Goal: Answer question/provide support: Share knowledge or assist other users

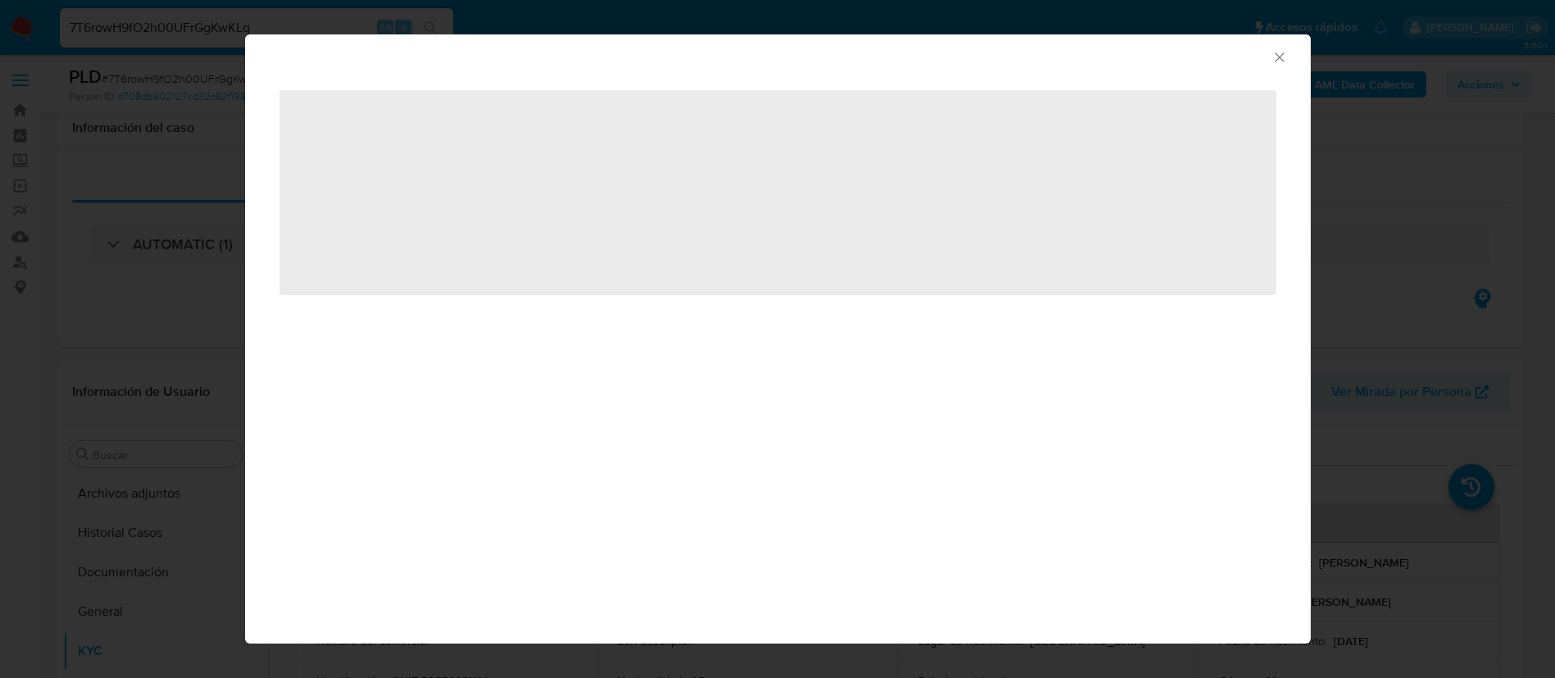
select select "10"
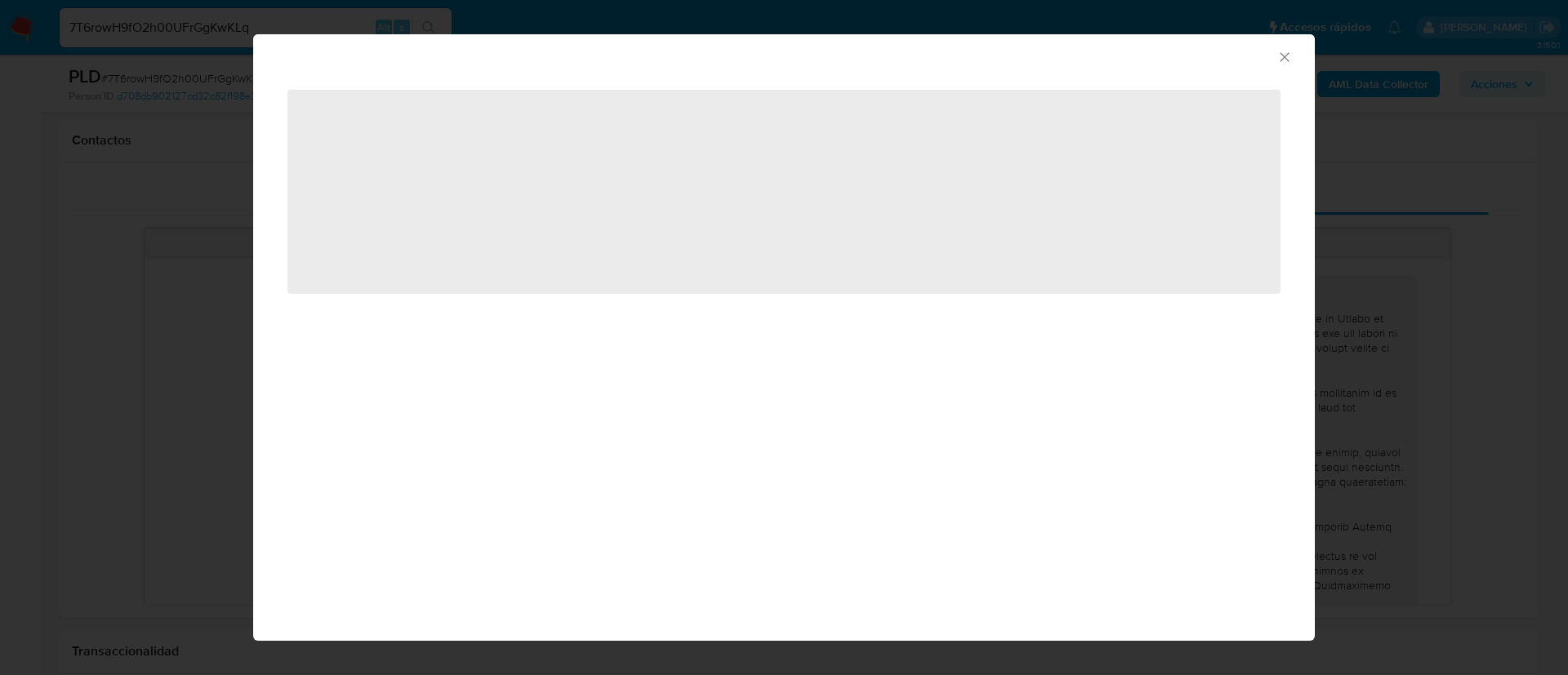
scroll to position [1248, 0]
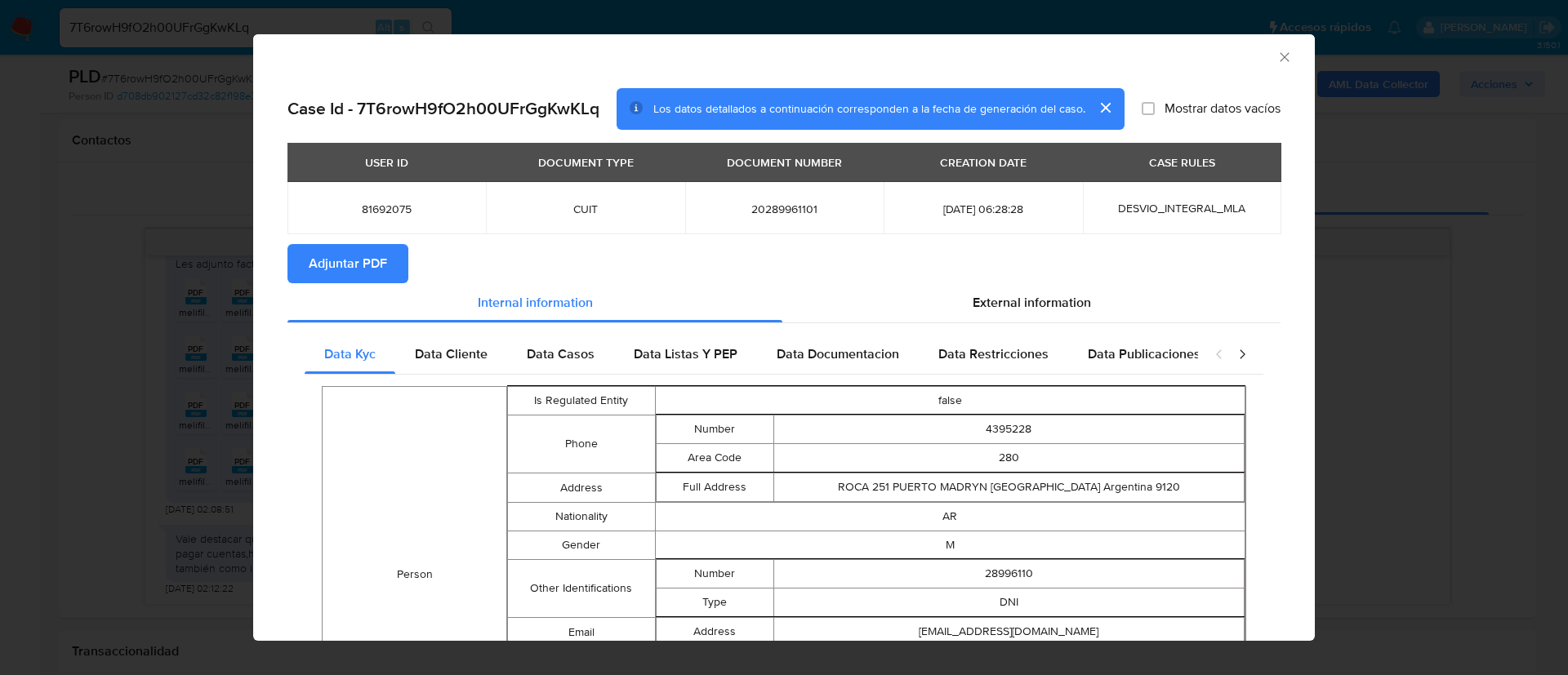
click at [379, 270] on span "Adjuntar PDF" at bounding box center [348, 264] width 79 height 36
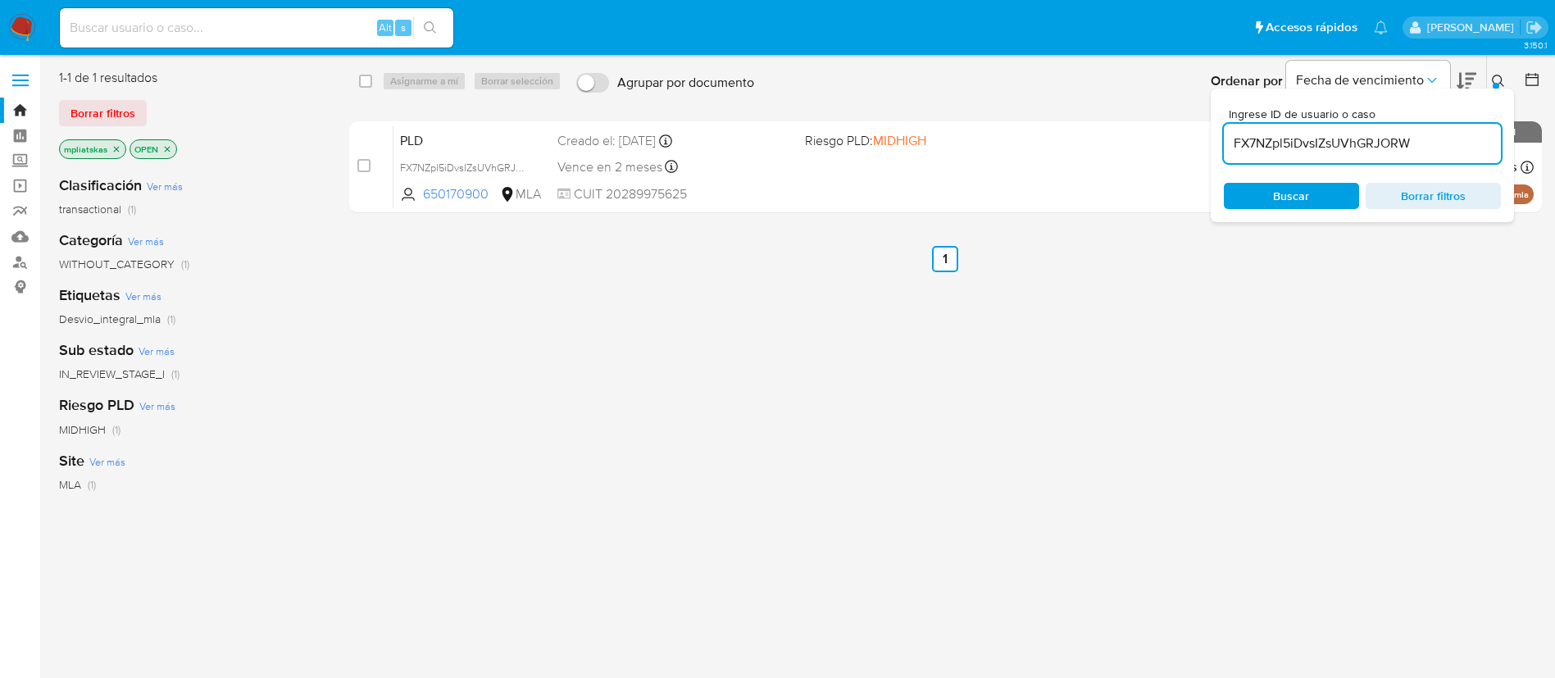
click at [1269, 139] on input "FX7NZpl5iDvsIZsUVhGRJORW" at bounding box center [1362, 143] width 277 height 21
paste input "7T6rowH9fO2h00UFrGgKwKLq"
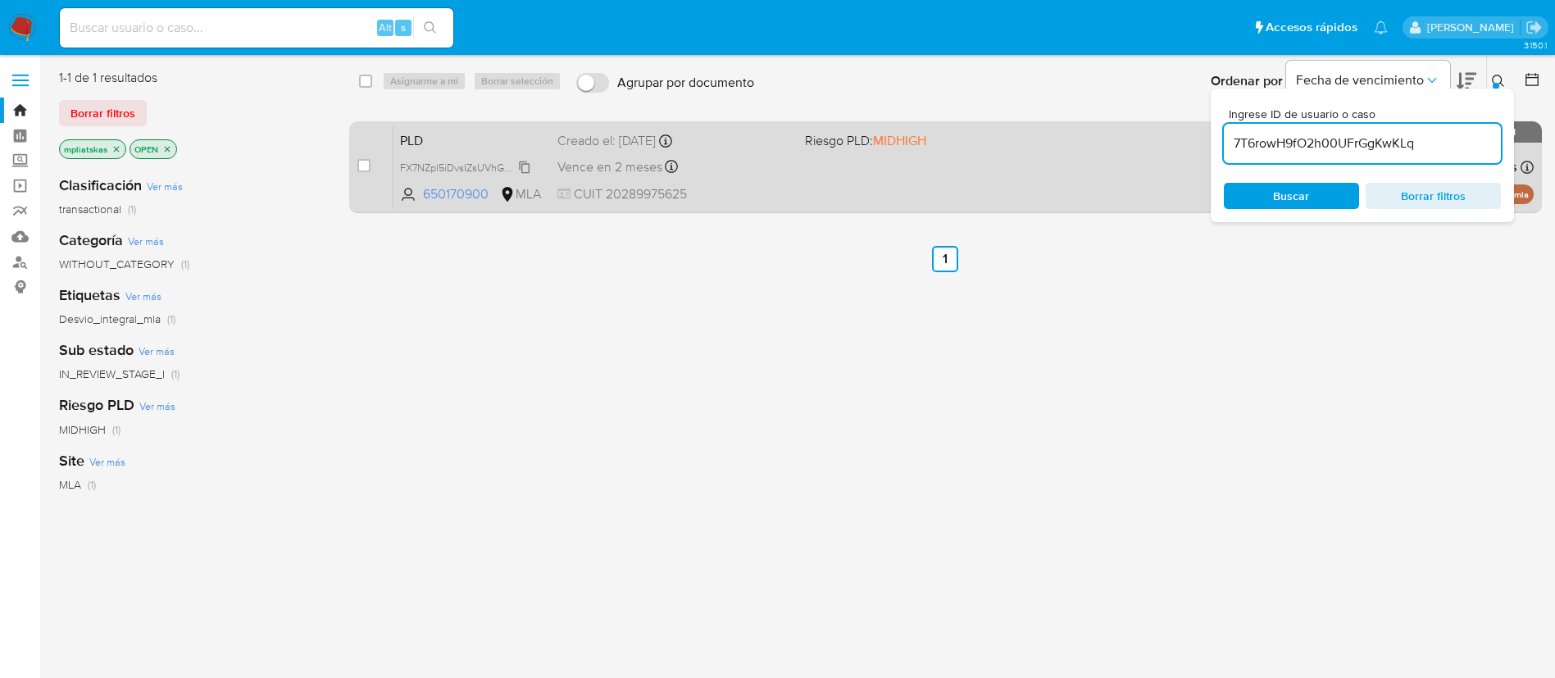
type input "7T6rowH9fO2h00UFrGgKwKLq"
click at [365, 167] on input "checkbox" at bounding box center [363, 165] width 13 height 13
checkbox input "true"
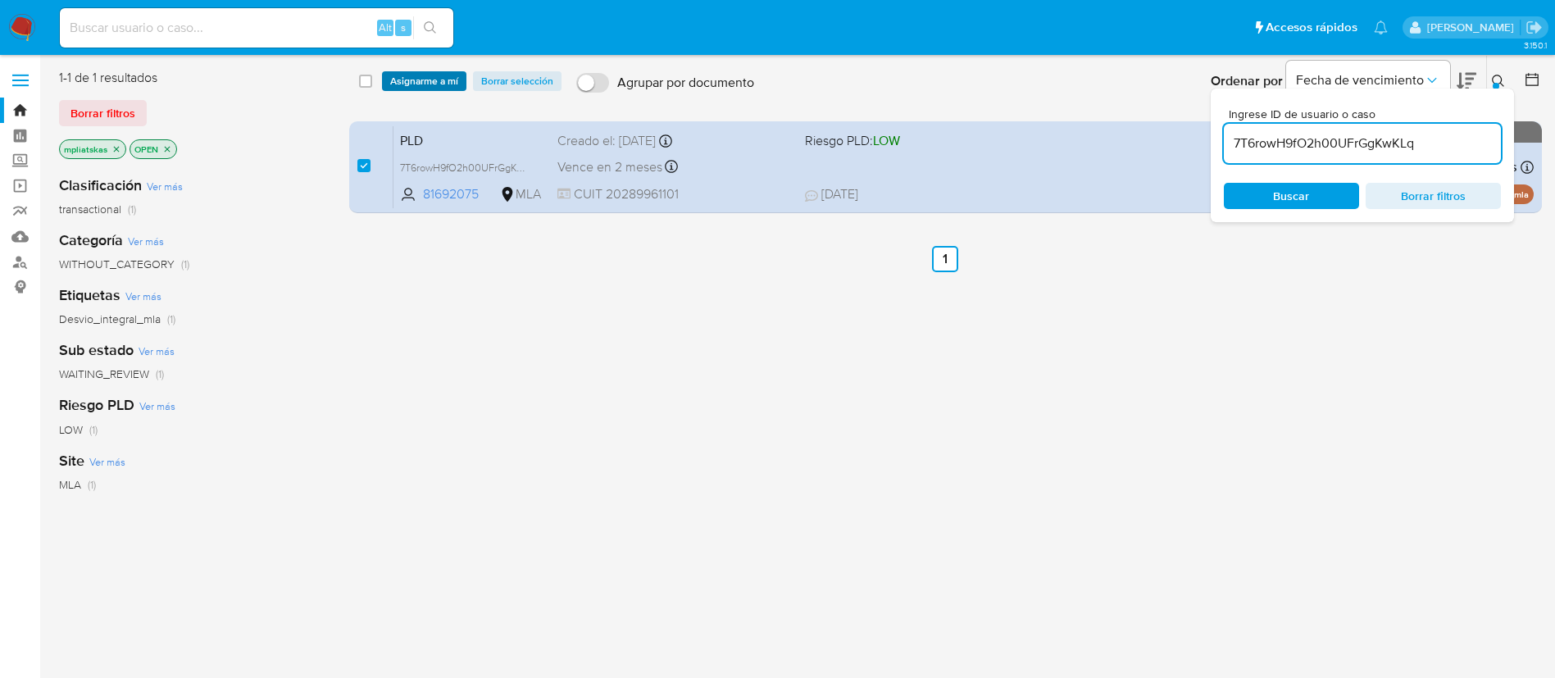
click at [412, 81] on span "Asignarme a mí" at bounding box center [424, 81] width 68 height 16
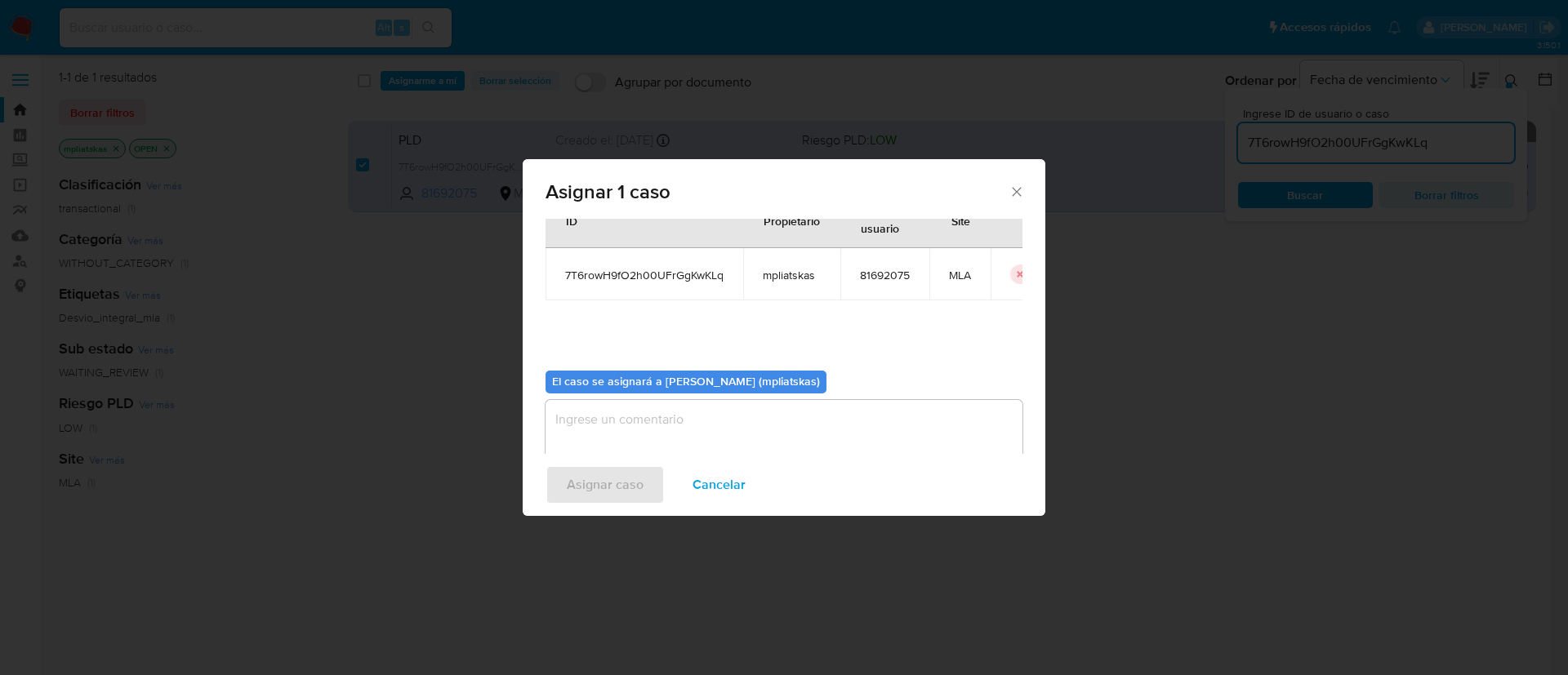
scroll to position [85, 0]
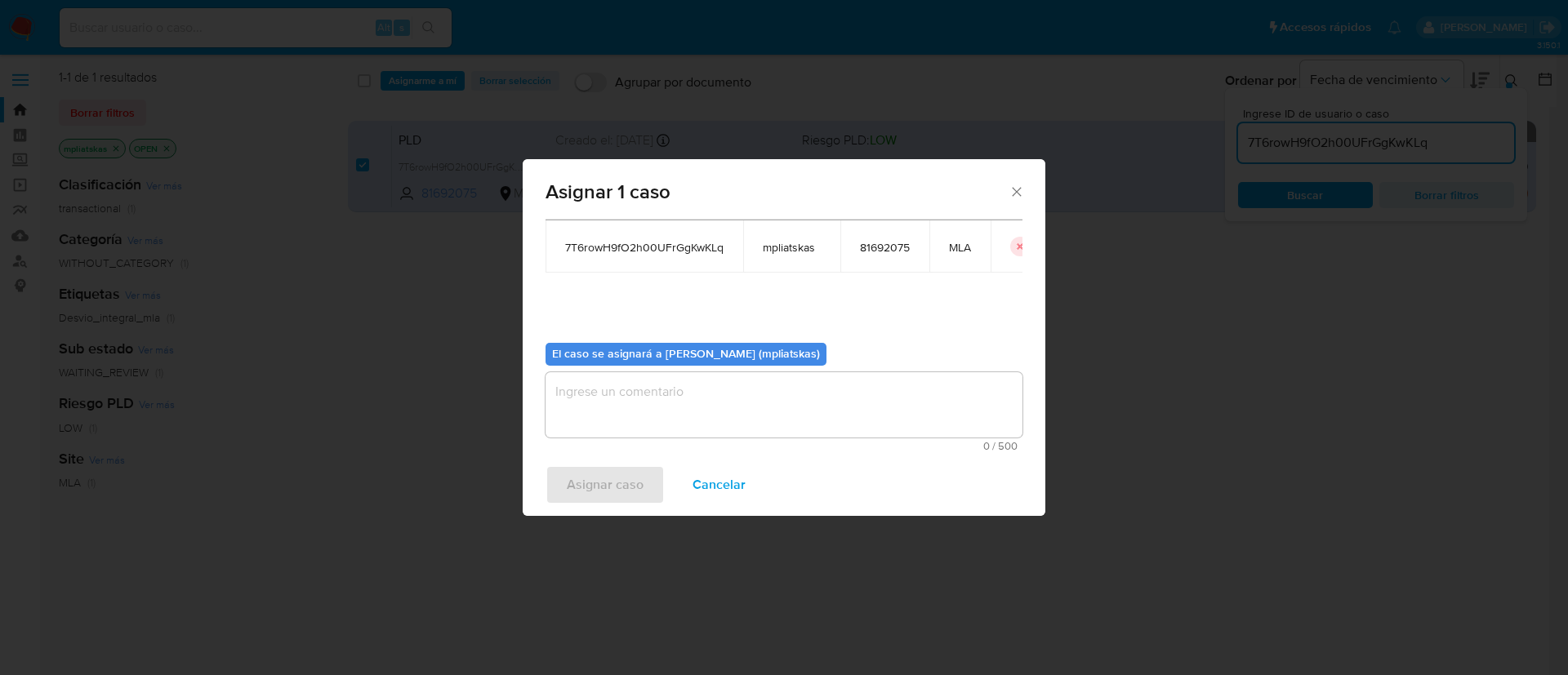
click at [657, 389] on textarea "assign-modal" at bounding box center [783, 405] width 477 height 66
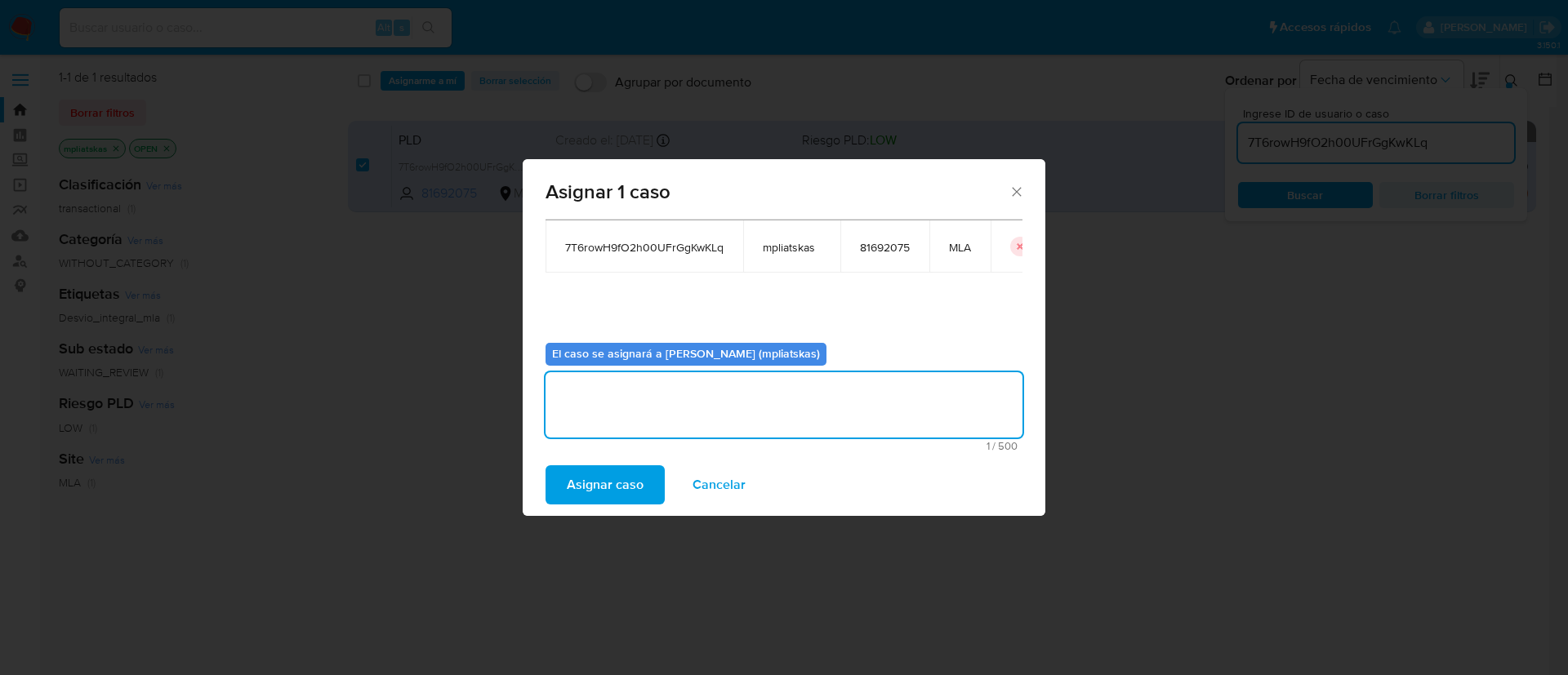
click at [614, 473] on span "Asignar caso" at bounding box center [605, 485] width 77 height 36
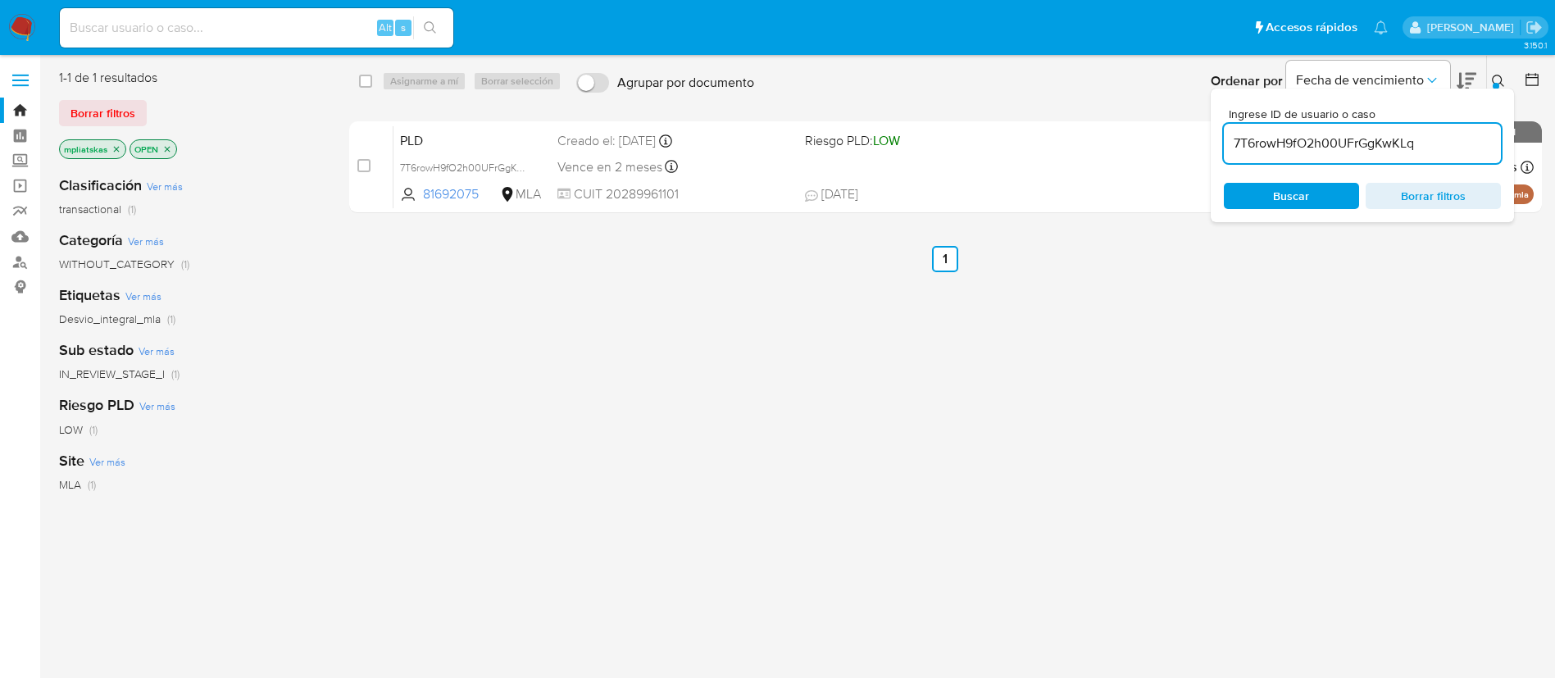
click at [1259, 139] on input "7T6rowH9fO2h00UFrGgKwKLq" at bounding box center [1362, 143] width 277 height 21
paste input "ZNDuMg7zAiCHnhqVkEMzlmUk"
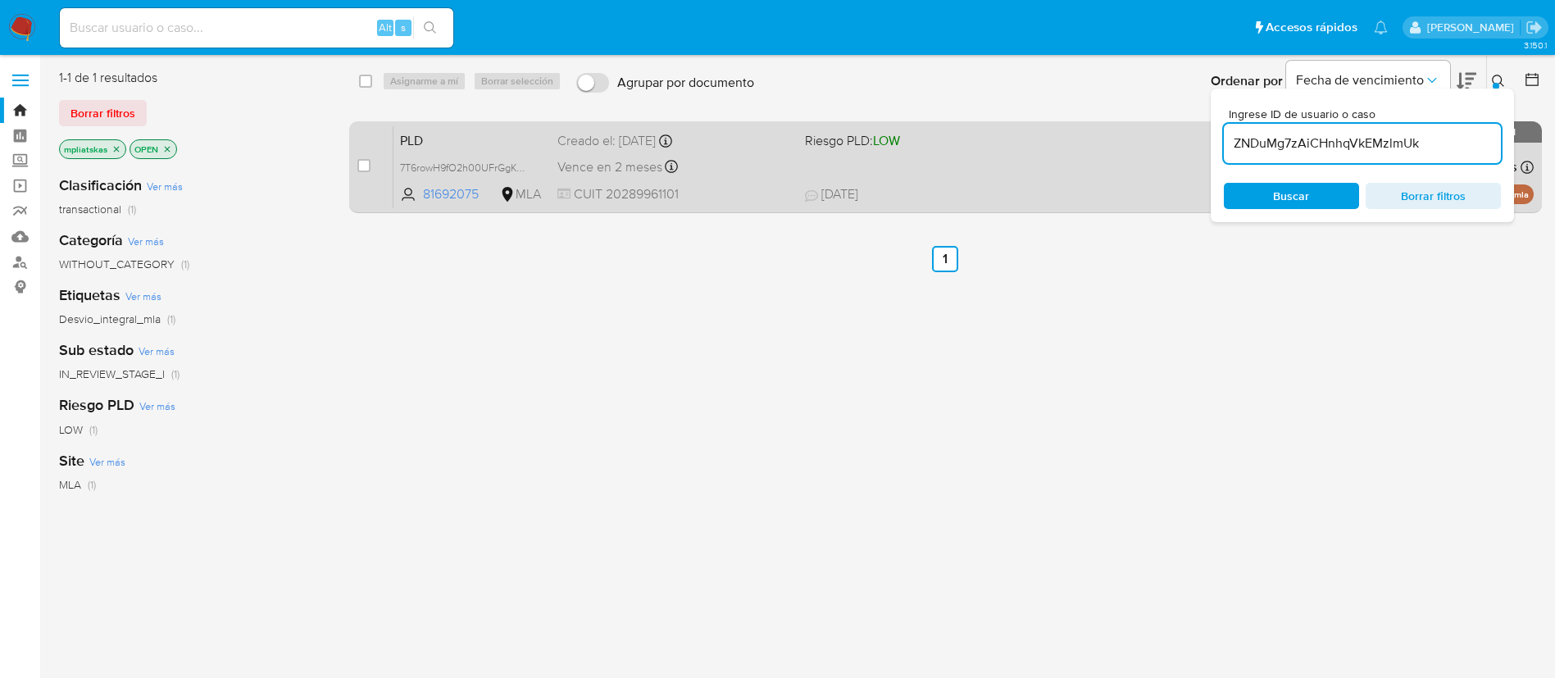
type input "ZNDuMg7zAiCHnhqVkEMzlmUk"
click at [364, 166] on input "checkbox" at bounding box center [363, 165] width 13 height 13
checkbox input "true"
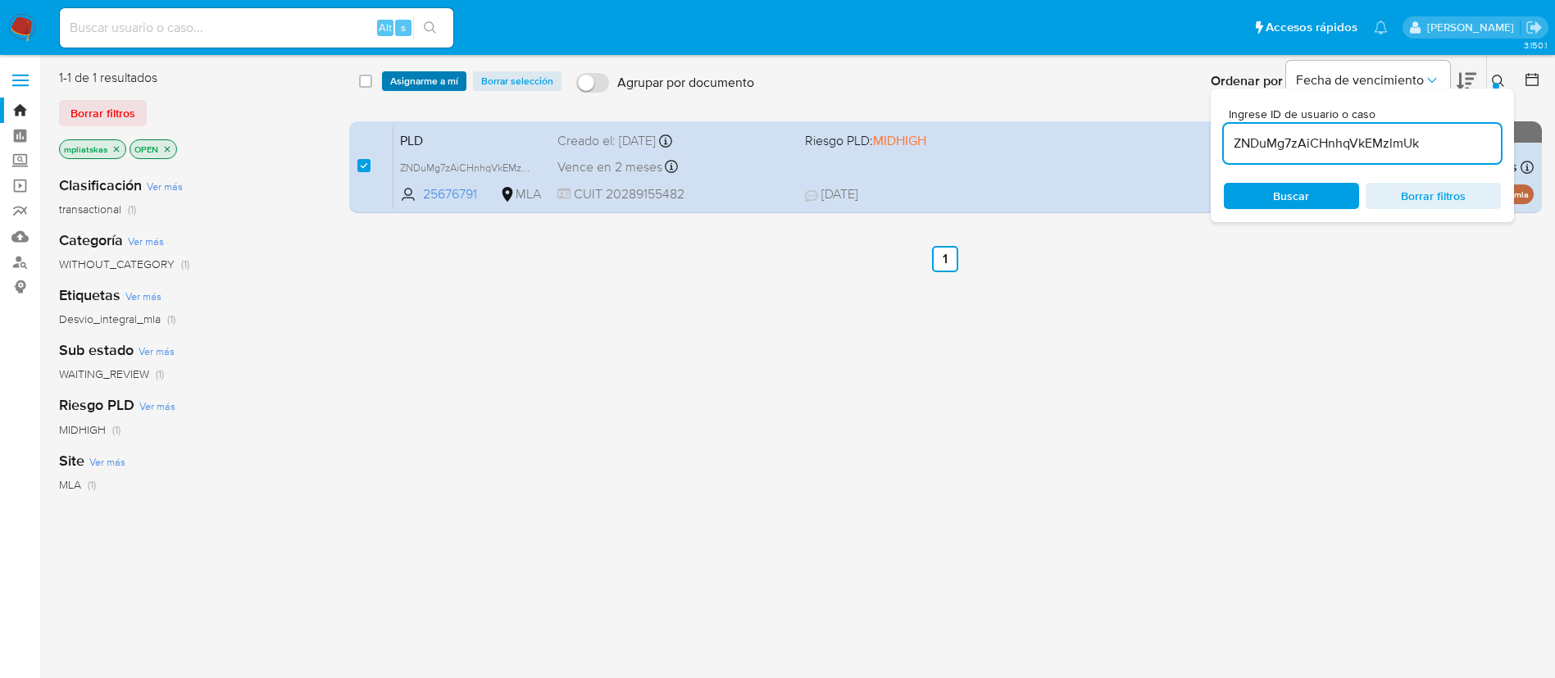
click at [402, 85] on span "Asignarme a mí" at bounding box center [424, 81] width 68 height 16
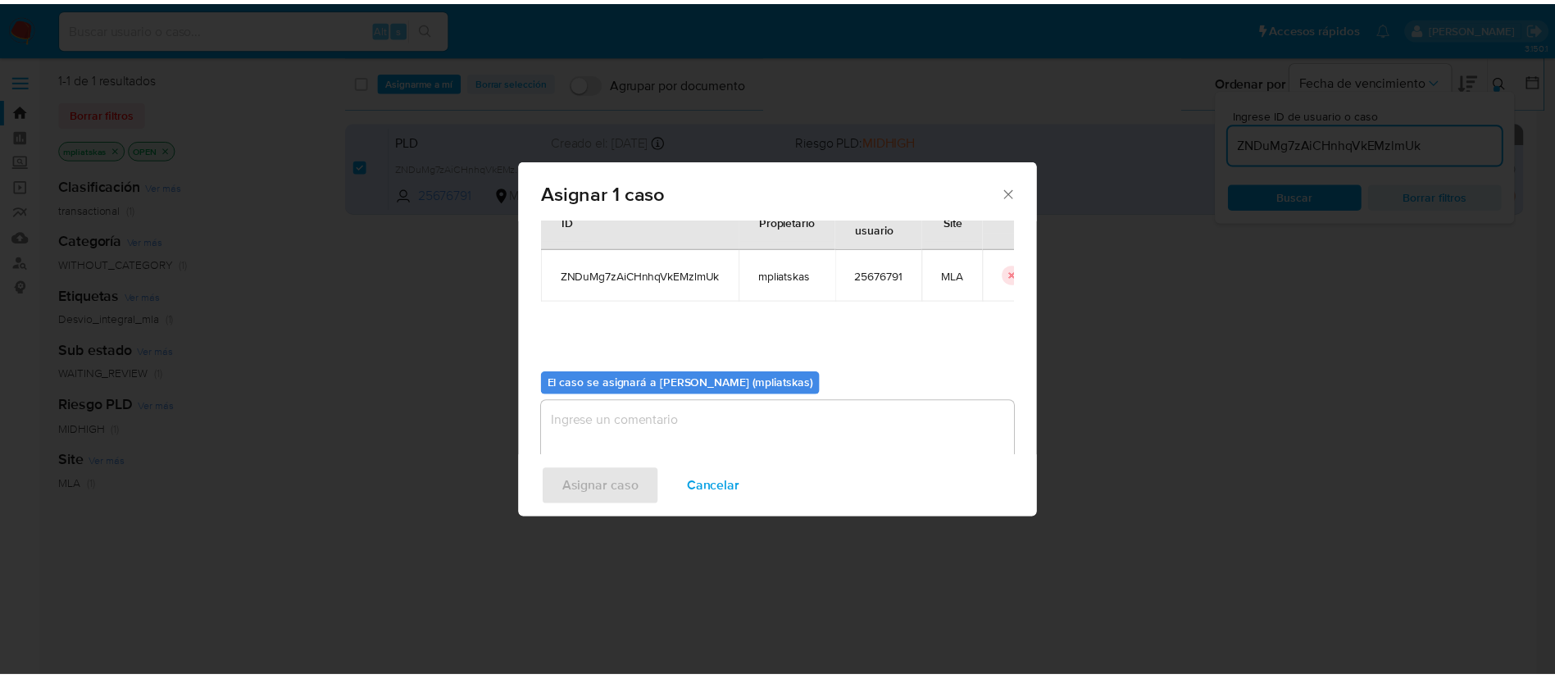
scroll to position [85, 0]
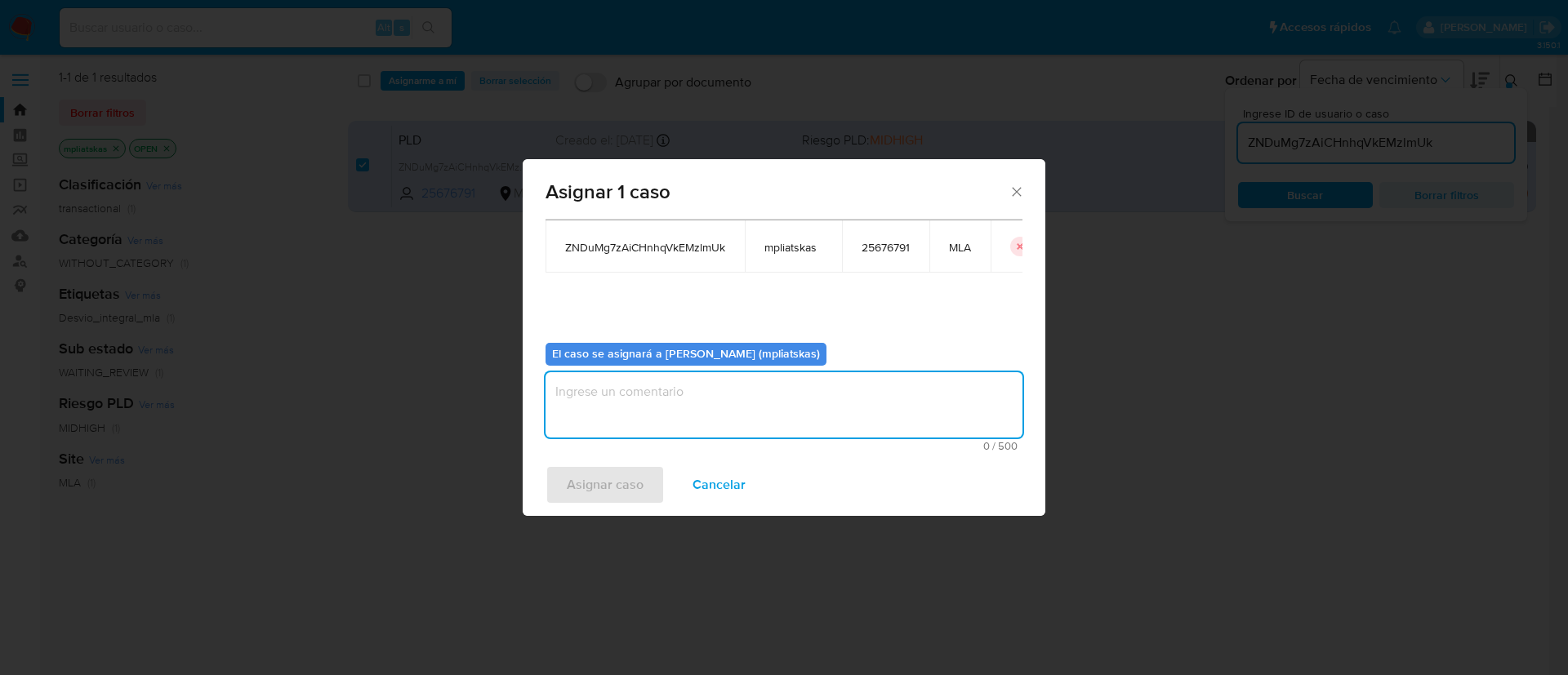
click at [595, 402] on textarea "assign-modal" at bounding box center [783, 405] width 477 height 66
click at [585, 467] on span "Asignar caso" at bounding box center [605, 485] width 77 height 36
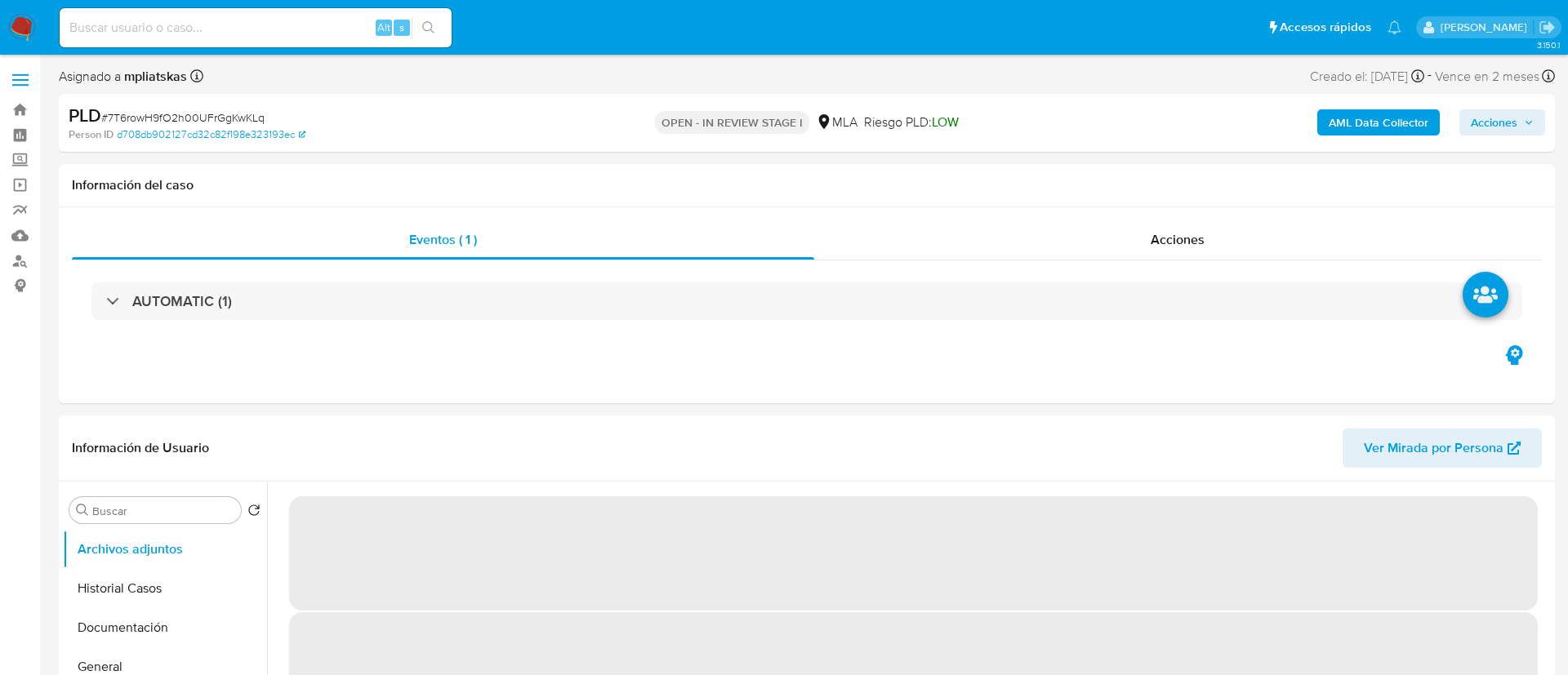
select select "10"
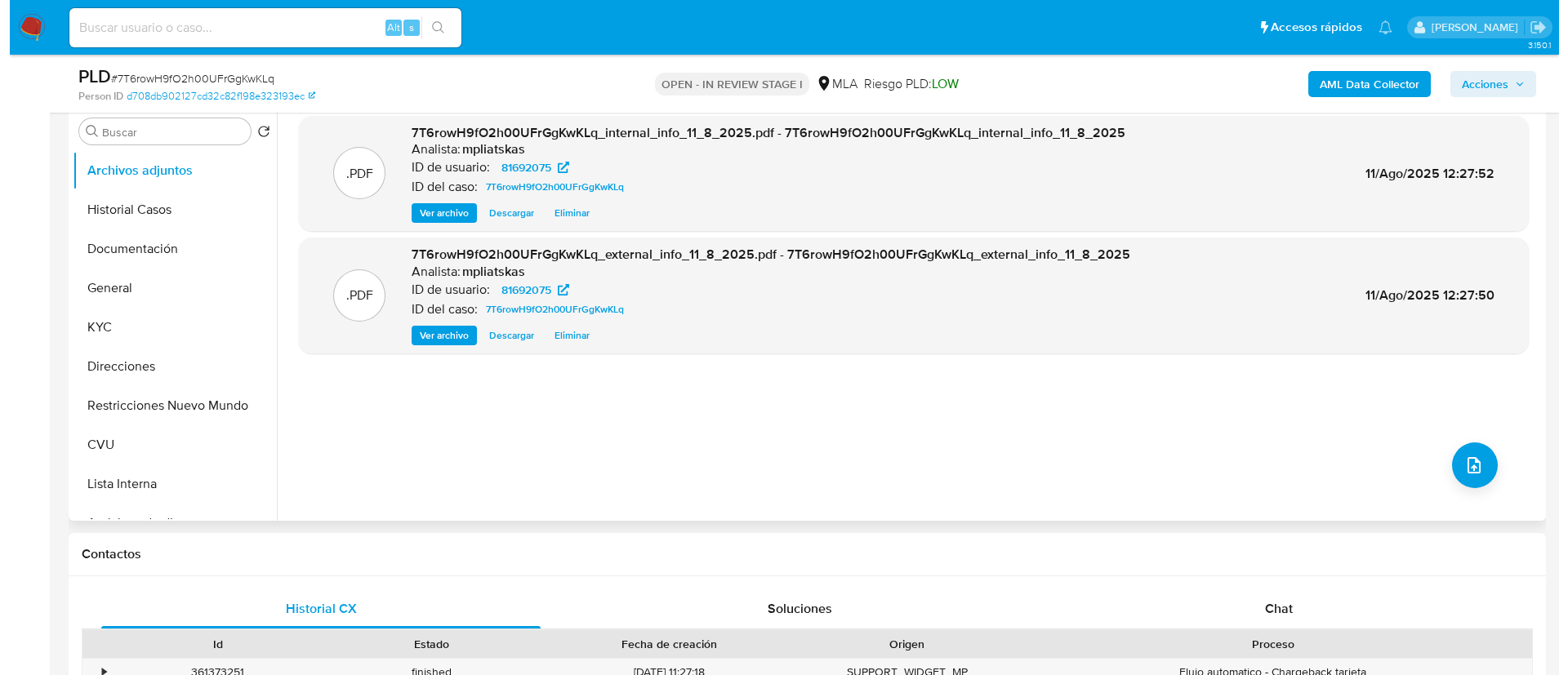
scroll to position [367, 0]
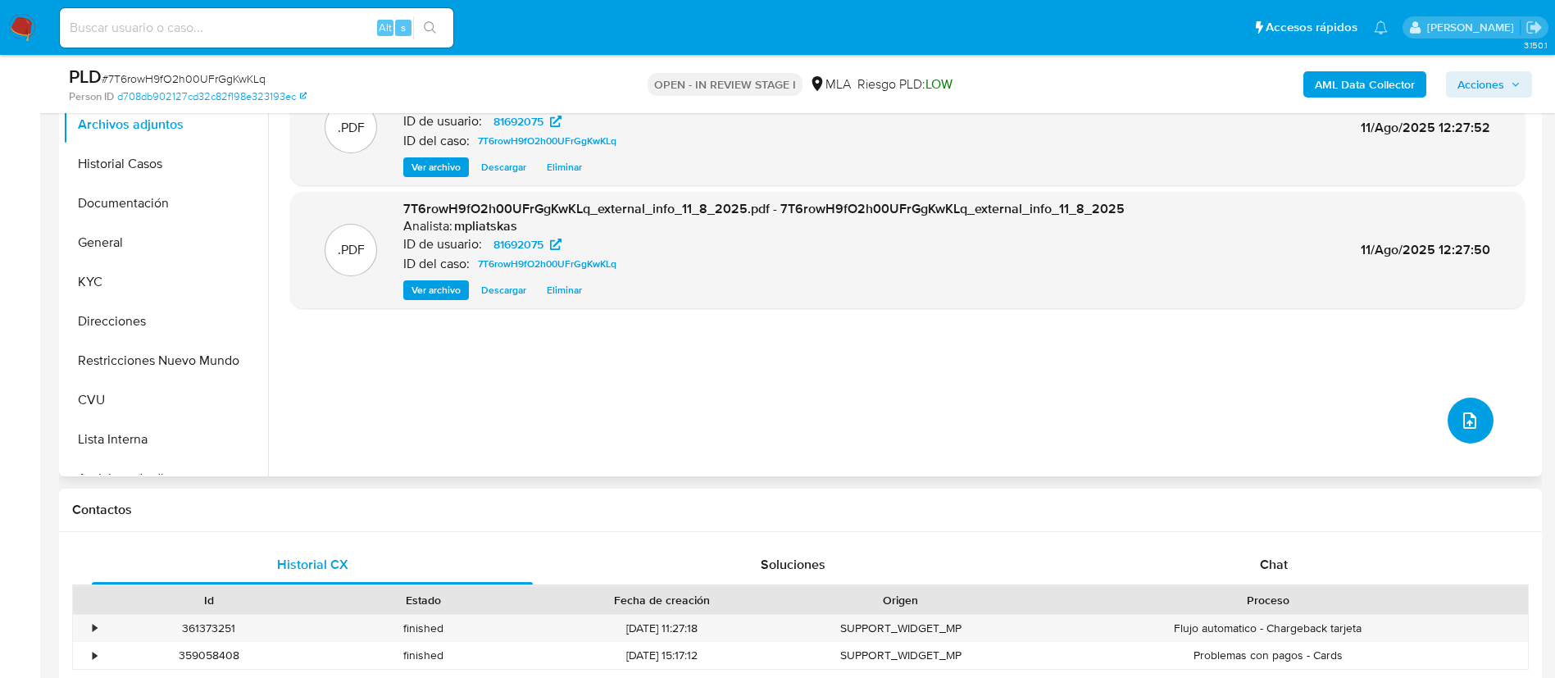
click at [1463, 424] on icon "upload-file" at bounding box center [1470, 421] width 20 height 20
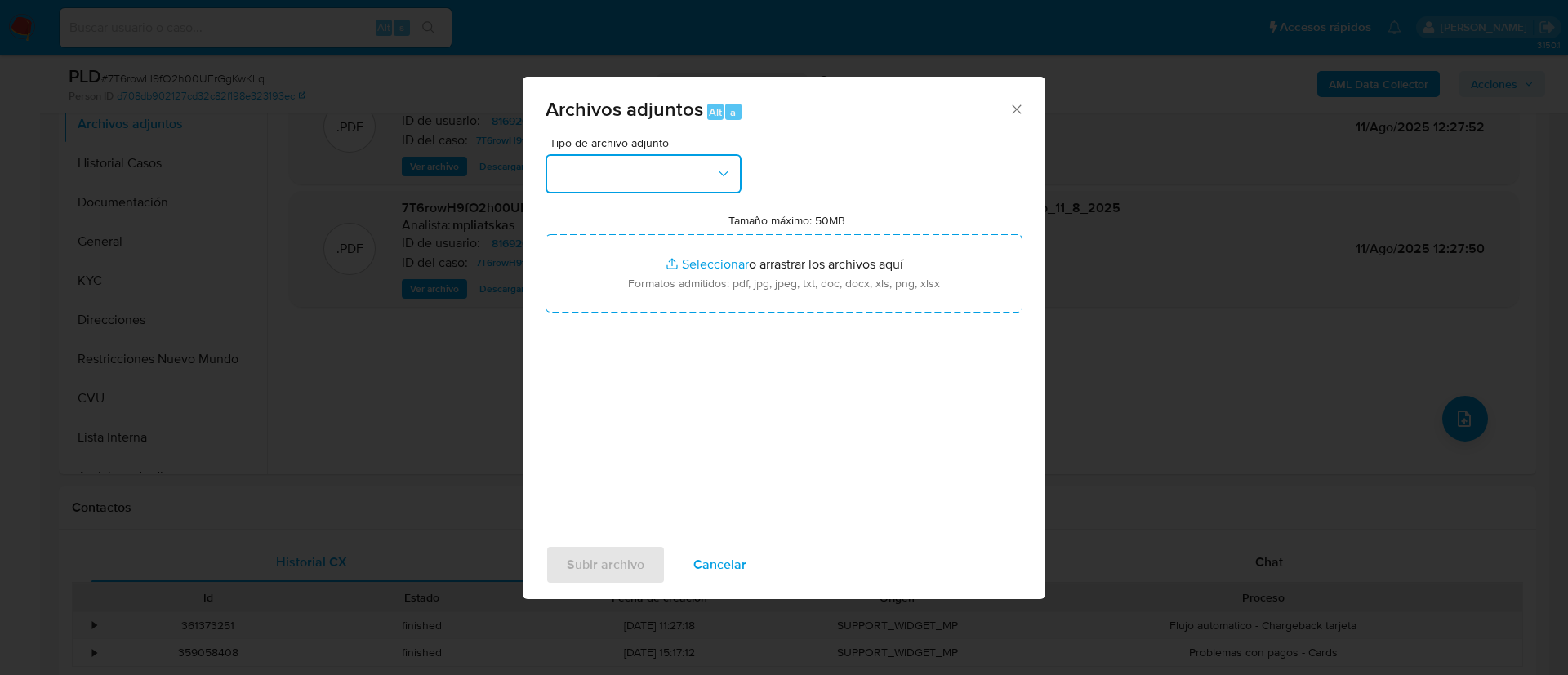
click at [700, 178] on button "button" at bounding box center [643, 173] width 196 height 39
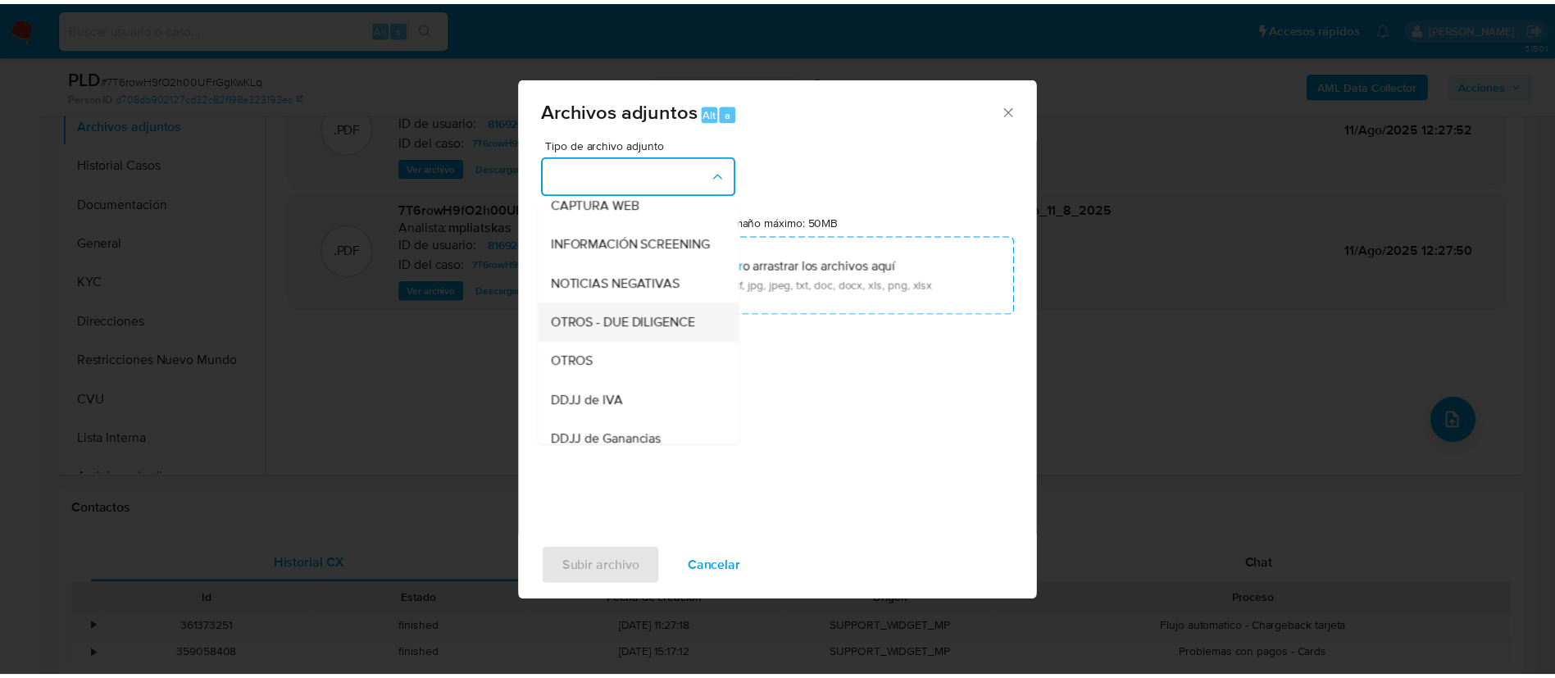
scroll to position [246, 0]
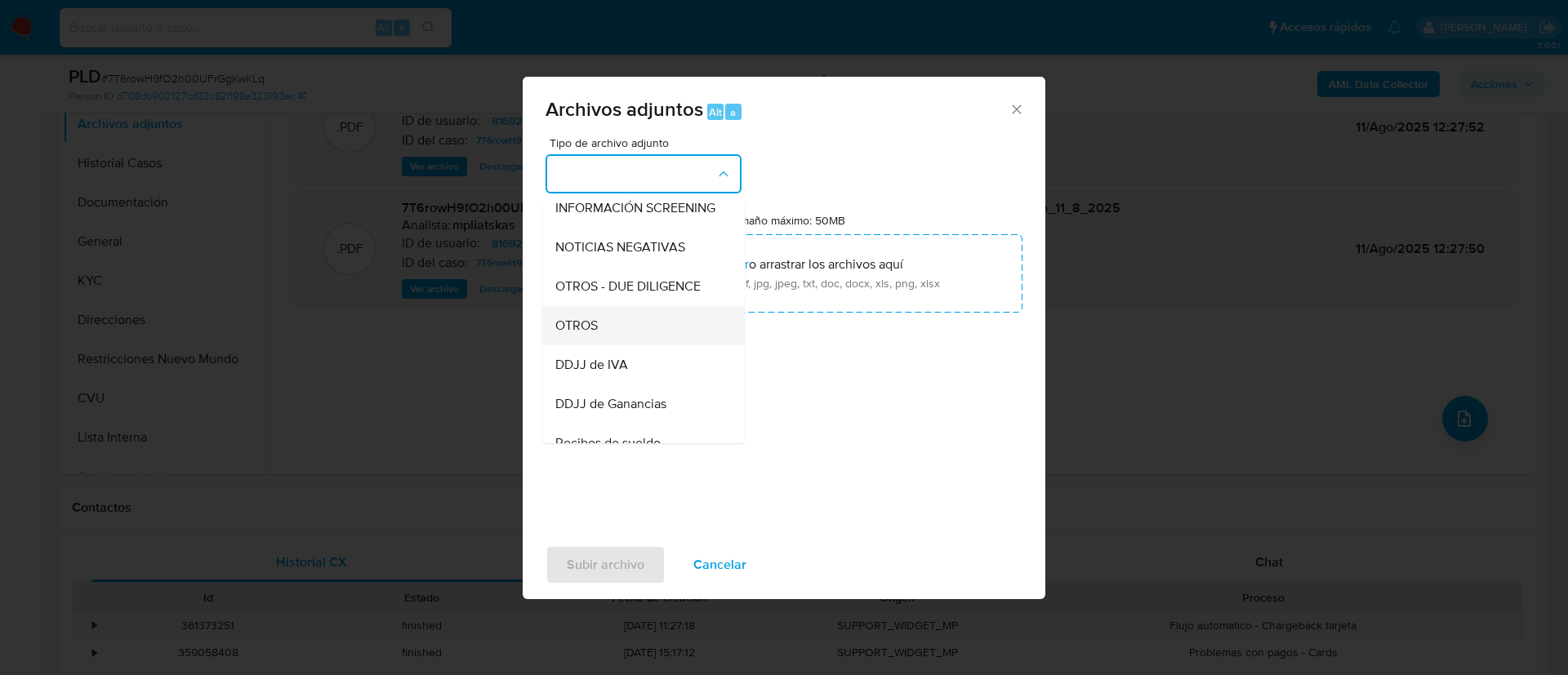
click at [636, 345] on div "OTROS" at bounding box center [638, 325] width 166 height 39
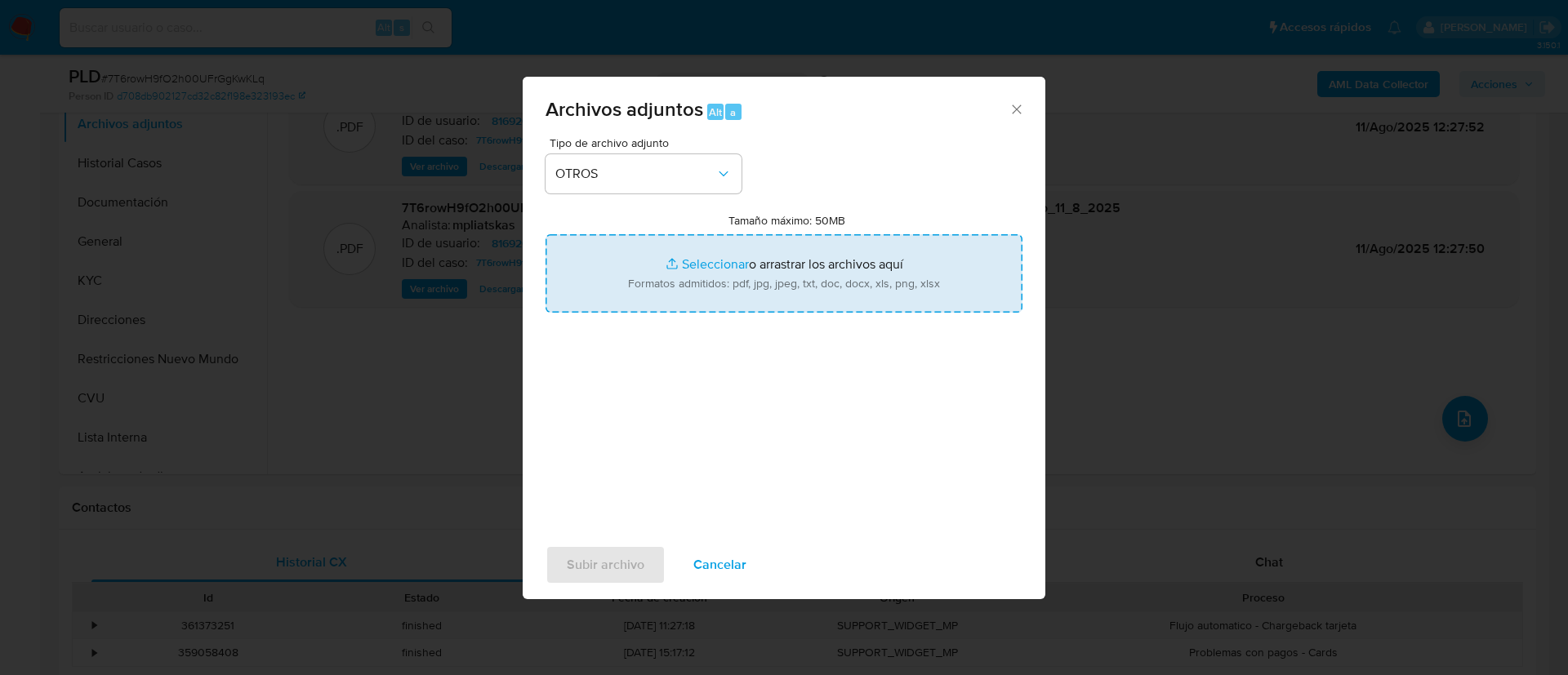
click at [699, 272] on input "Tamaño máximo: 50MB Seleccionar archivos" at bounding box center [783, 273] width 477 height 79
type input "C:\fakepath\81692075 Movimientos.xlsx"
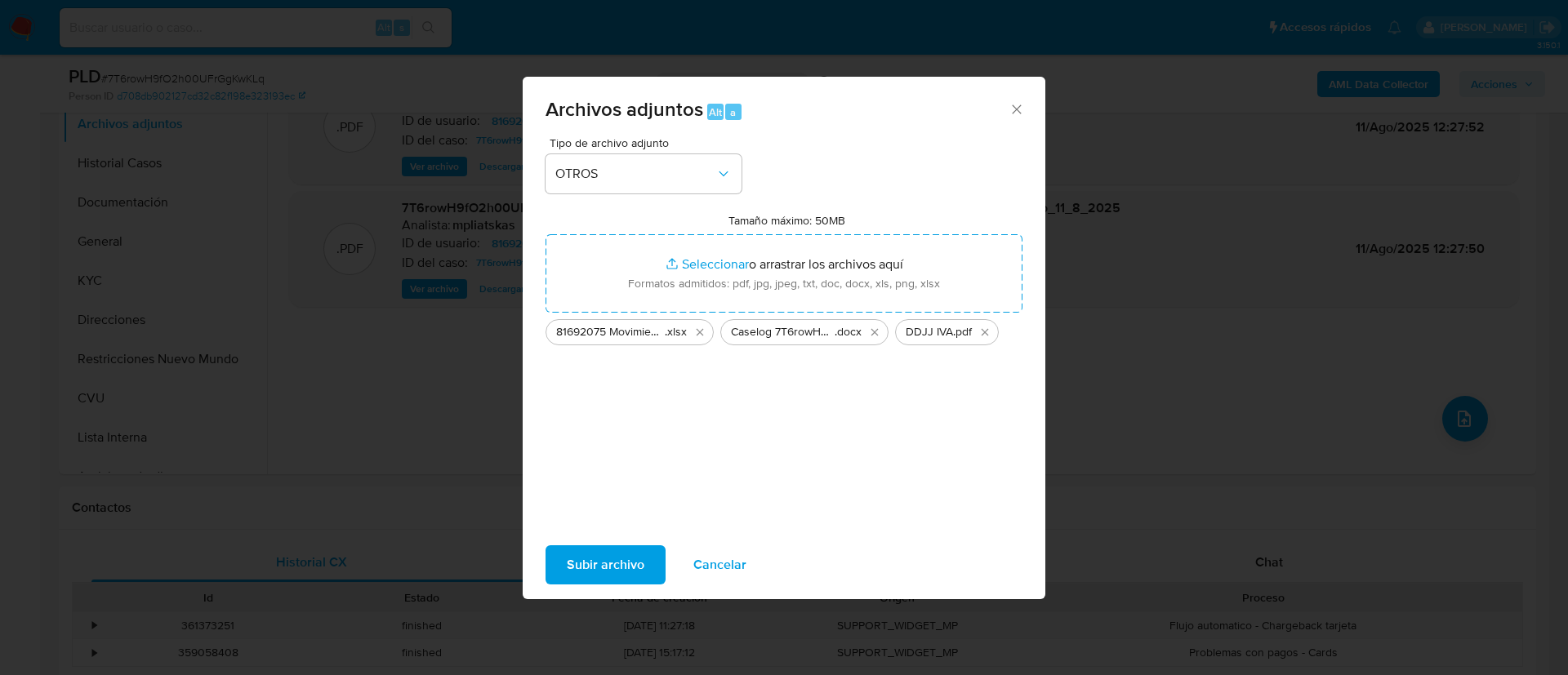
click at [633, 562] on span "Subir archivo" at bounding box center [606, 564] width 78 height 36
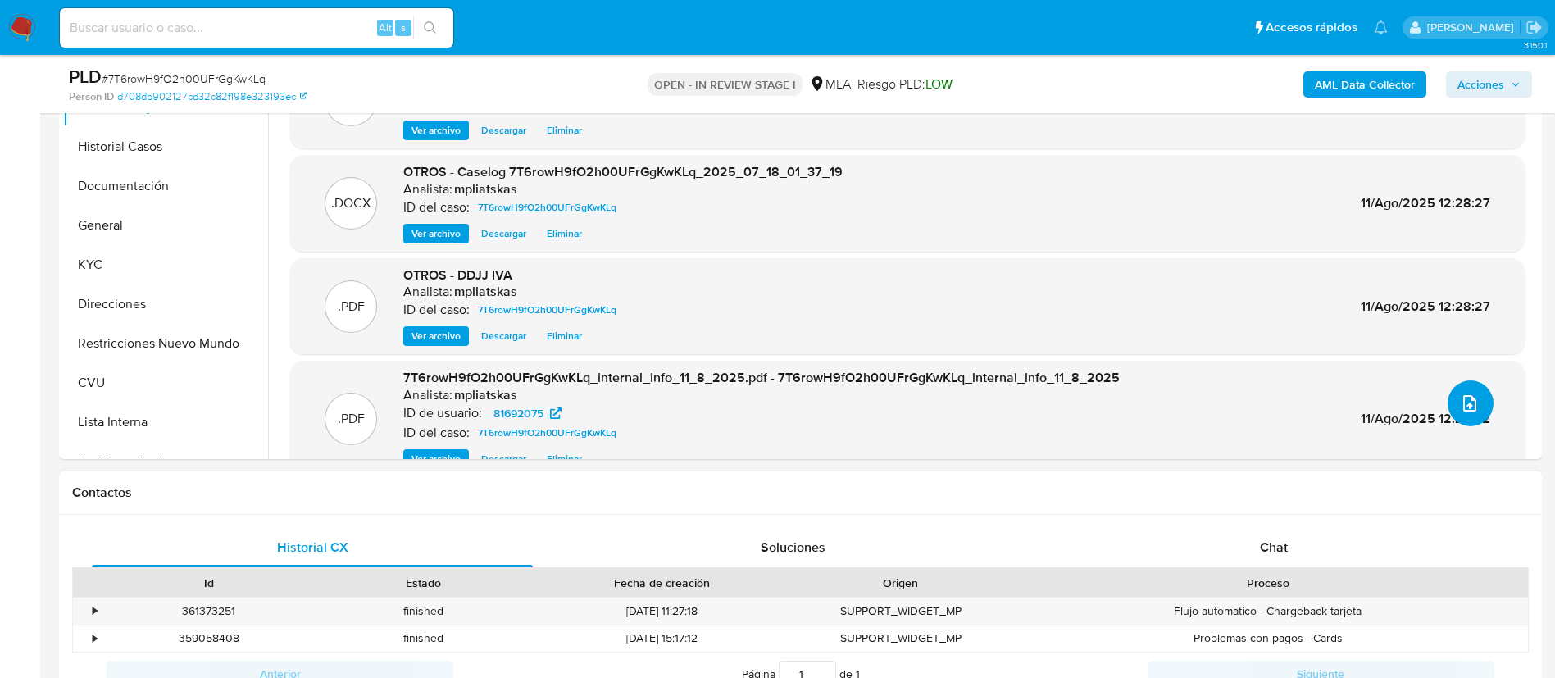
scroll to position [492, 0]
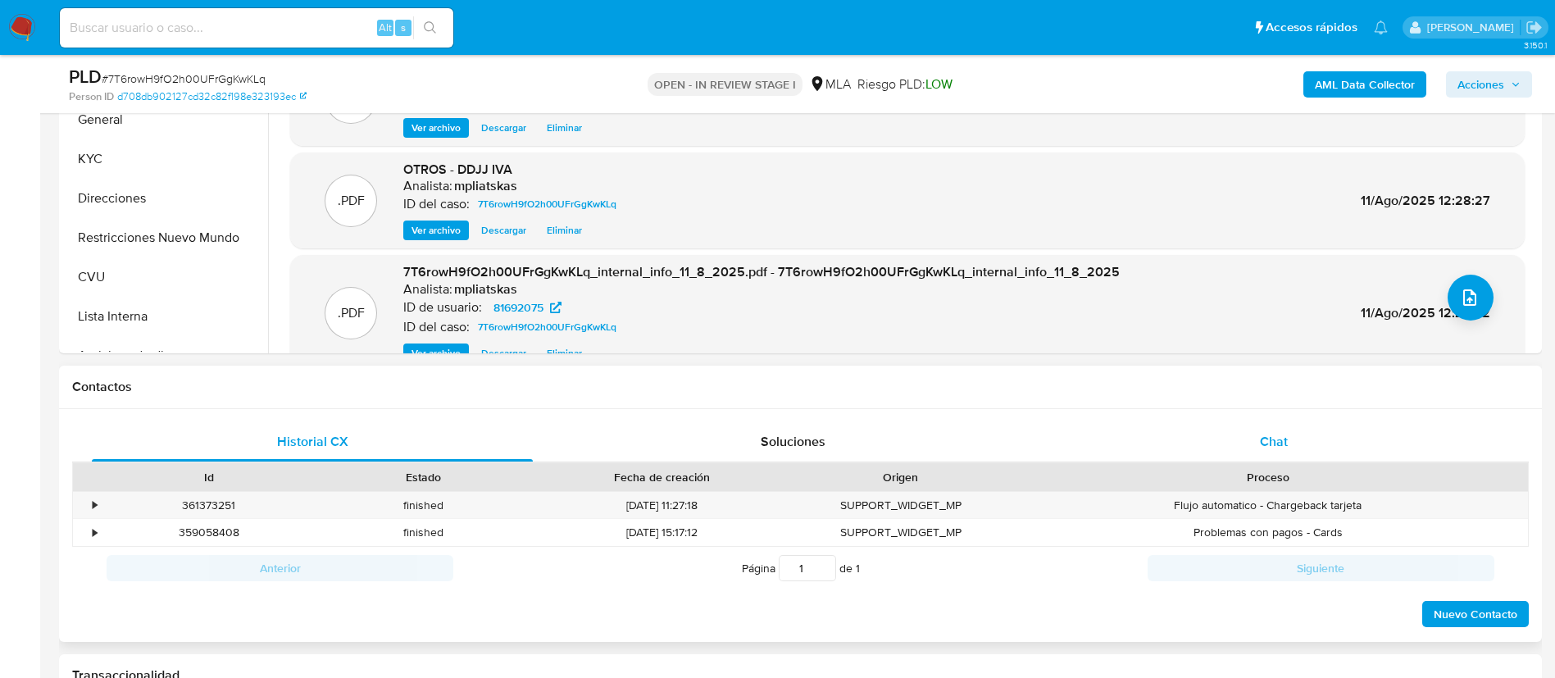
click at [1182, 446] on div "Chat" at bounding box center [1273, 441] width 441 height 39
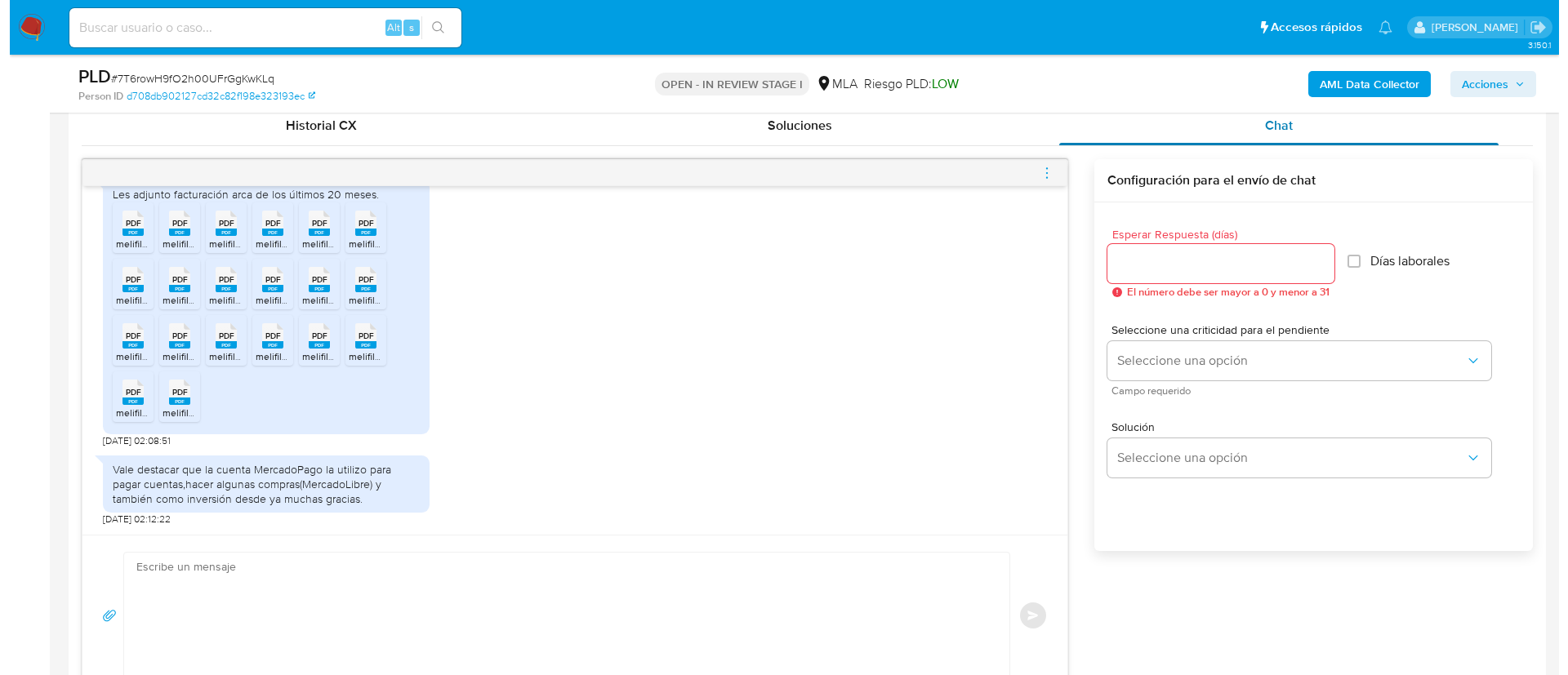
scroll to position [857, 0]
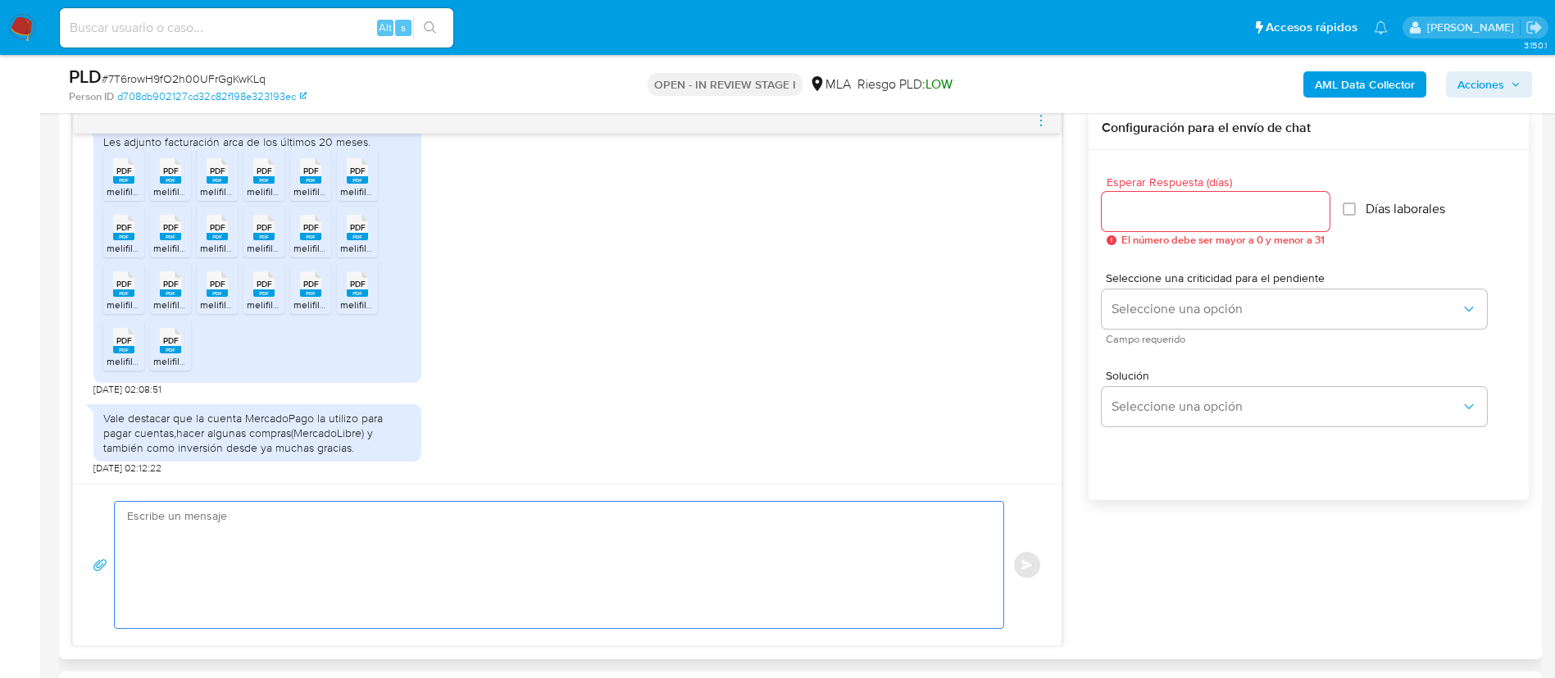
click at [831, 547] on textarea at bounding box center [555, 565] width 856 height 126
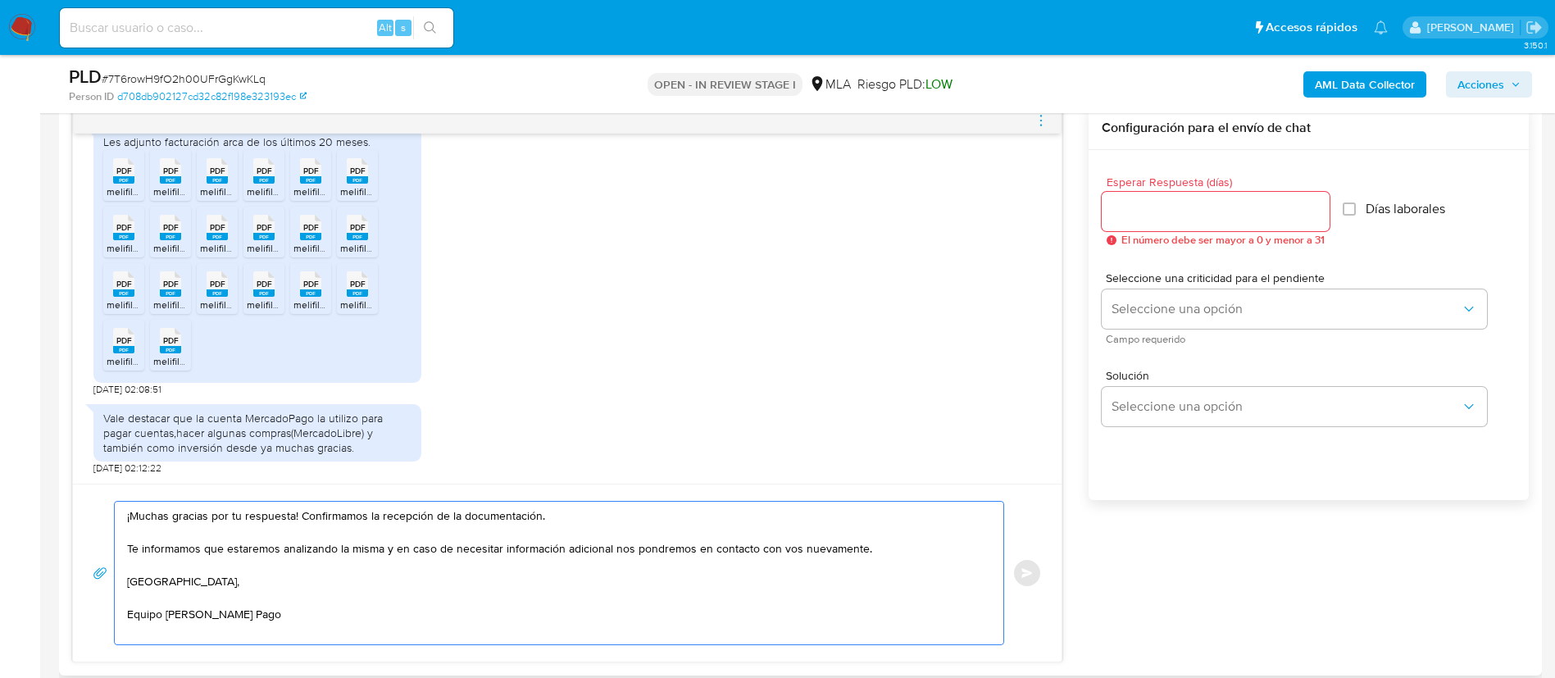
type textarea "¡Muchas gracias por tu respuesta! Confirmamos la recepción de la documentación.…"
click at [1170, 216] on input "Esperar Respuesta (días)" at bounding box center [1215, 211] width 228 height 21
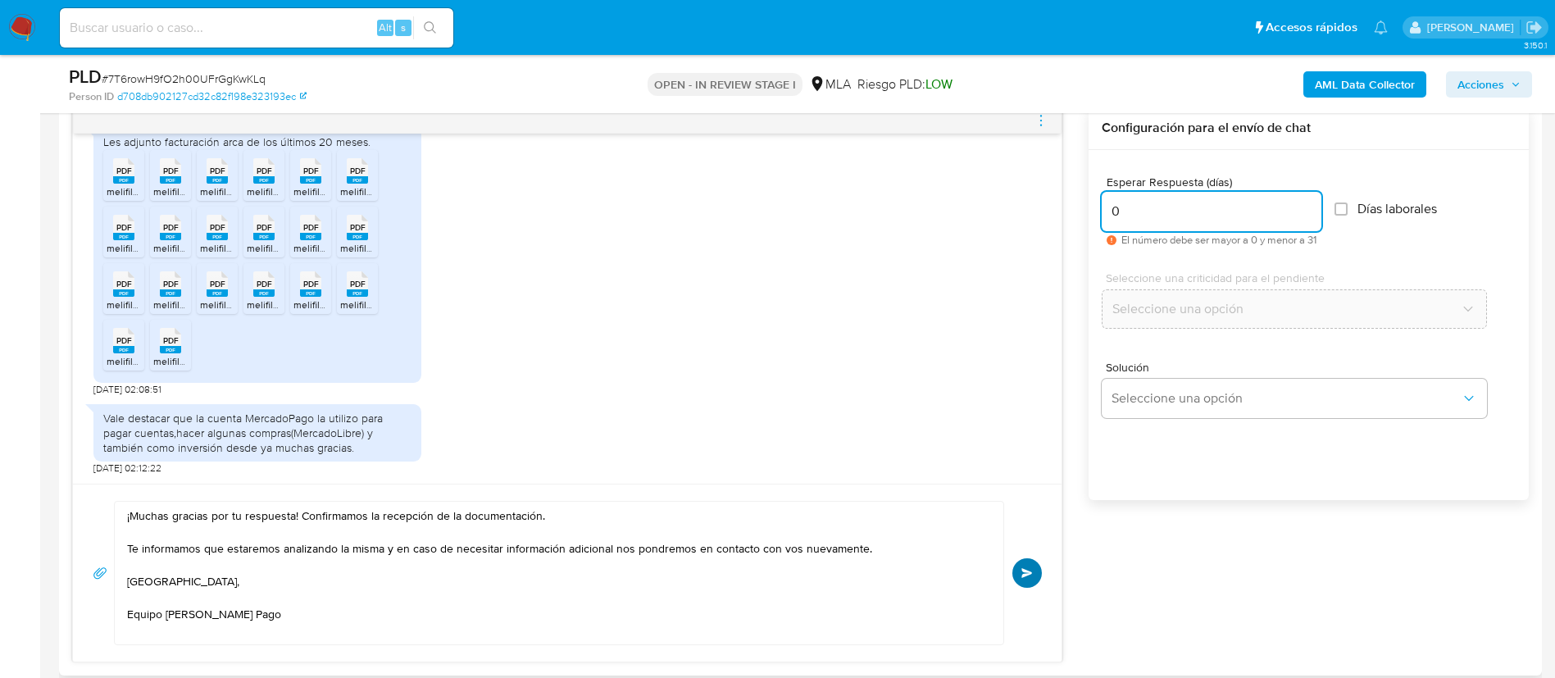
type input "0"
click at [1032, 575] on span "Enviar" at bounding box center [1026, 573] width 11 height 10
click at [1045, 116] on icon "menu-action" at bounding box center [1040, 120] width 15 height 15
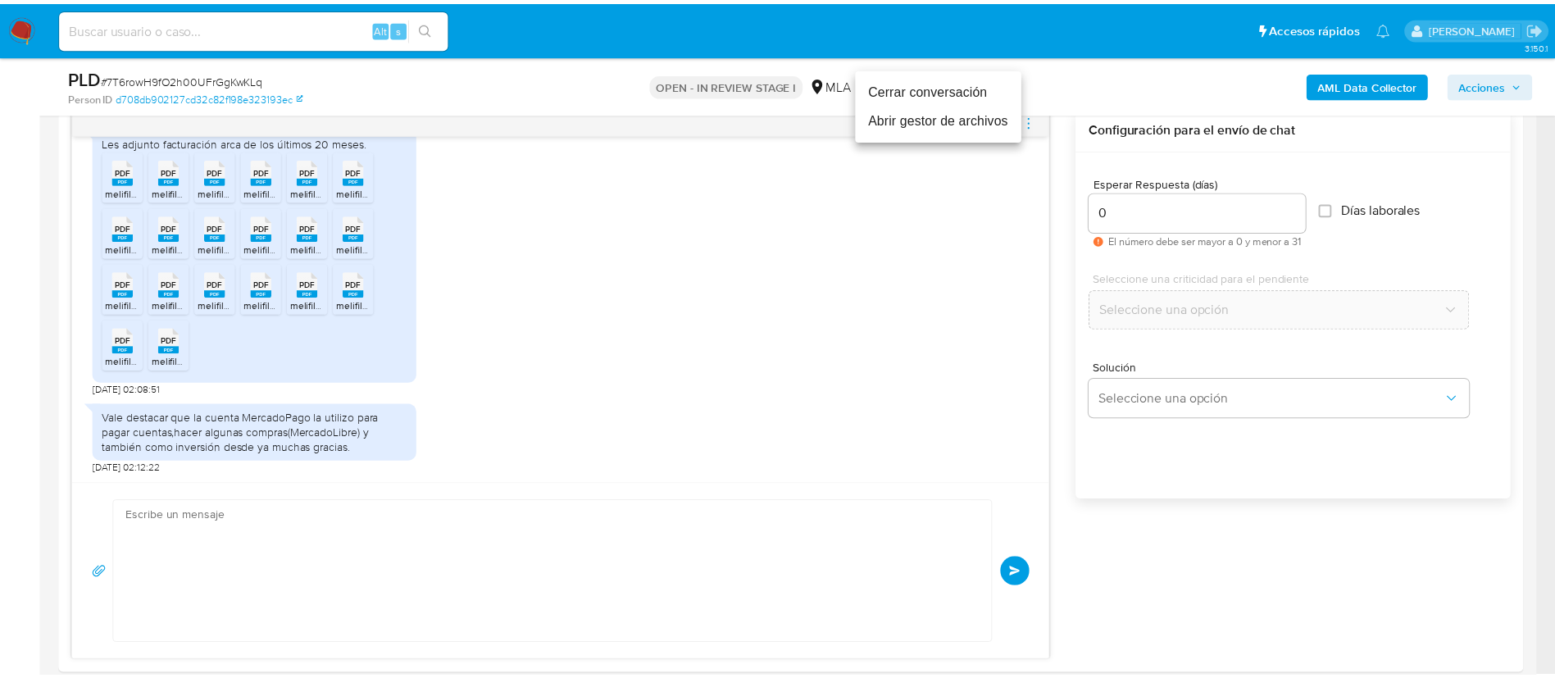
scroll to position [1451, 0]
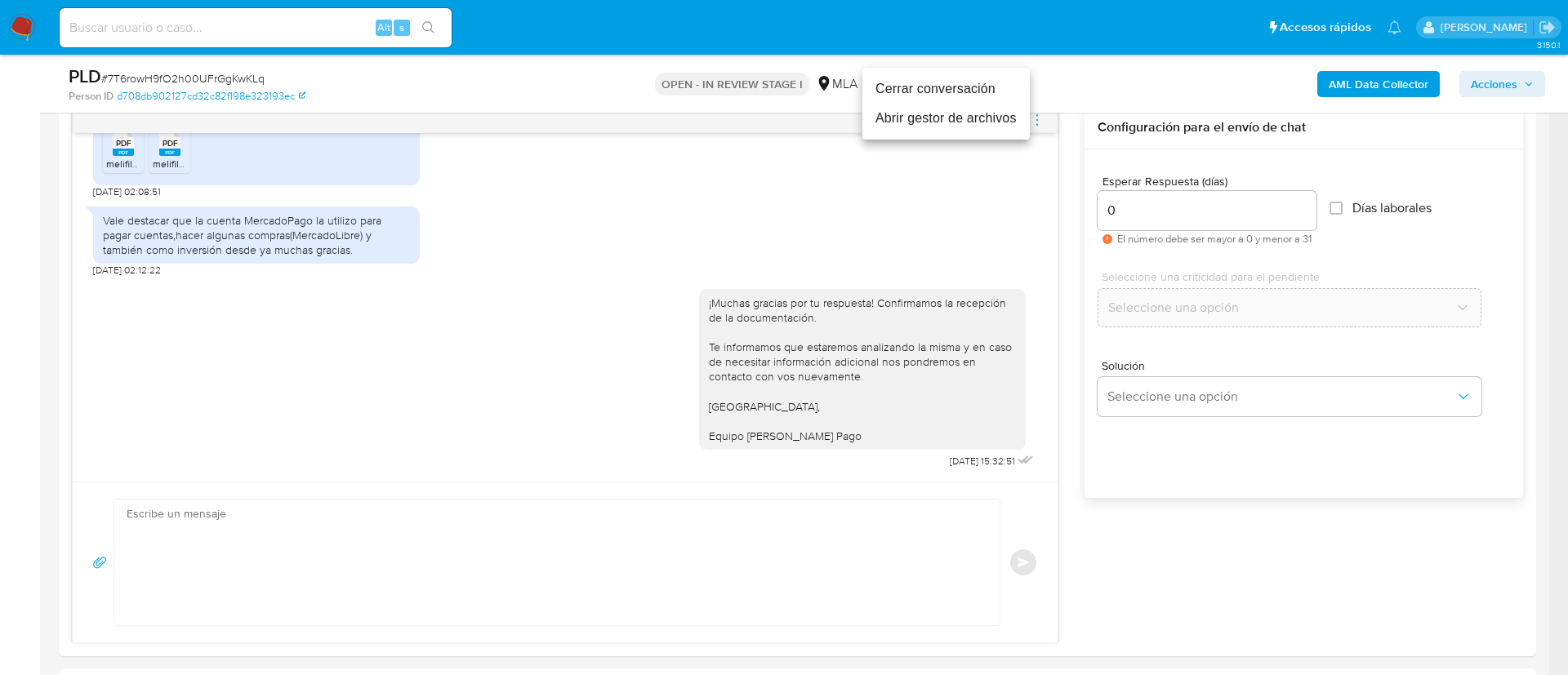
click at [982, 84] on li "Cerrar conversación" at bounding box center [945, 90] width 167 height 30
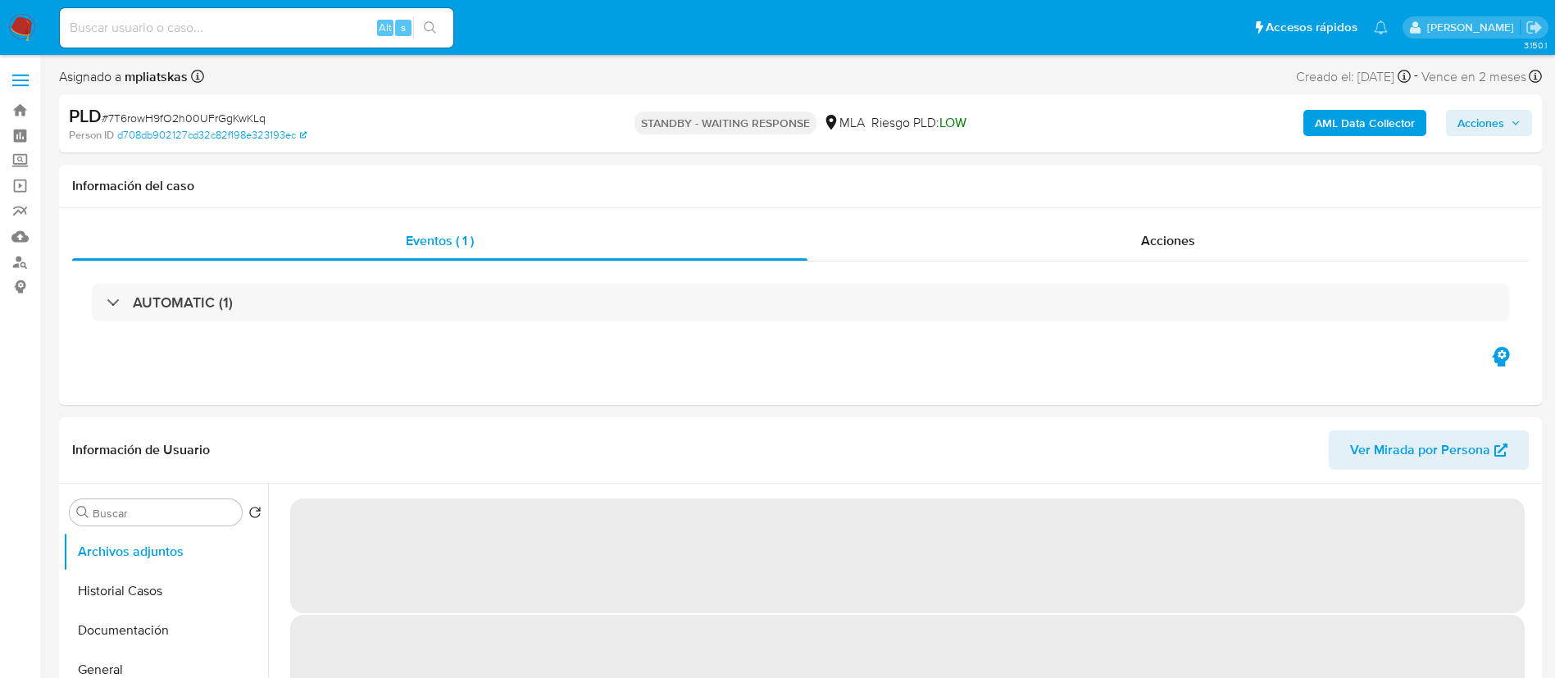
select select "10"
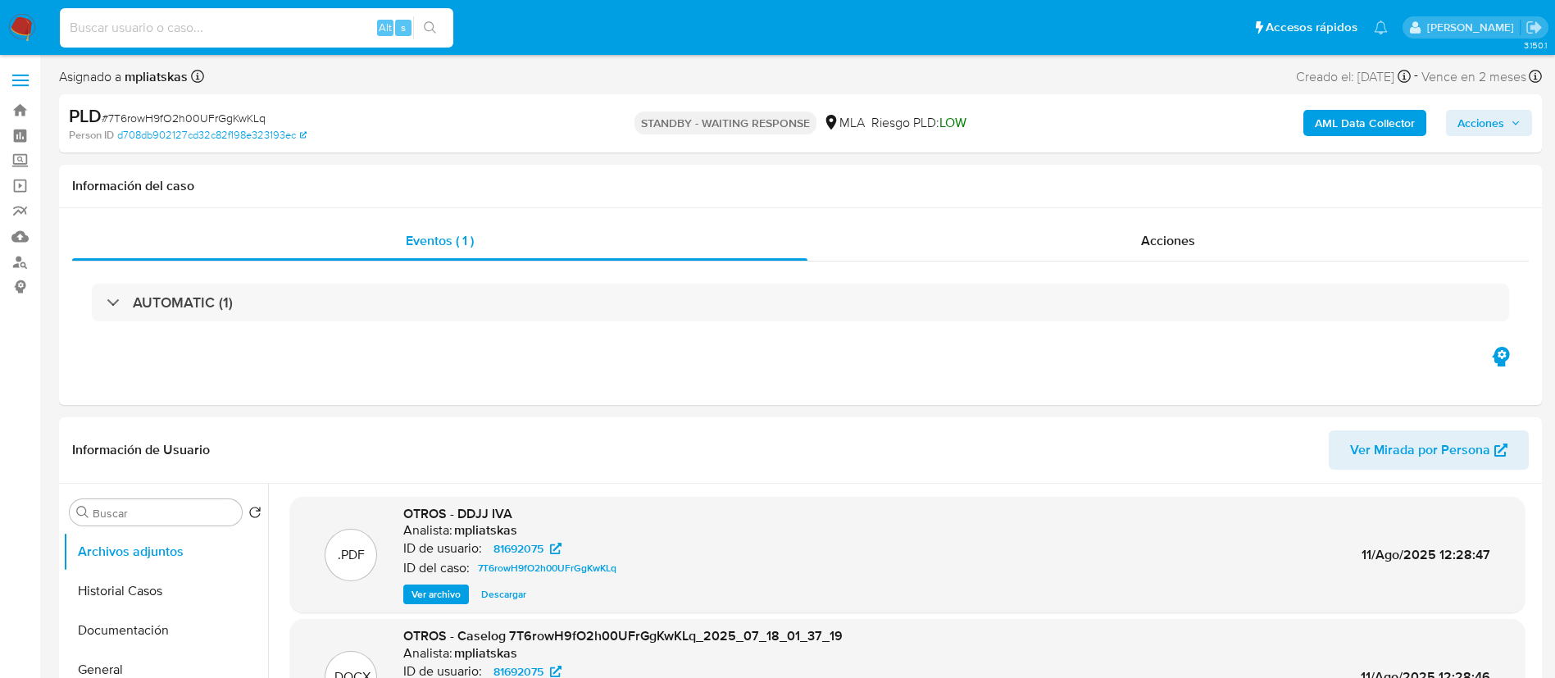
click at [351, 30] on input at bounding box center [256, 27] width 393 height 21
paste input "ZNDuMg7zAiCHnhqVkEMzlmUk"
type input "ZNDuMg7zAiCHnhqVkEMzlmUk"
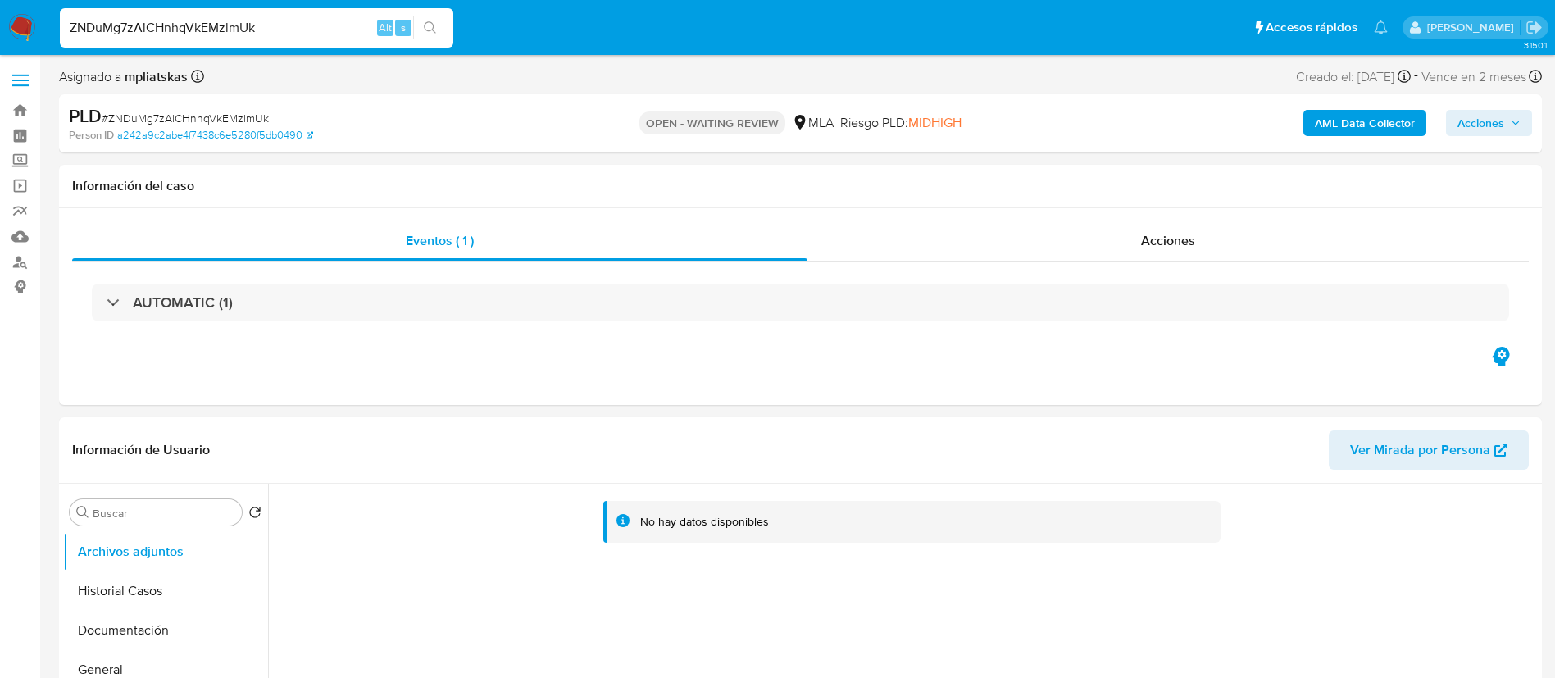
select select "10"
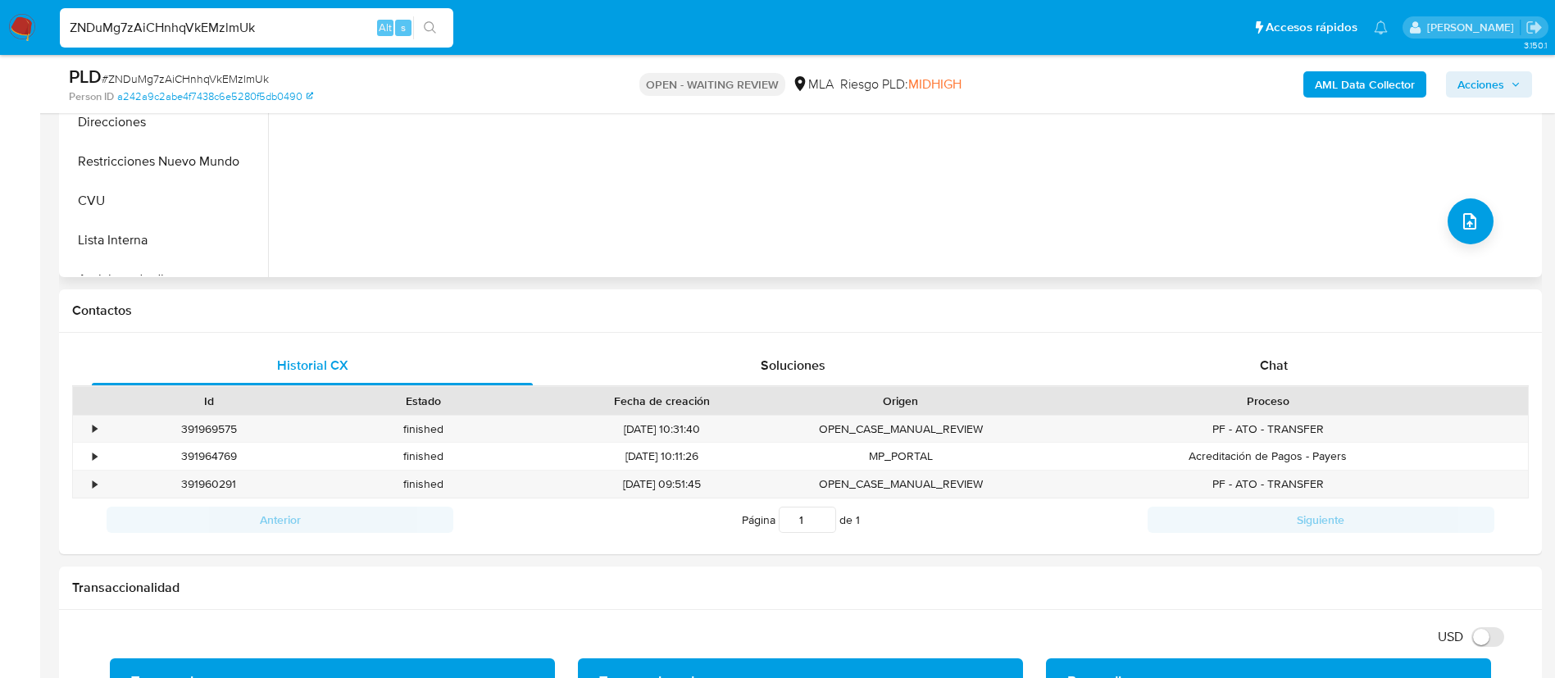
scroll to position [615, 0]
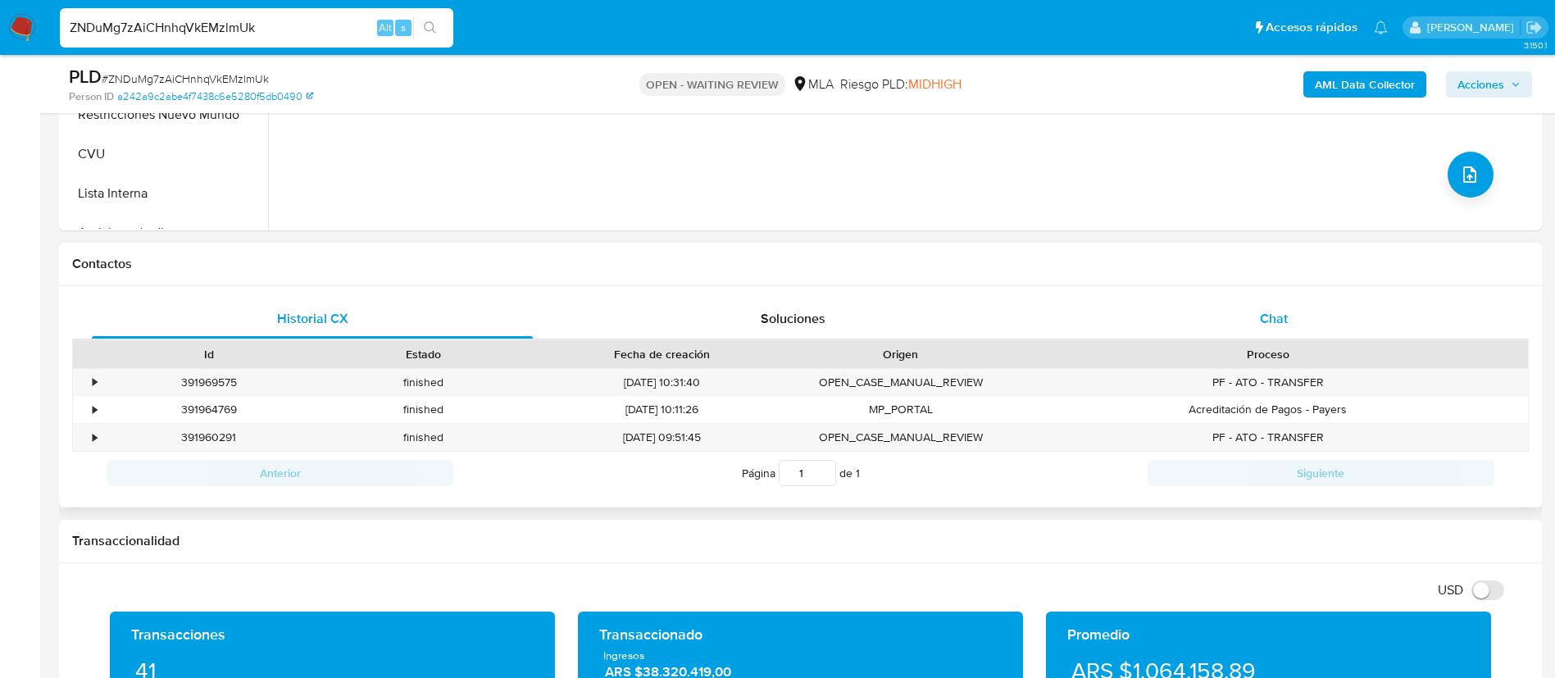
click at [1175, 311] on div "Chat" at bounding box center [1273, 318] width 441 height 39
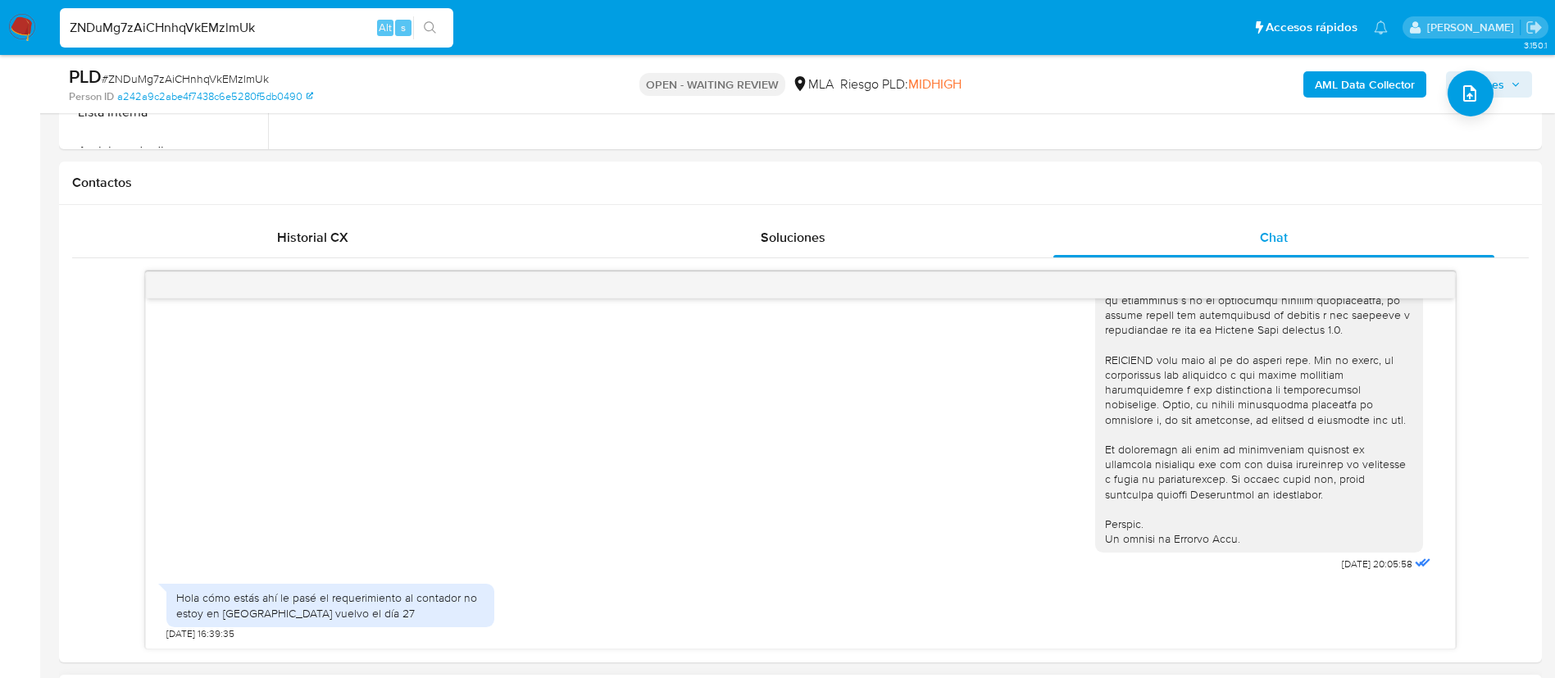
scroll to position [369, 0]
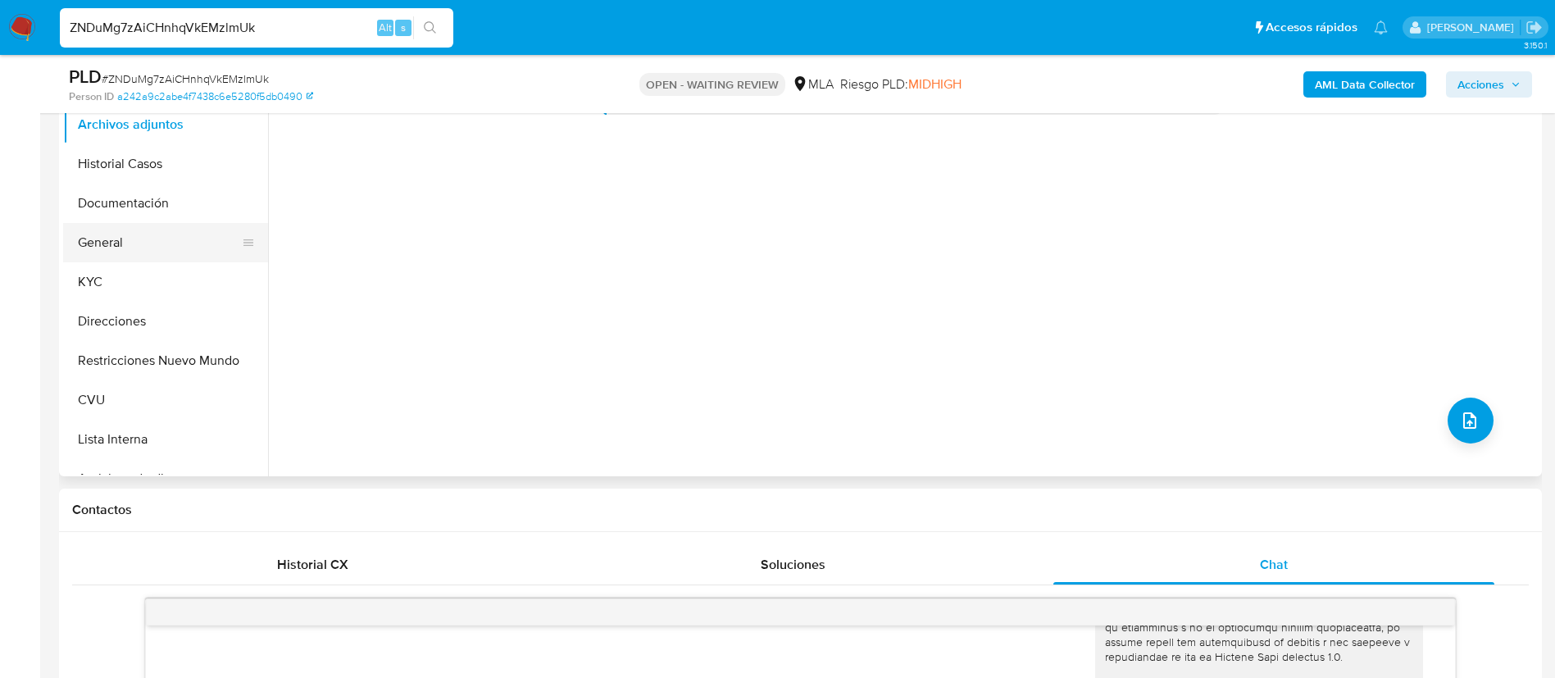
click at [124, 247] on button "General" at bounding box center [159, 242] width 192 height 39
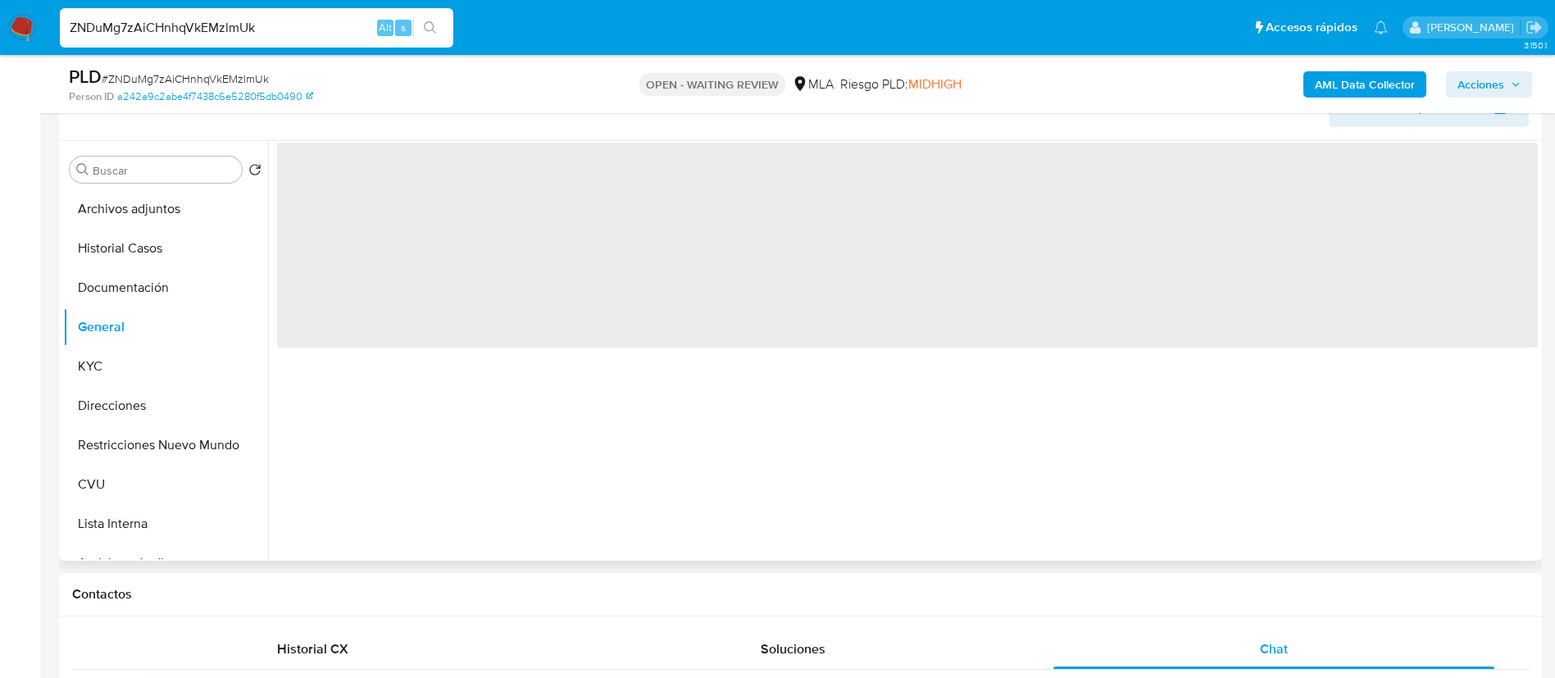
scroll to position [246, 0]
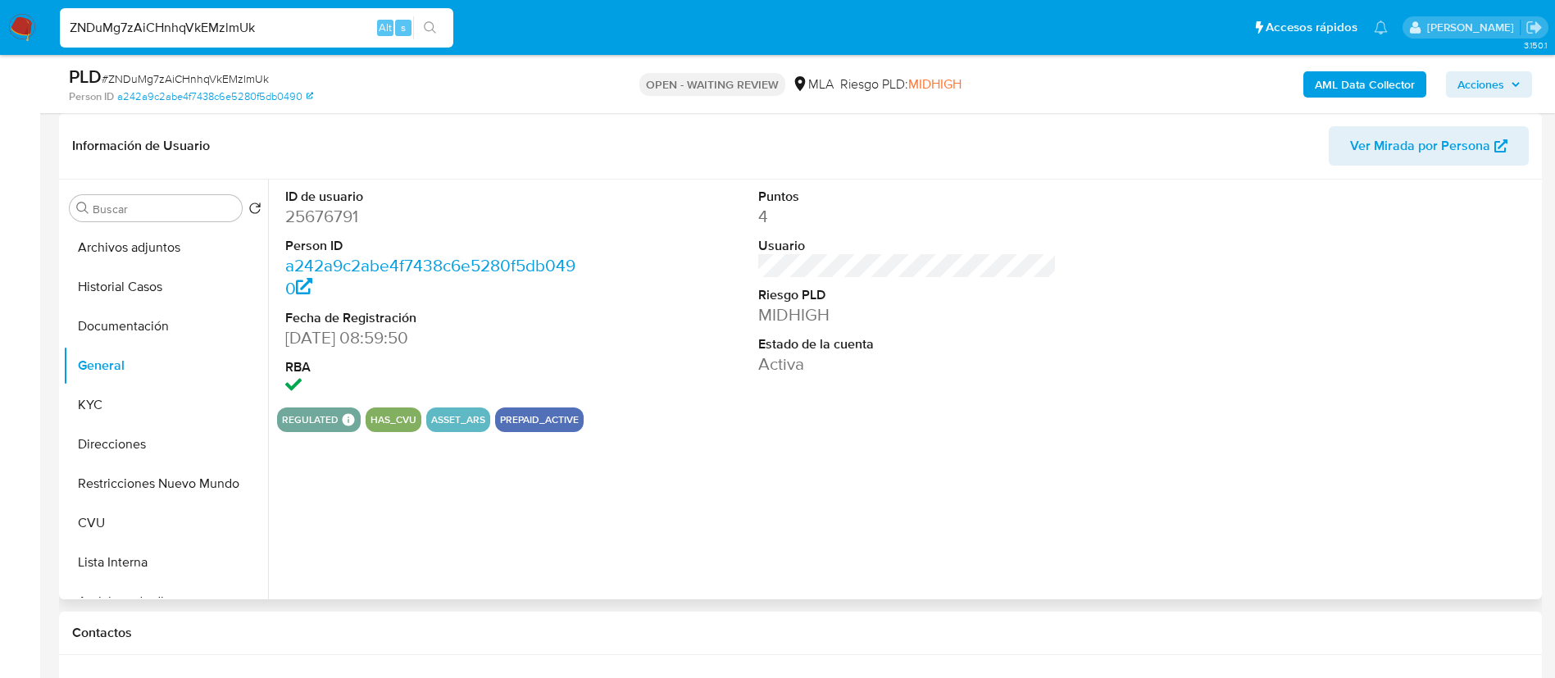
click at [332, 214] on dd "25676791" at bounding box center [434, 216] width 299 height 23
click at [331, 214] on dd "25676791" at bounding box center [434, 216] width 299 height 23
copy dd "25676791"
click at [149, 418] on button "KYC" at bounding box center [159, 404] width 192 height 39
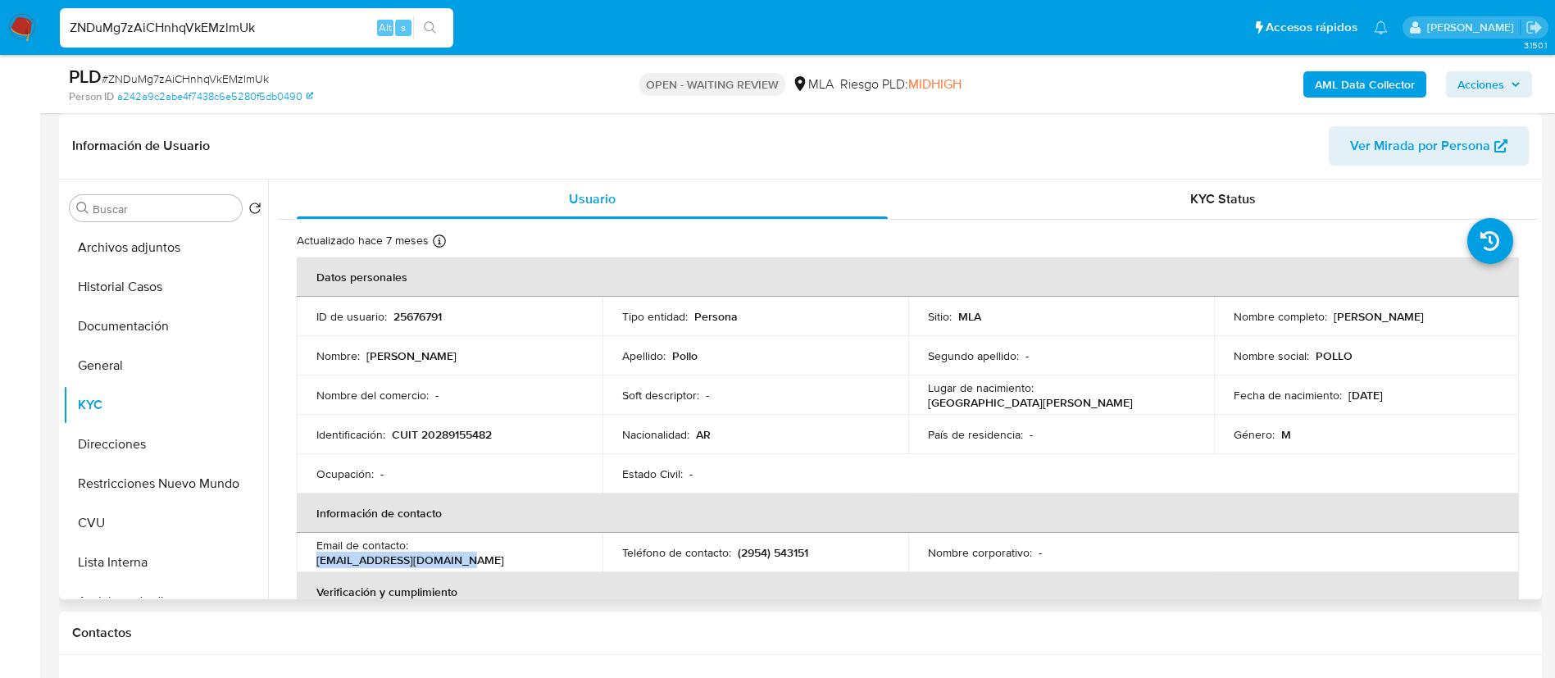
drag, startPoint x: 414, startPoint y: 546, endPoint x: 549, endPoint y: 552, distance: 135.4
click at [549, 552] on div "Email de contacto : juliopollo82@hotmail.com" at bounding box center [449, 553] width 266 height 30
copy p "juliopollo82@hotmail.com"
click at [147, 363] on button "General" at bounding box center [159, 365] width 192 height 39
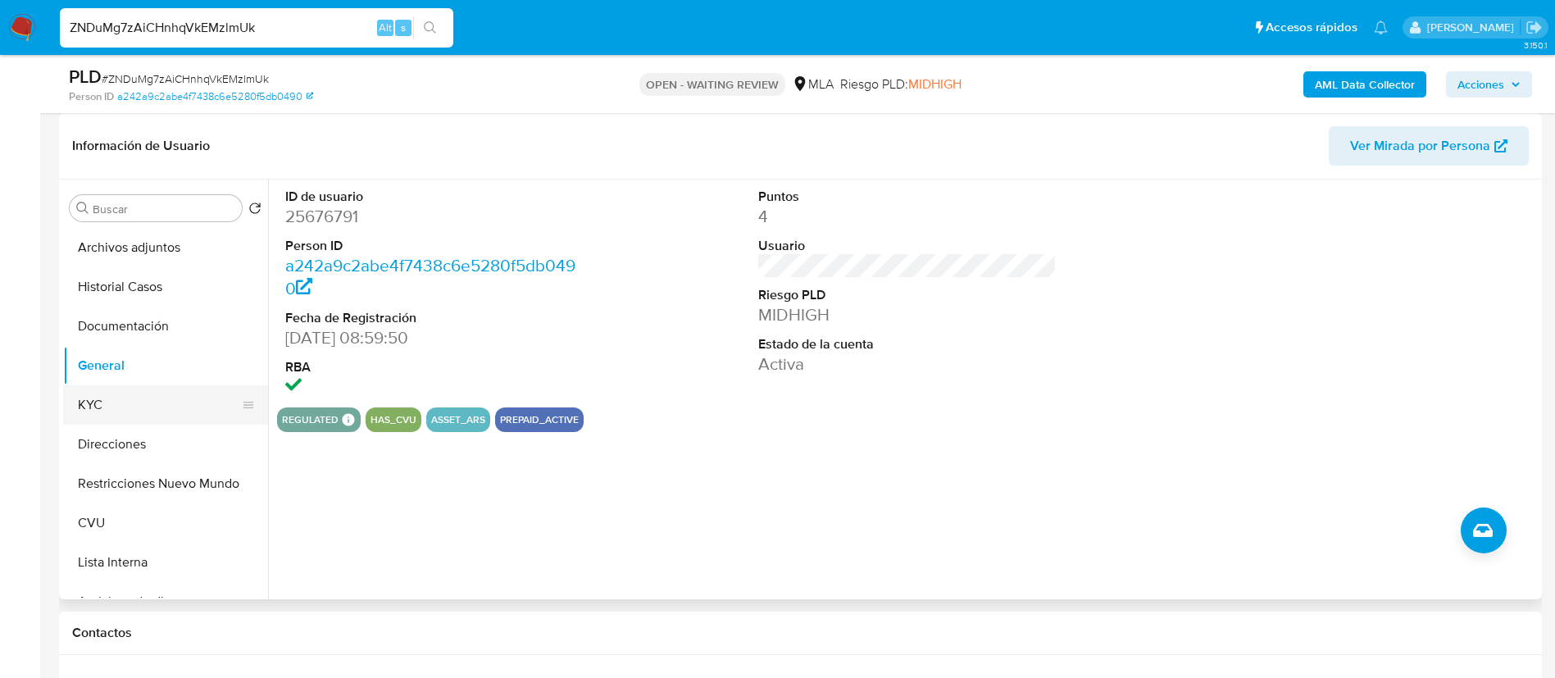
click at [139, 413] on button "KYC" at bounding box center [159, 404] width 192 height 39
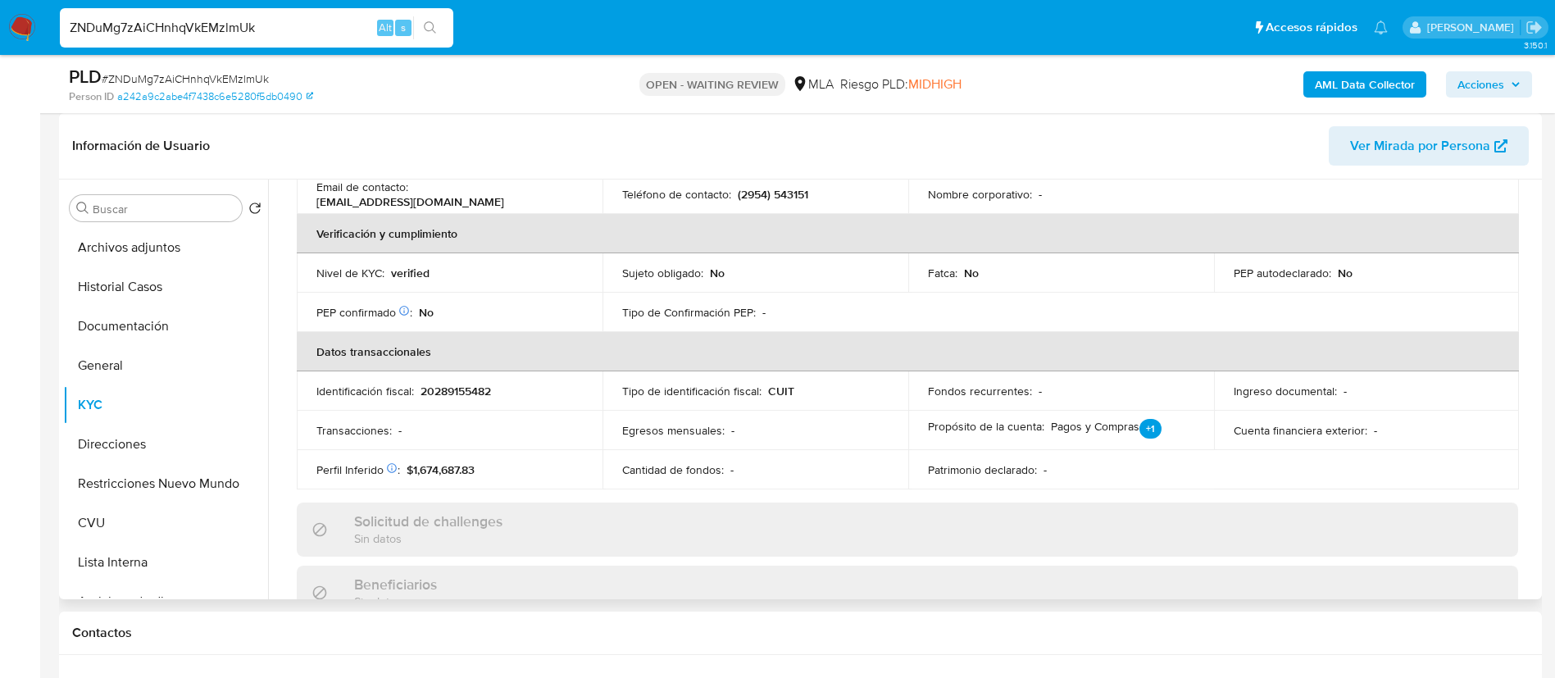
scroll to position [340, 0]
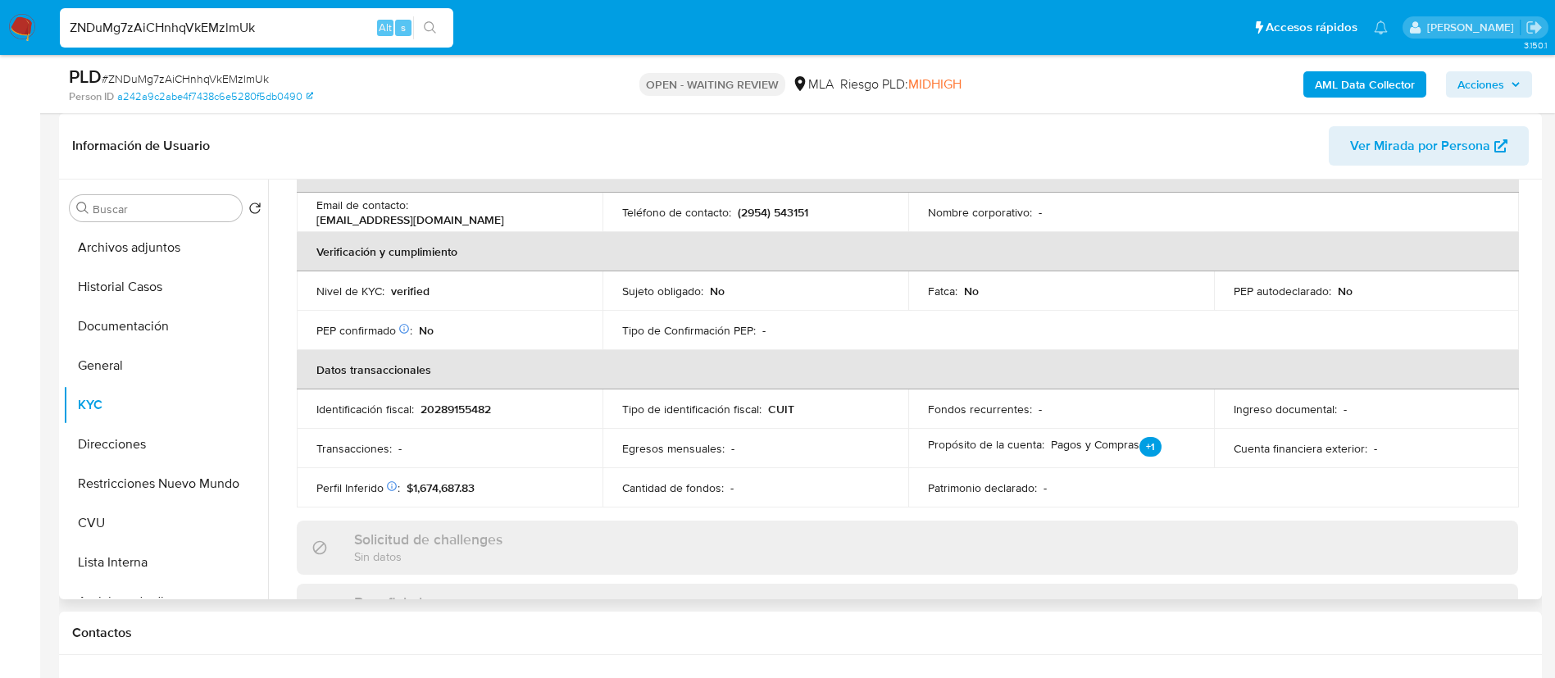
drag, startPoint x: 135, startPoint y: 0, endPoint x: 632, endPoint y: 321, distance: 591.5
click at [632, 321] on td "Tipo de Confirmación PEP : -" at bounding box center [755, 330] width 306 height 39
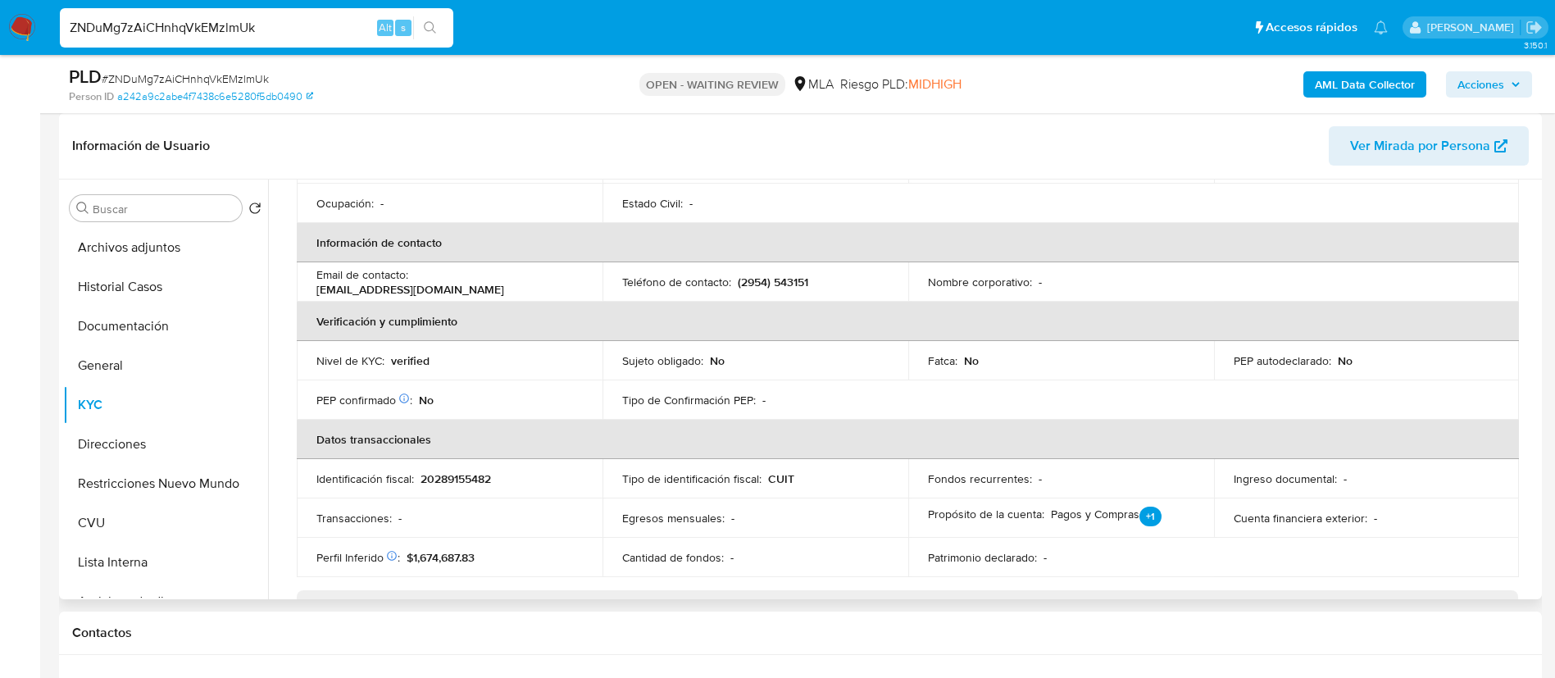
scroll to position [217, 0]
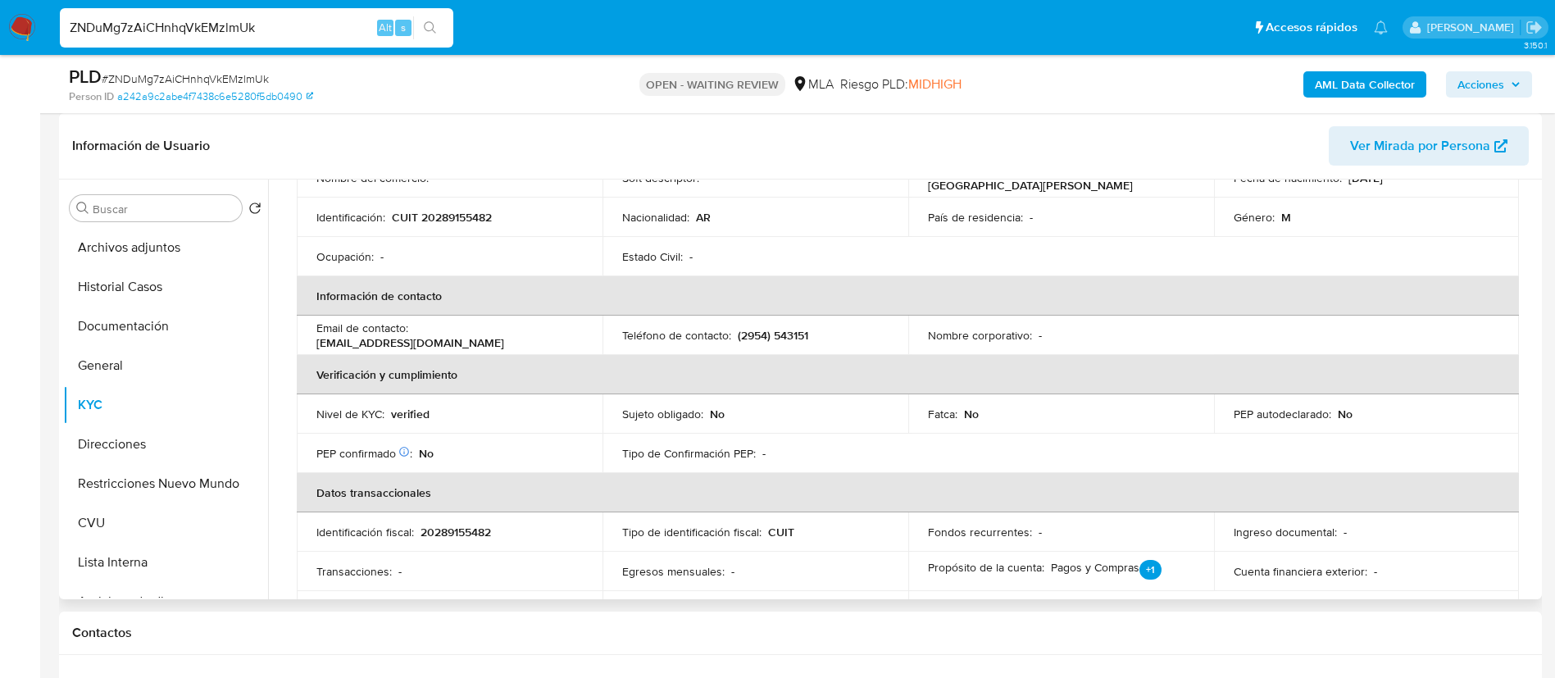
click at [445, 220] on p "CUIT 20289155482" at bounding box center [442, 217] width 100 height 15
copy p "20289155482"
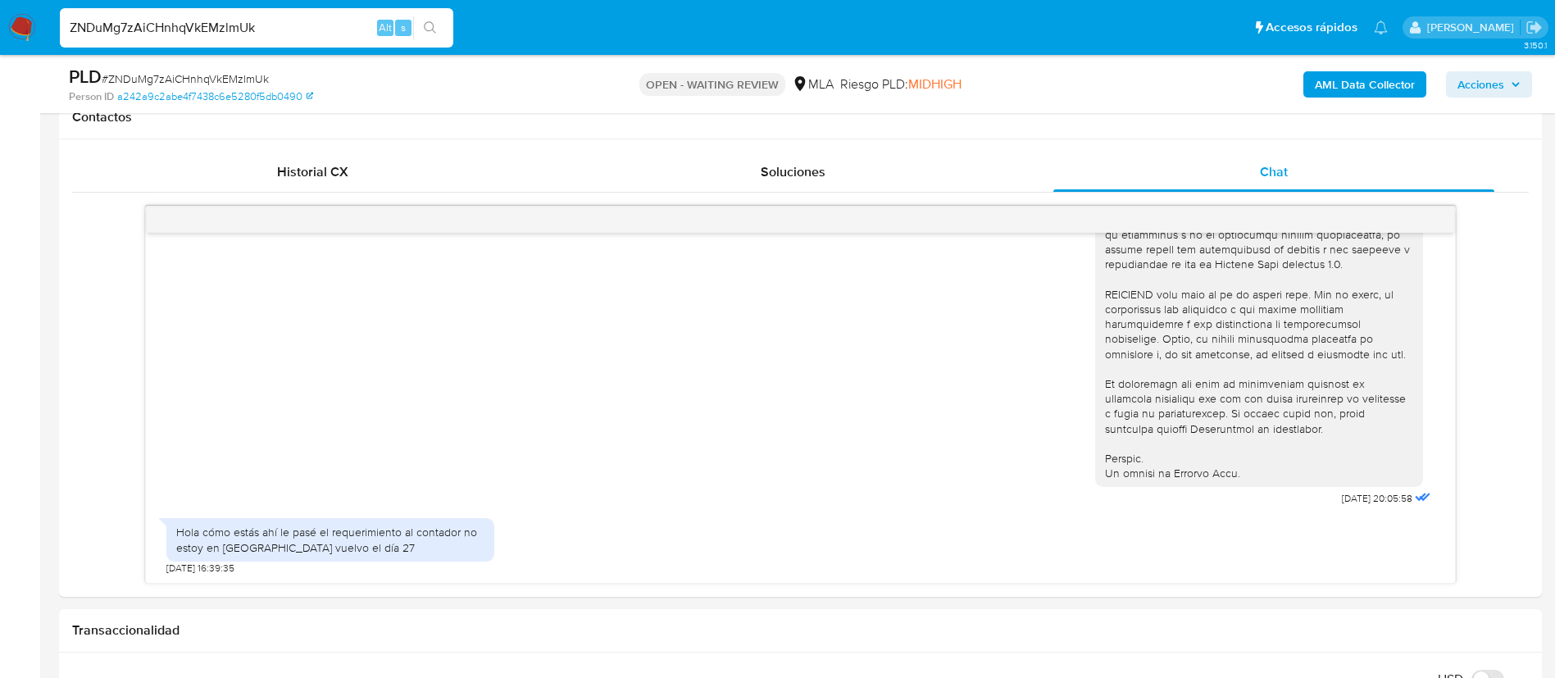
scroll to position [861, 0]
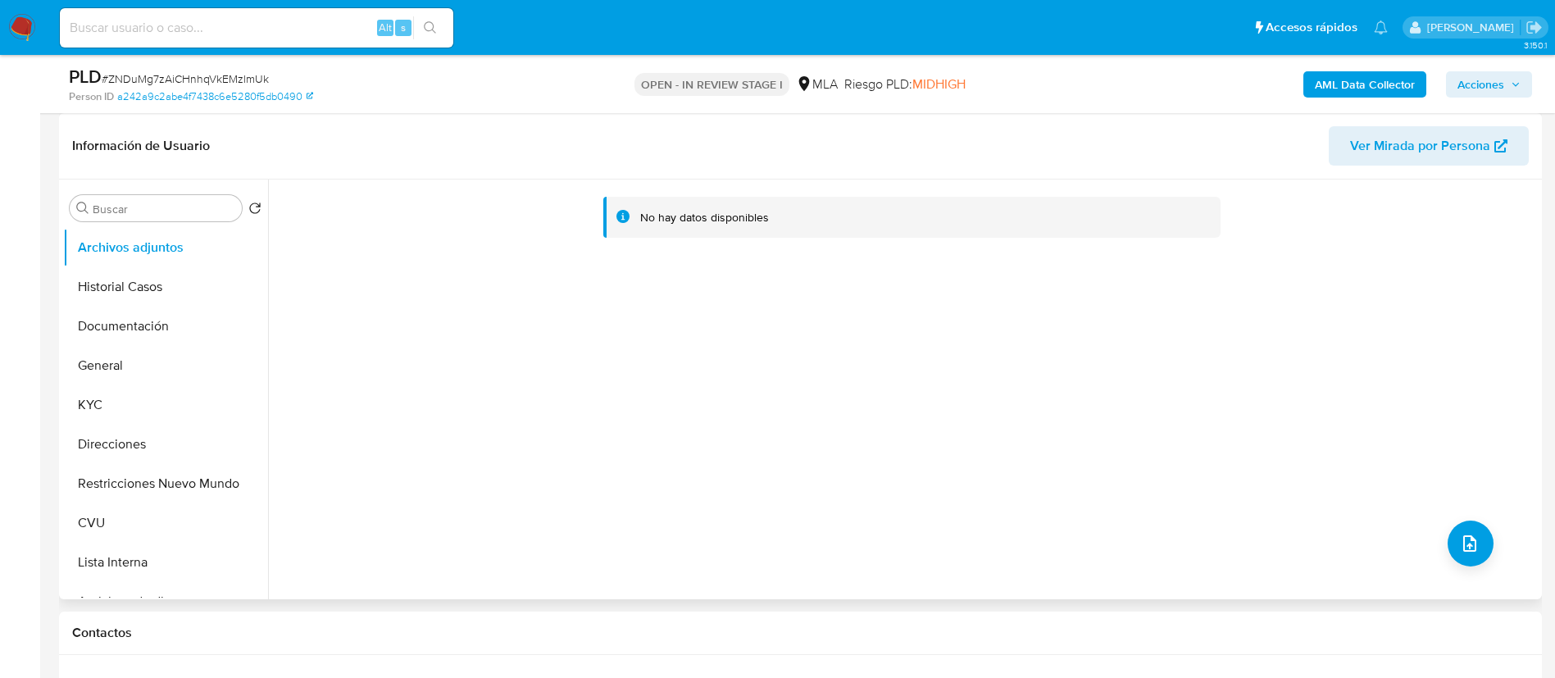
select select "10"
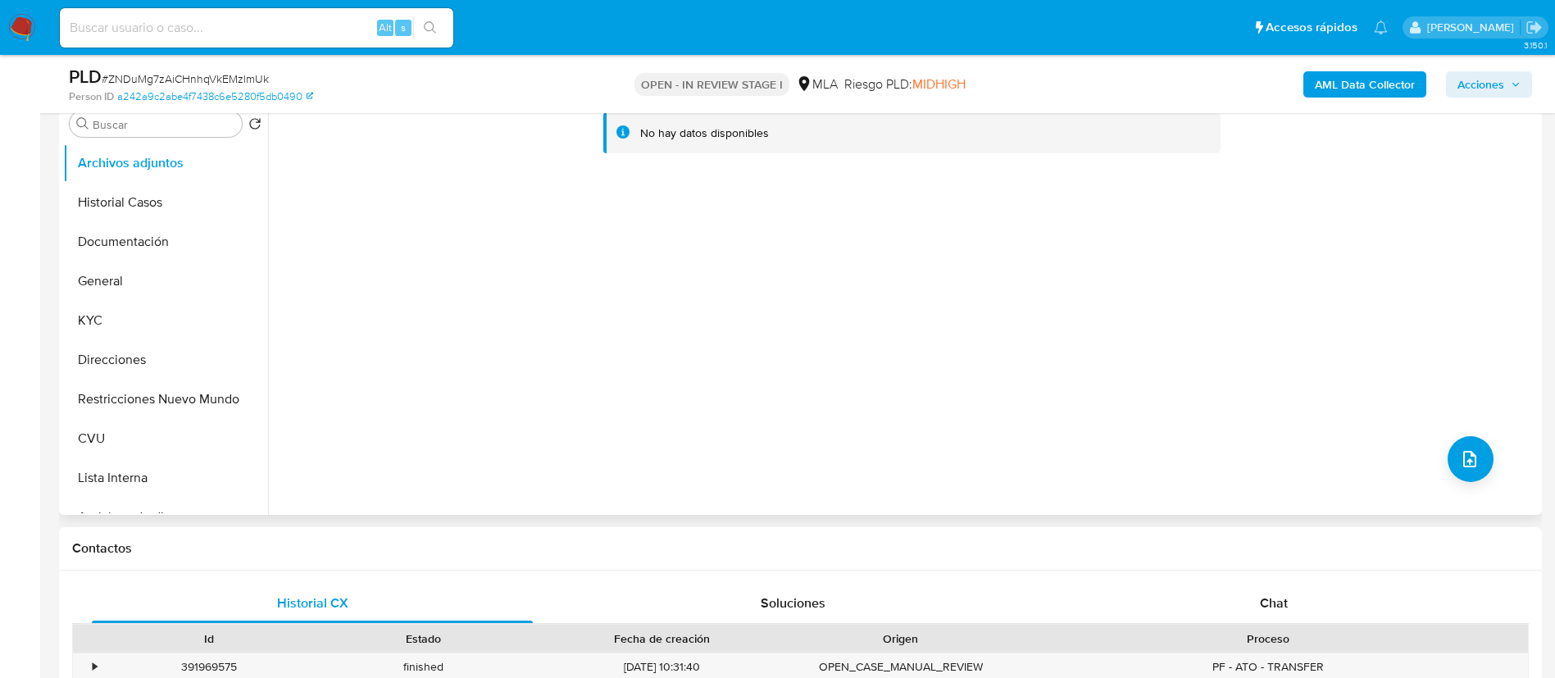
scroll to position [369, 0]
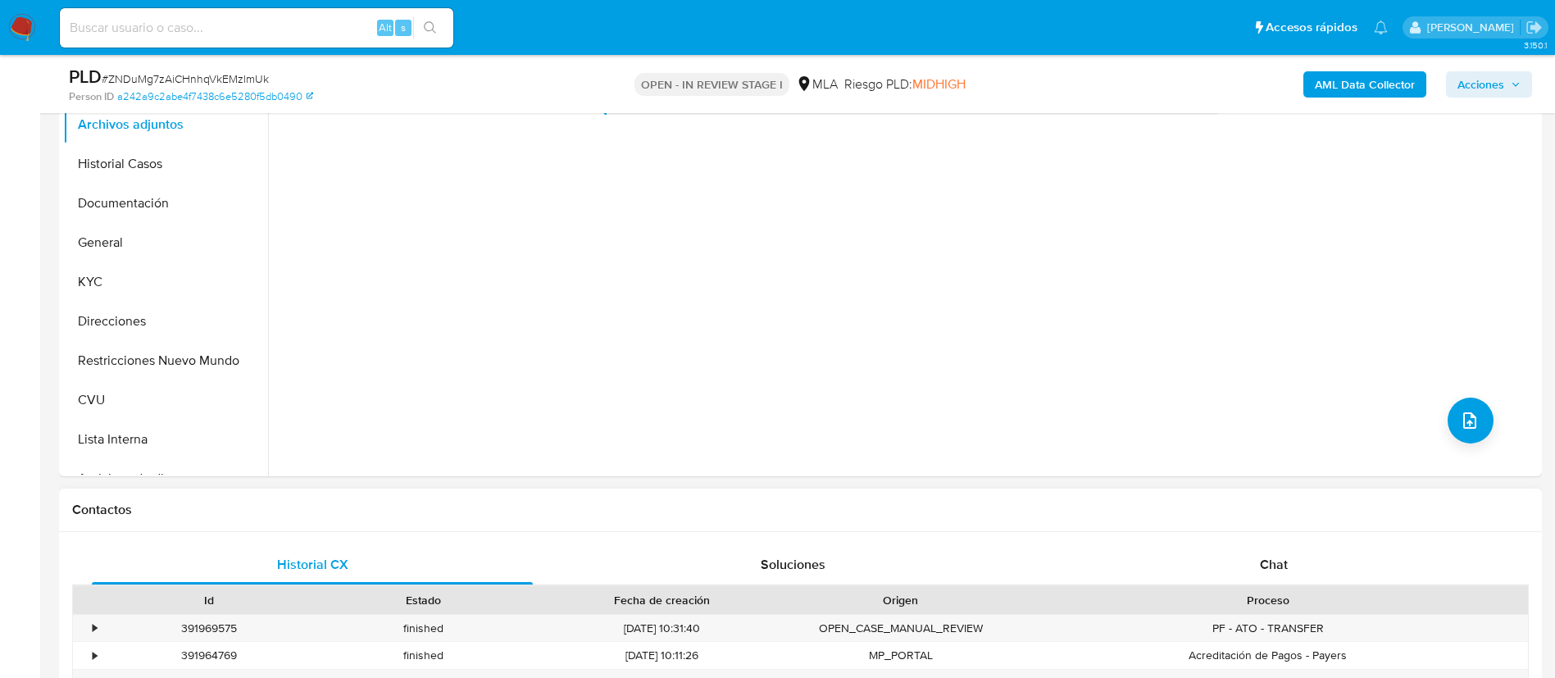
click at [1249, 534] on div "Historial CX Soluciones Chat Id Estado Fecha de creación Origen Proceso • 39196…" at bounding box center [800, 662] width 1483 height 261
click at [1238, 553] on div "Chat" at bounding box center [1273, 564] width 441 height 39
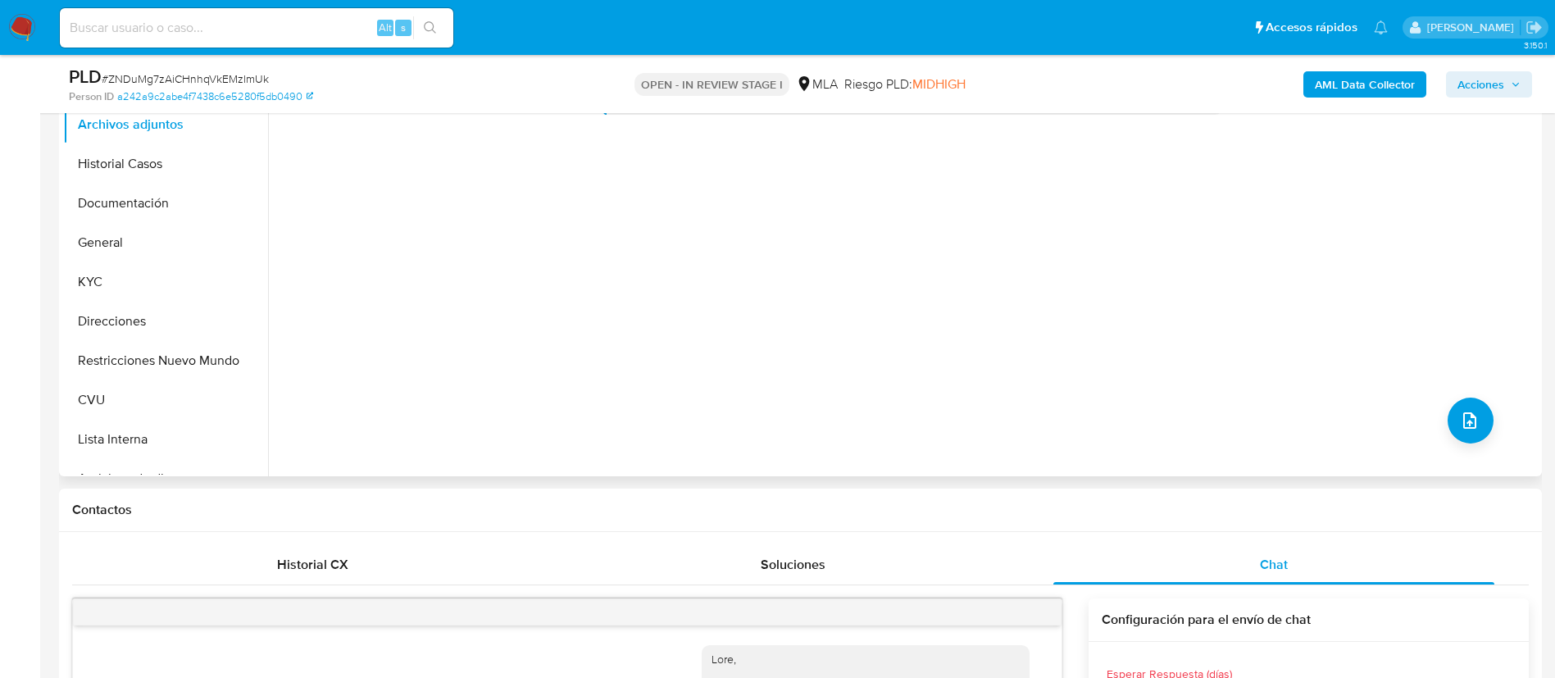
scroll to position [658, 0]
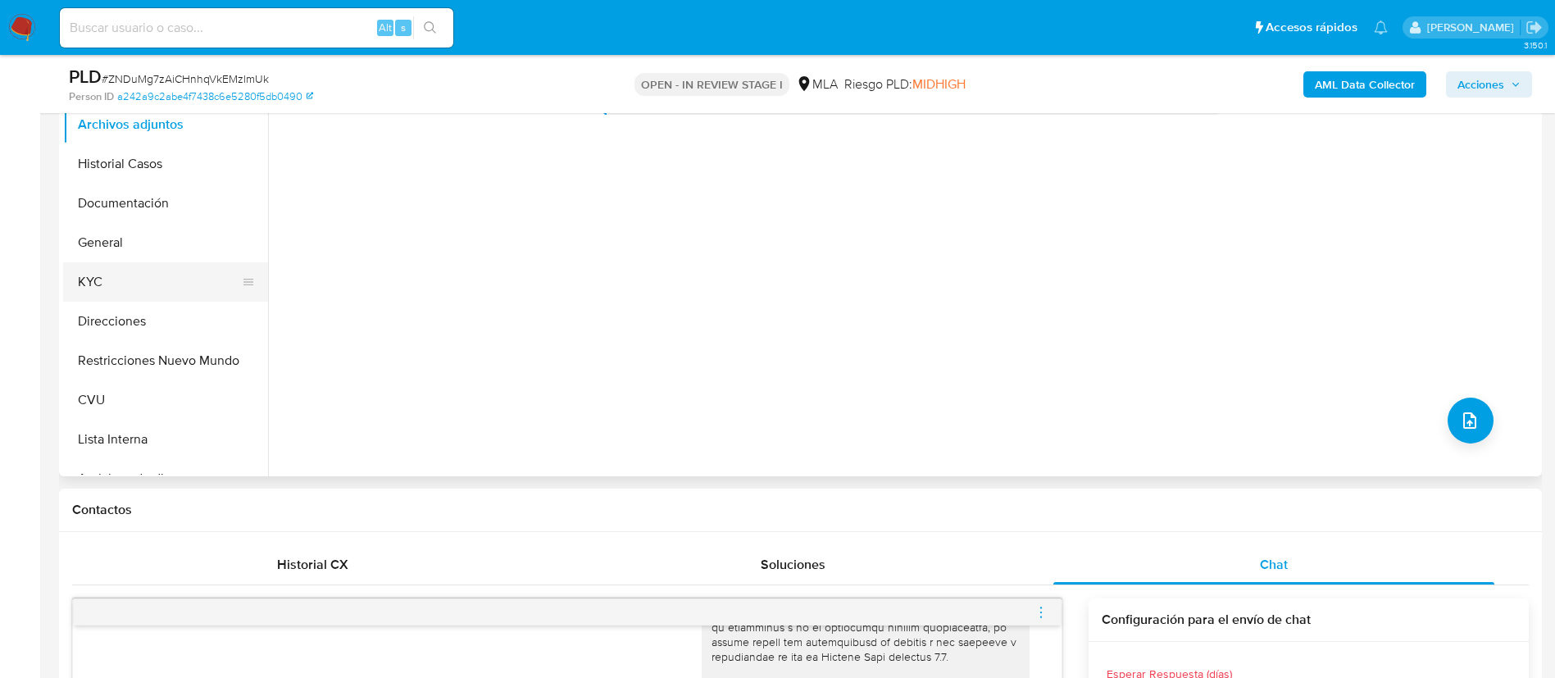
click at [125, 295] on button "KYC" at bounding box center [159, 281] width 192 height 39
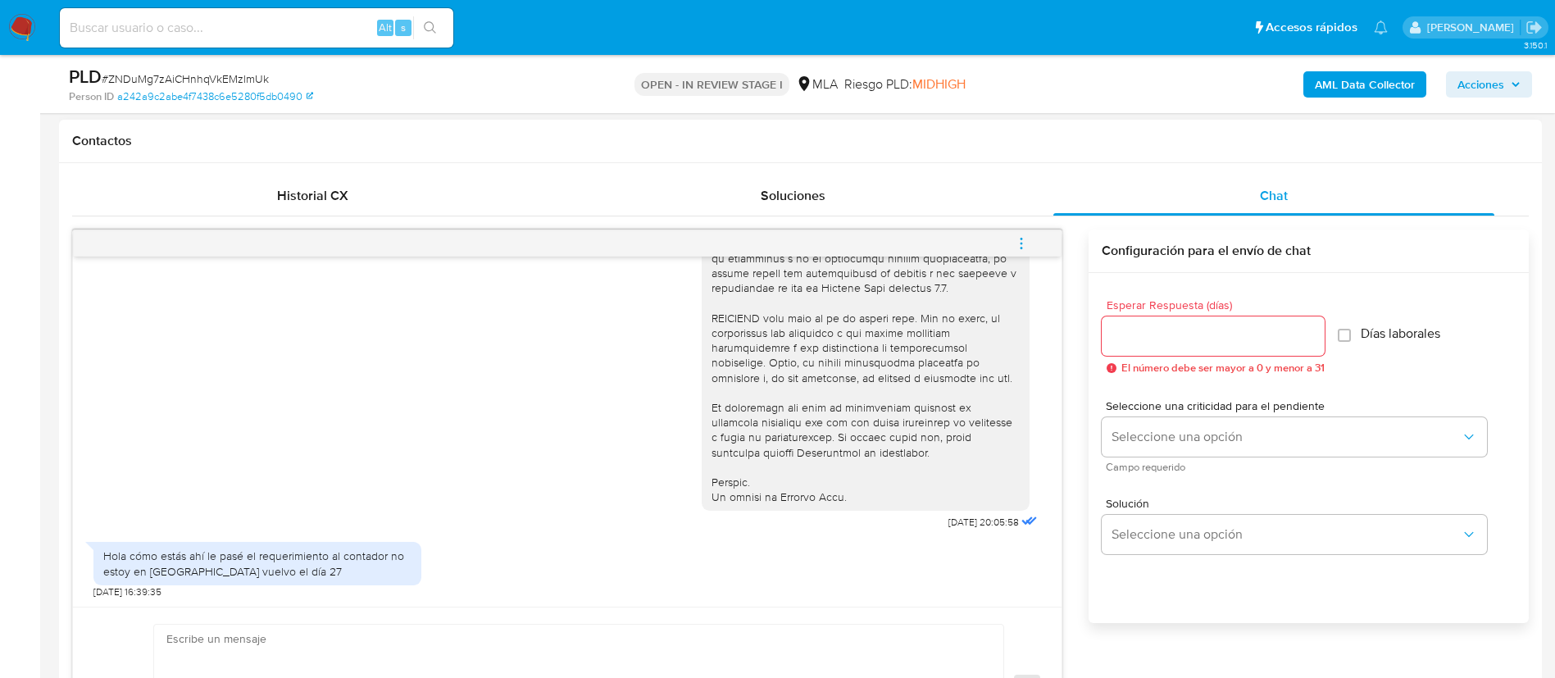
scroll to position [861, 0]
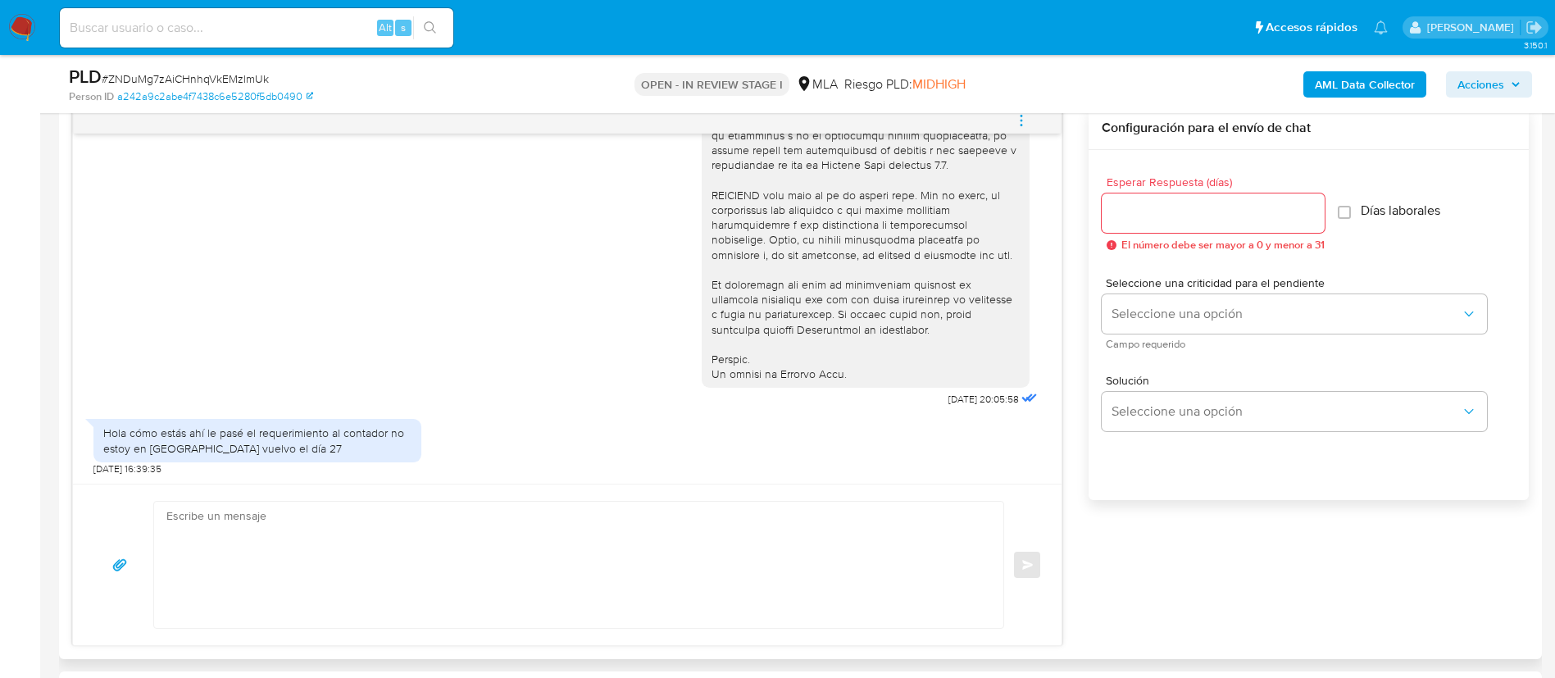
click at [734, 575] on textarea at bounding box center [574, 565] width 816 height 126
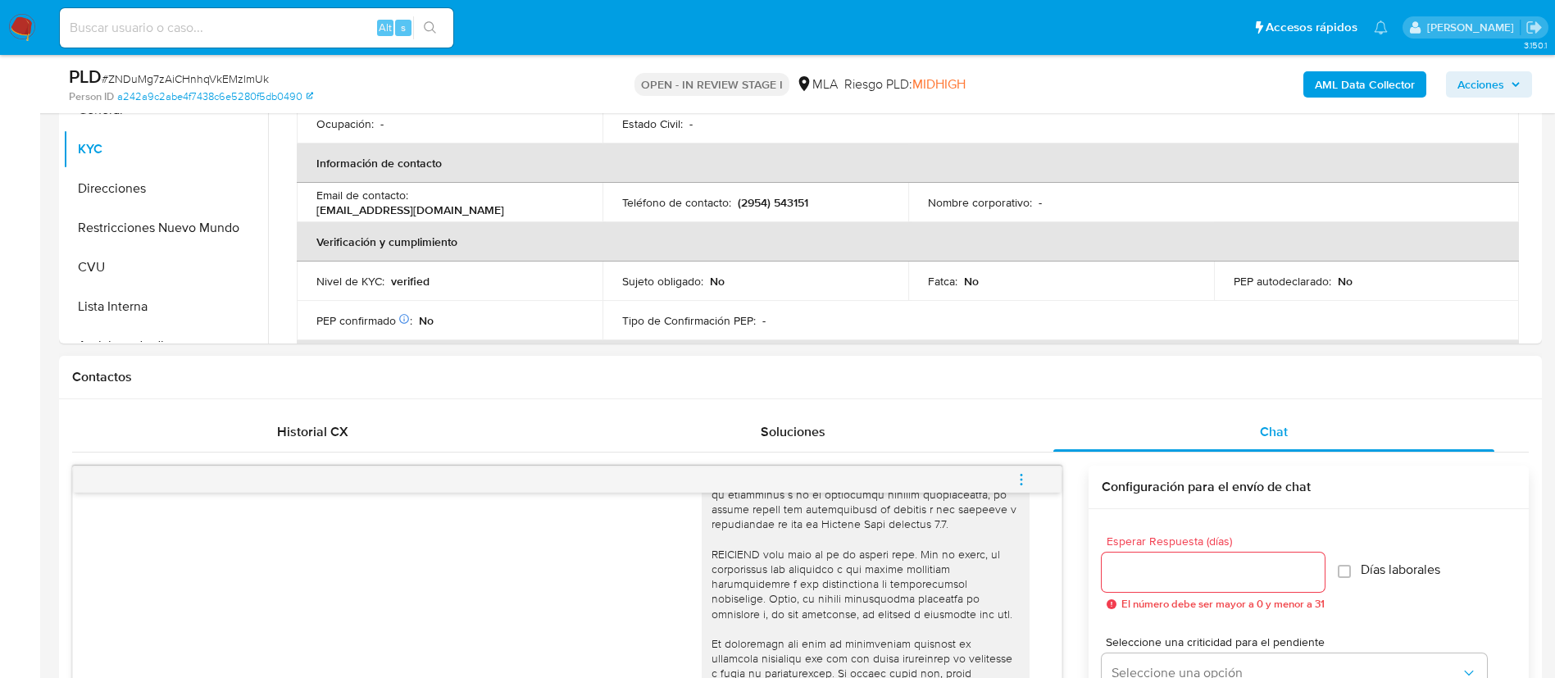
scroll to position [1106, 0]
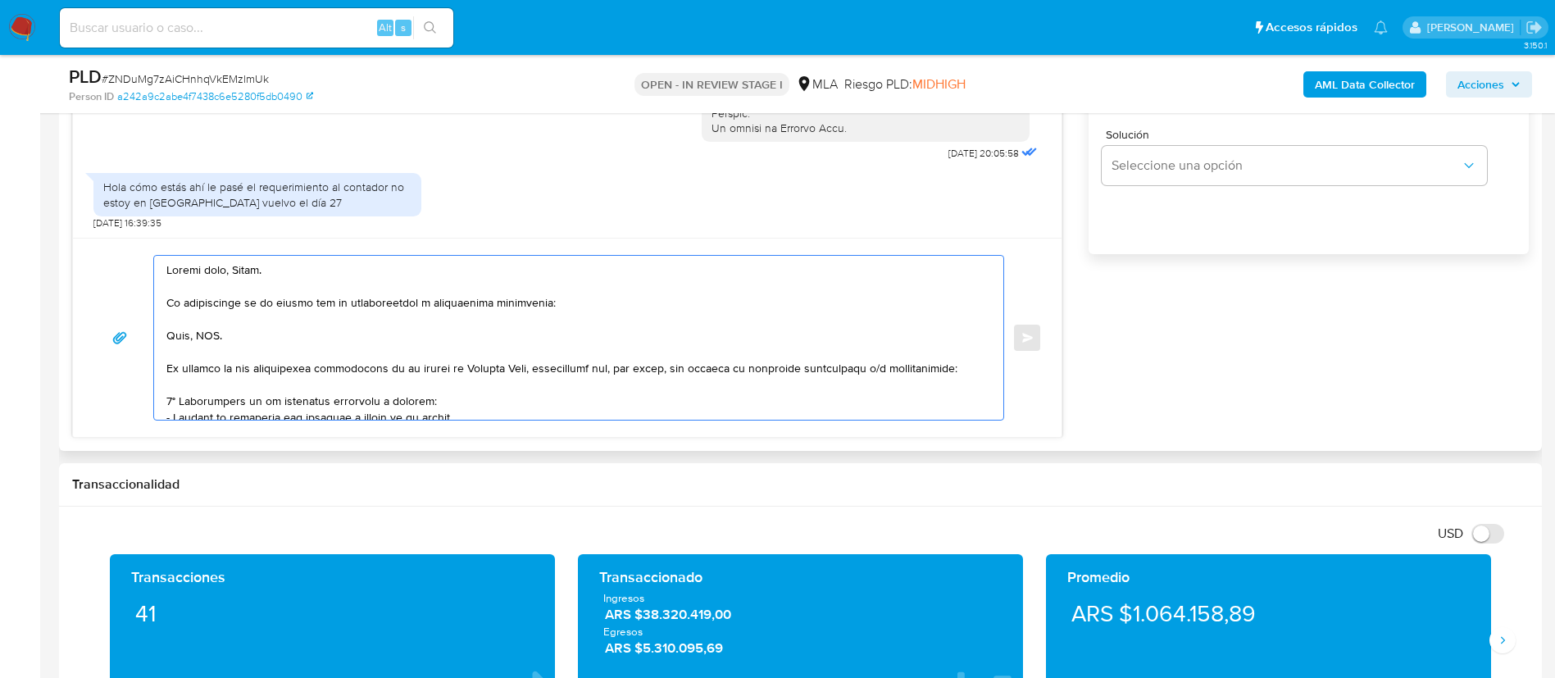
drag, startPoint x: 166, startPoint y: 334, endPoint x: 965, endPoint y: 366, distance: 799.7
click at [965, 366] on div at bounding box center [574, 338] width 841 height 164
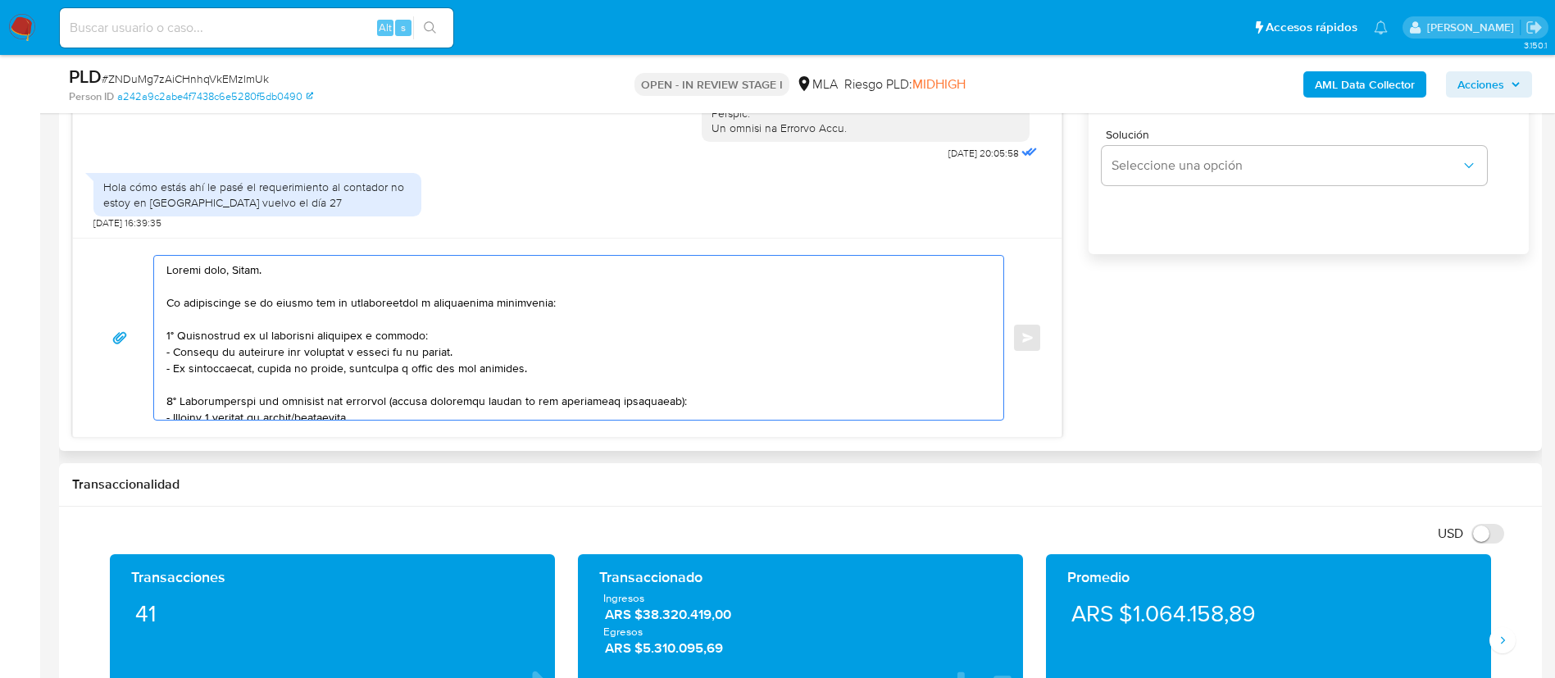
scroll to position [123, 0]
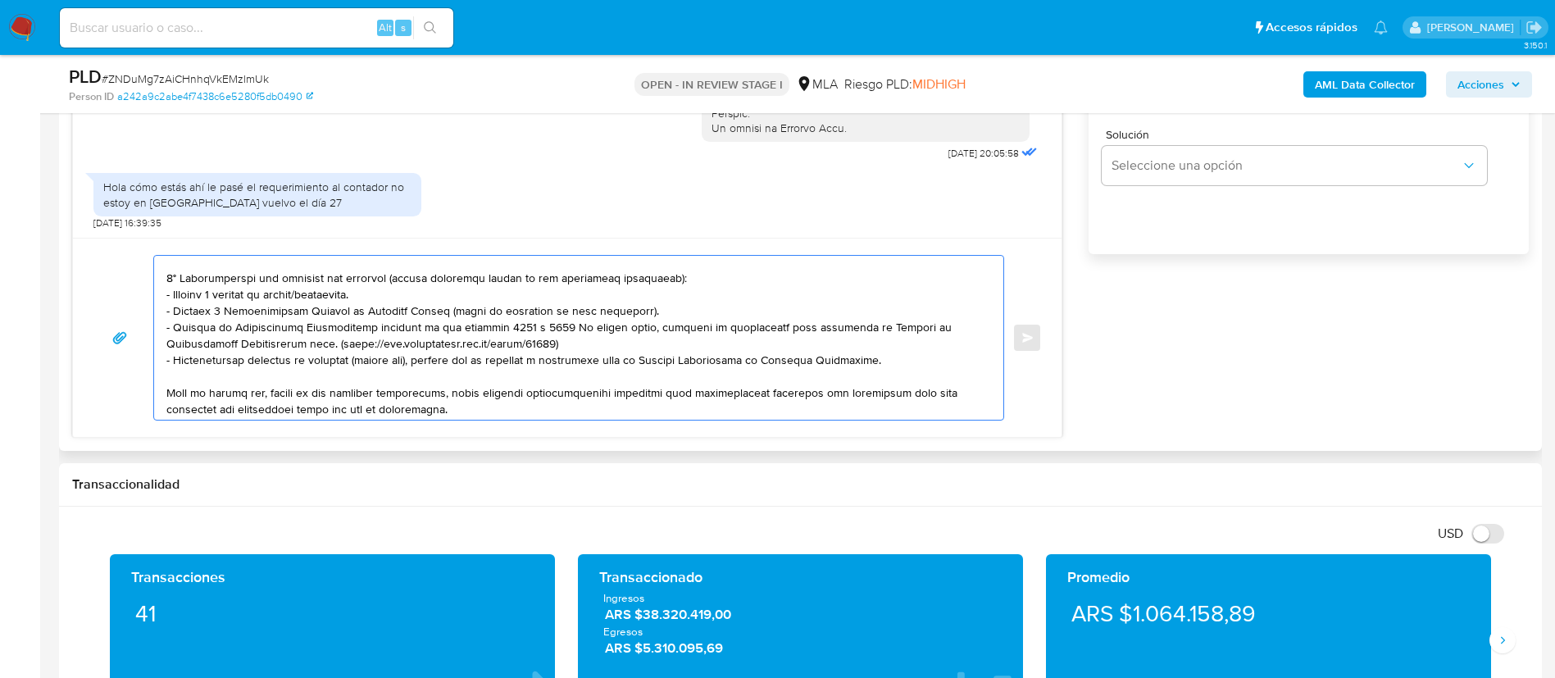
click at [336, 302] on textarea at bounding box center [574, 338] width 816 height 164
click at [334, 298] on textarea at bounding box center [574, 338] width 816 height 164
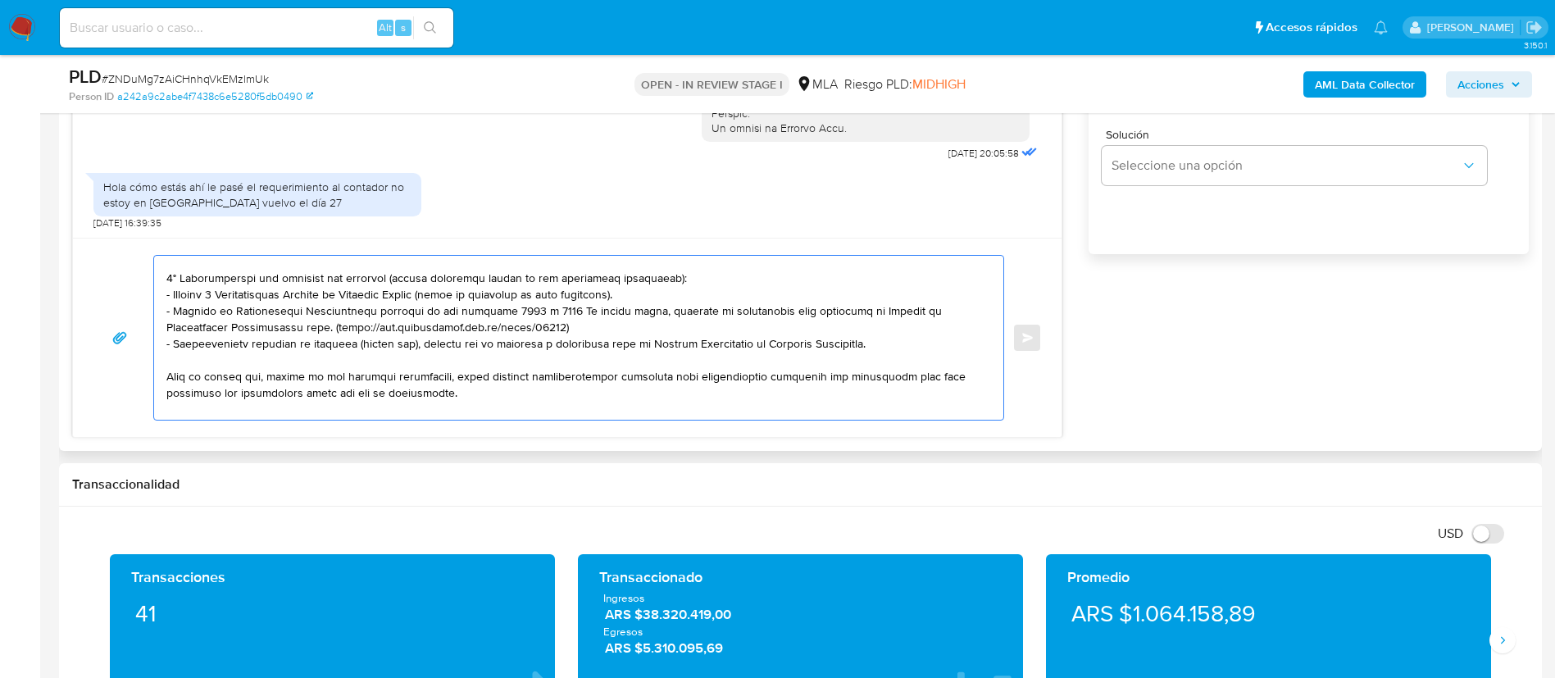
scroll to position [246, 0]
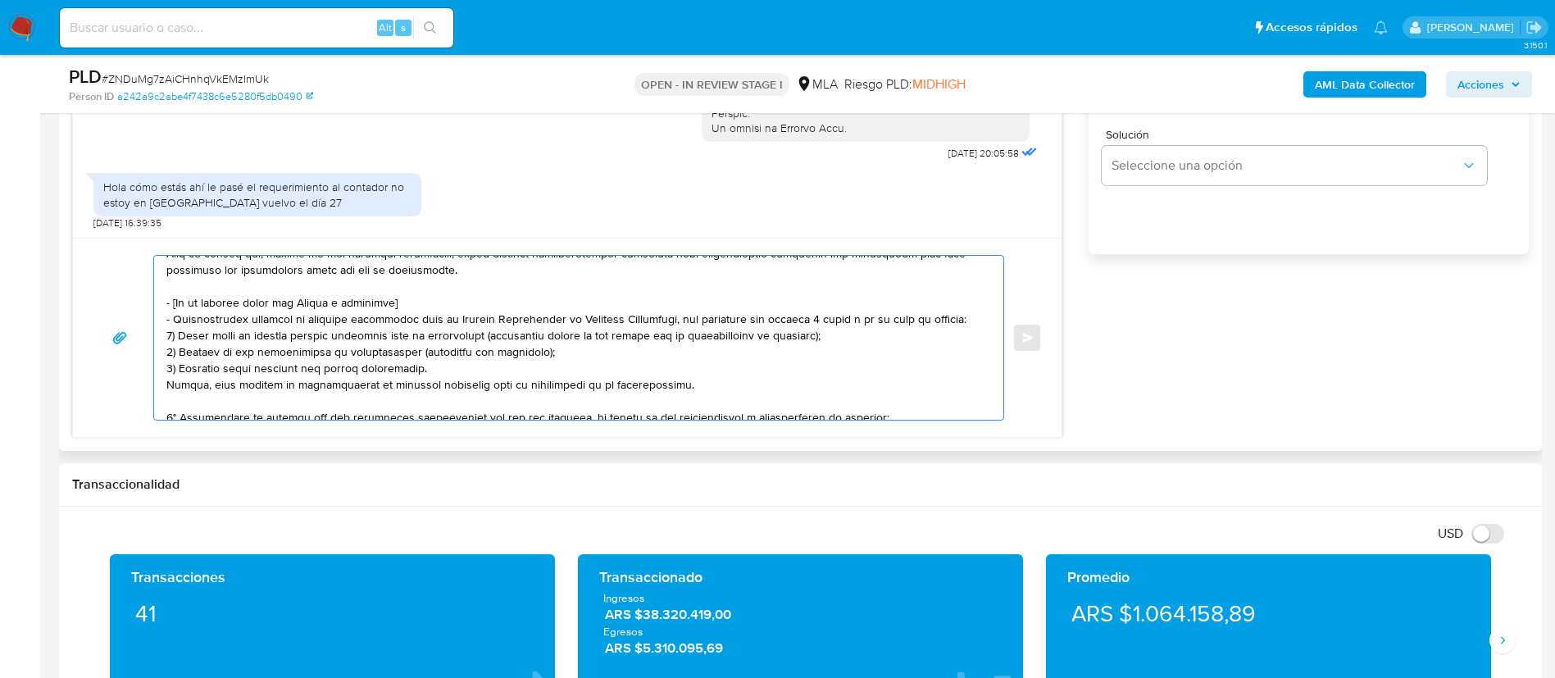
drag, startPoint x: 167, startPoint y: 300, endPoint x: 694, endPoint y: 383, distance: 533.4
click at [694, 383] on textarea at bounding box center [574, 338] width 816 height 164
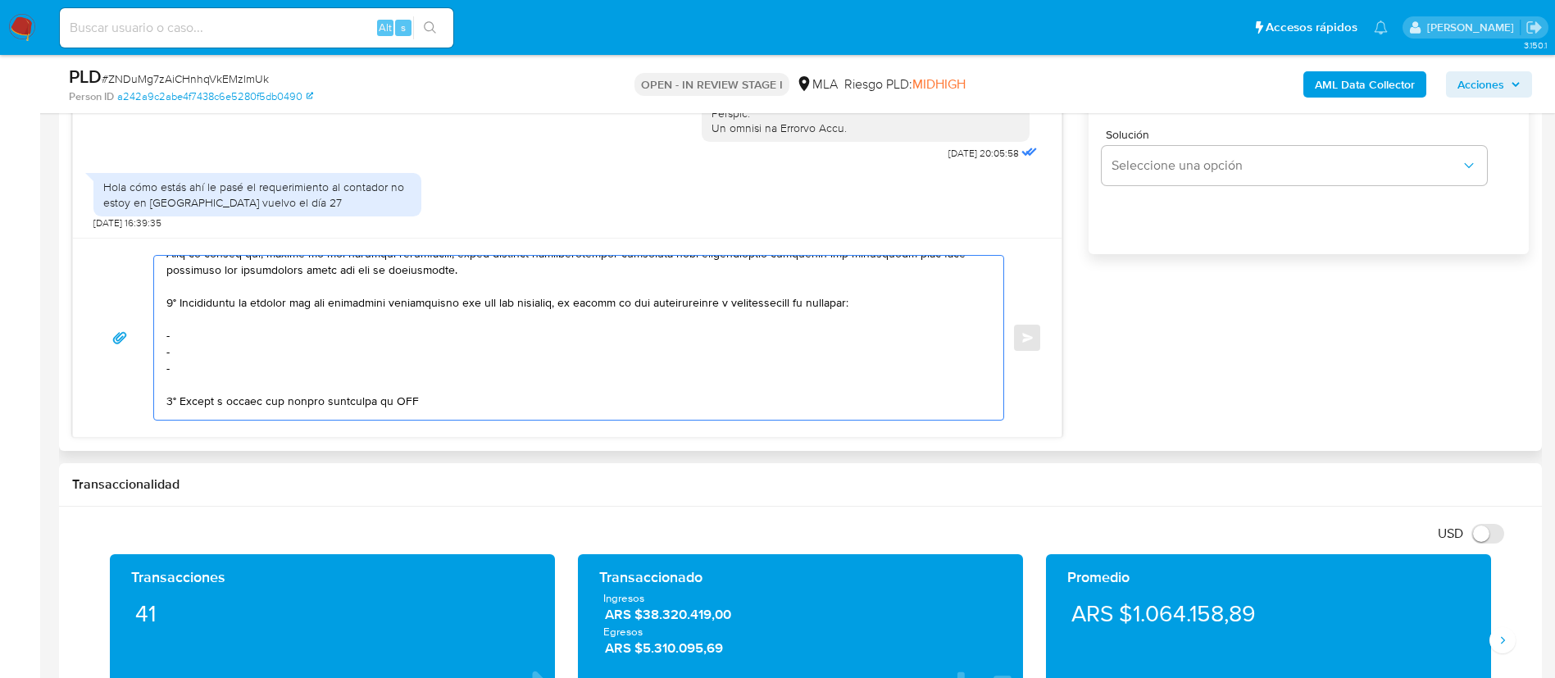
scroll to position [229, 0]
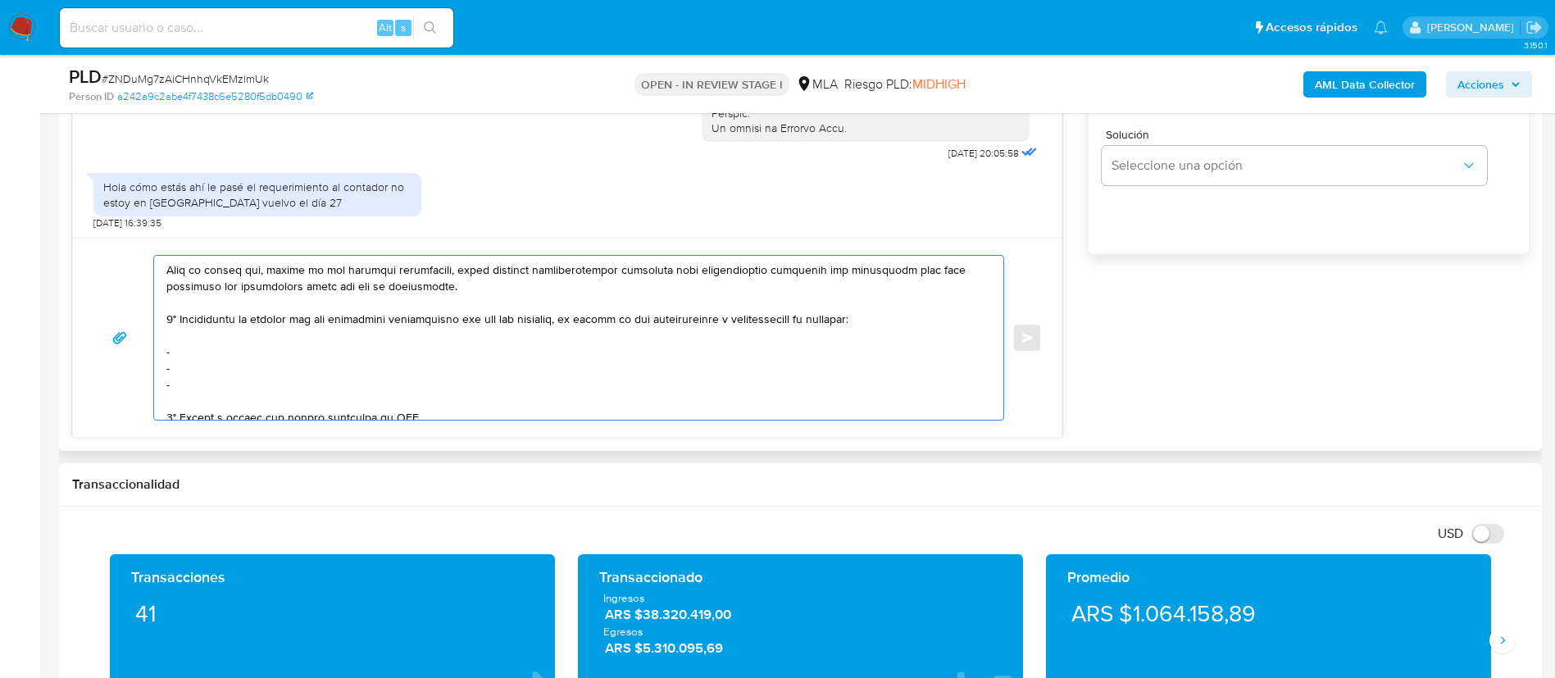
click at [393, 347] on textarea at bounding box center [574, 338] width 816 height 164
paste textarea "Viglino Appap Cristian Silvio Rene - CUIT 20259550174"
click at [311, 370] on textarea at bounding box center [574, 338] width 816 height 164
click at [304, 383] on textarea at bounding box center [574, 338] width 816 height 164
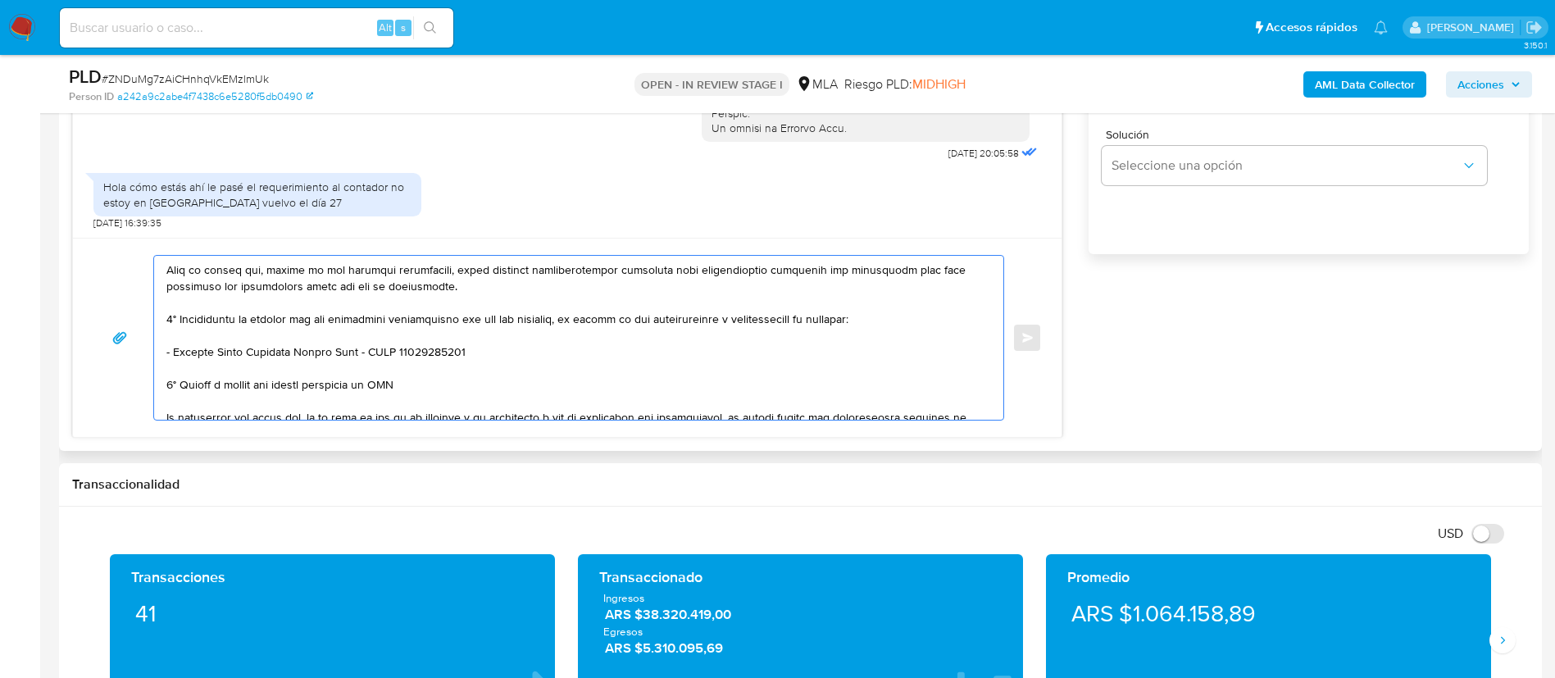
click at [288, 384] on textarea at bounding box center [574, 338] width 816 height 164
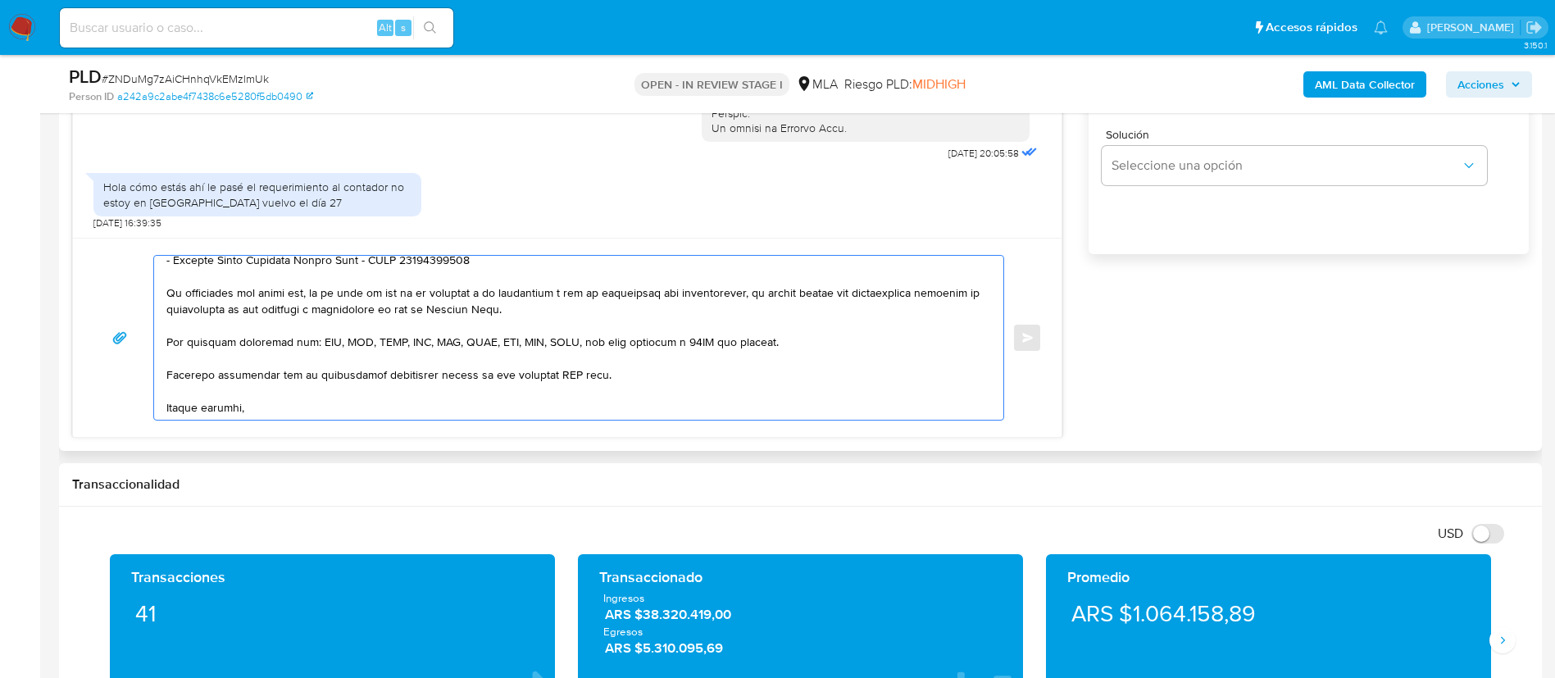
scroll to position [352, 0]
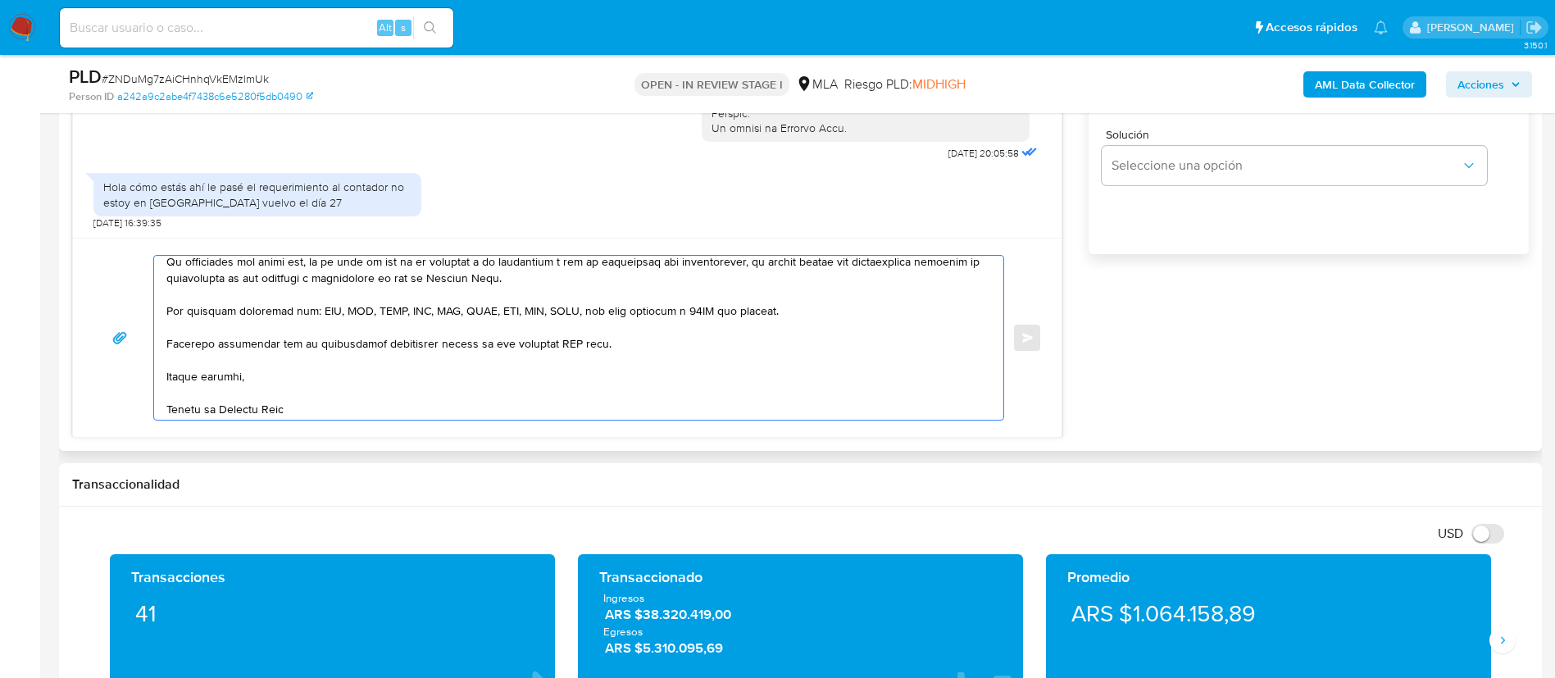
click at [556, 347] on textarea at bounding box center [574, 338] width 816 height 164
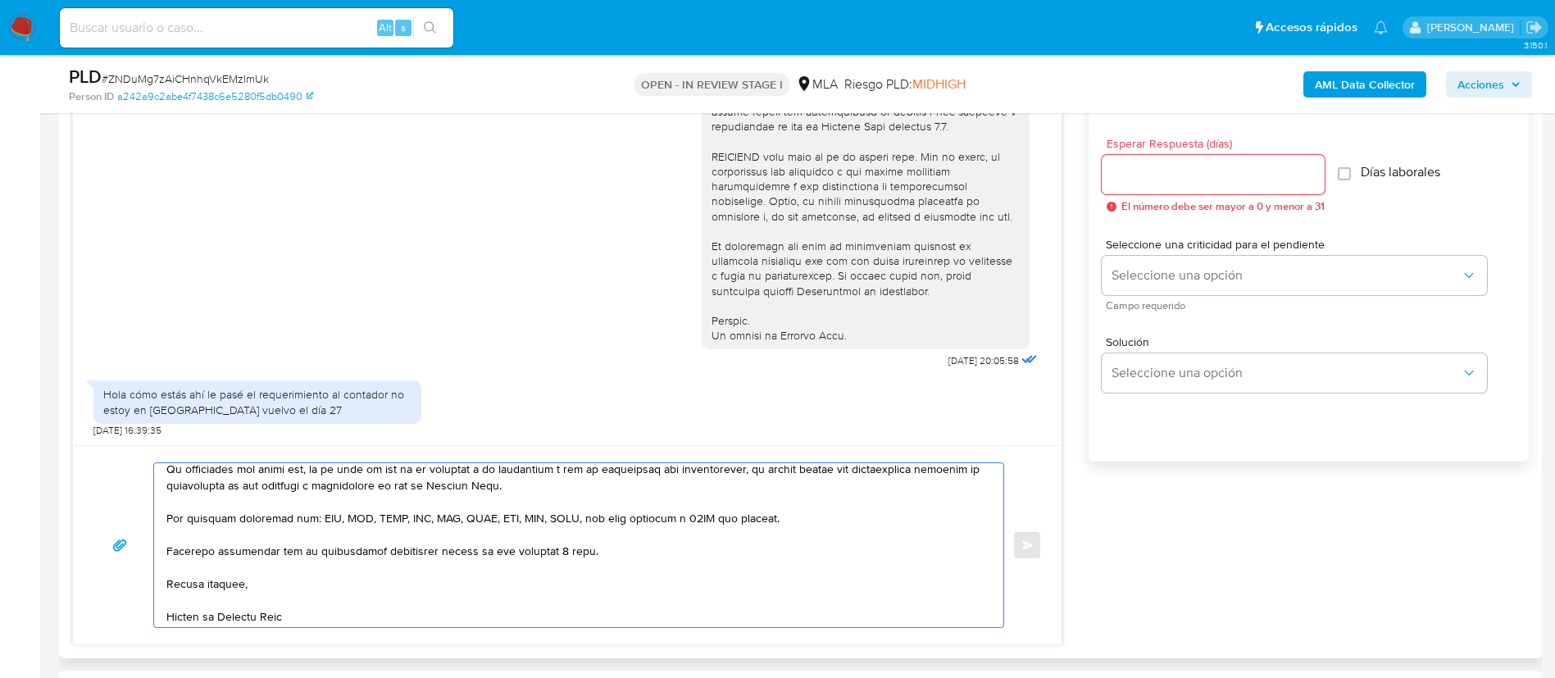
scroll to position [861, 0]
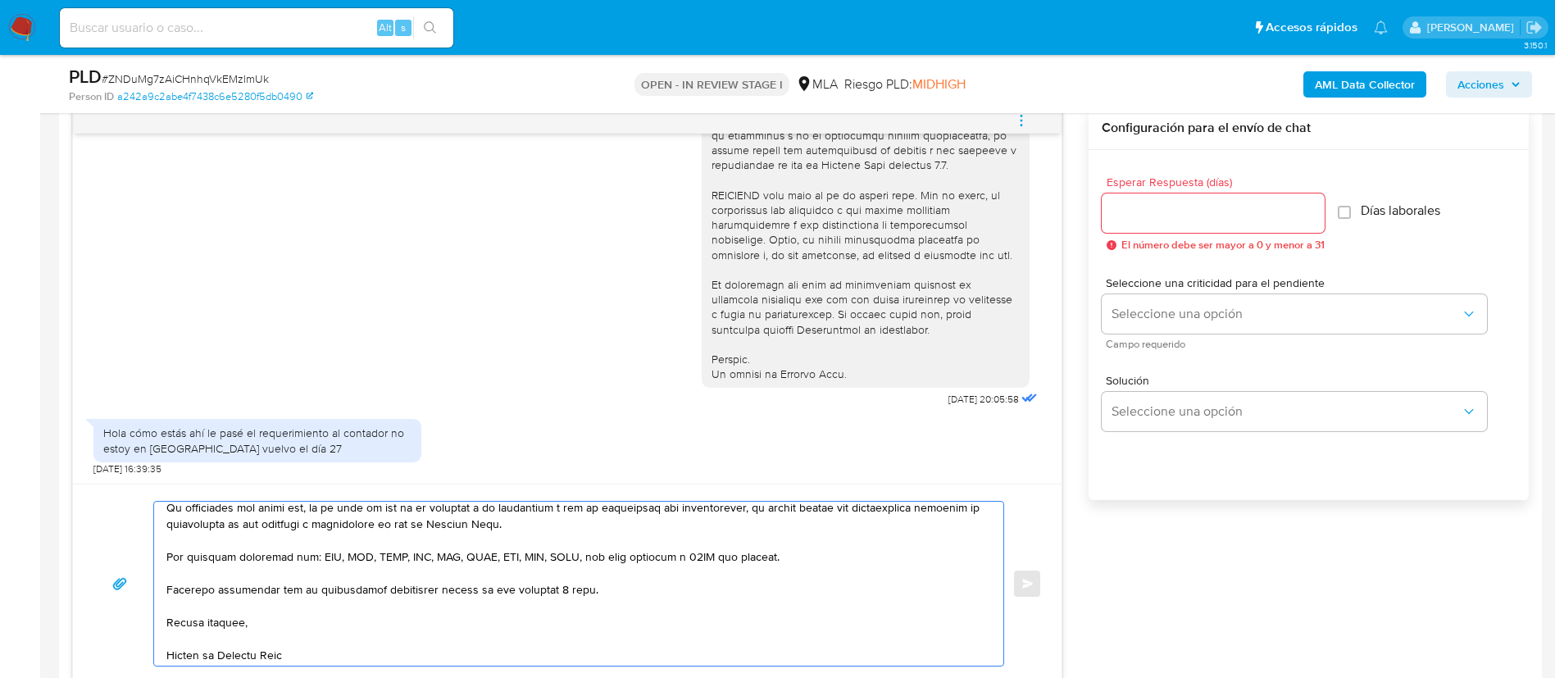
type textarea "Buenos días, Julio. Te consultamos si ya contas con la documentación e informac…"
click at [1171, 226] on div at bounding box center [1212, 212] width 223 height 39
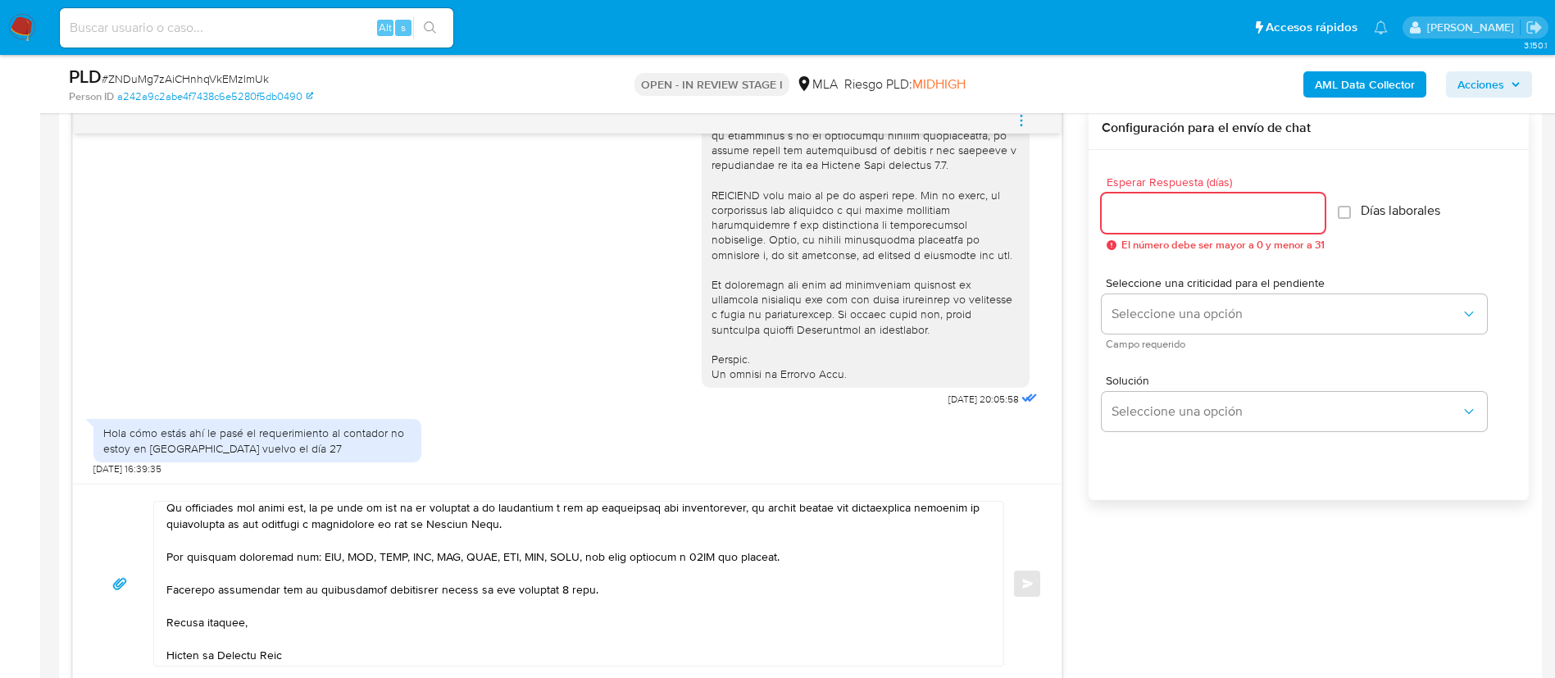
click at [1171, 220] on input "Esperar Respuesta (días)" at bounding box center [1212, 212] width 223 height 21
type input "2"
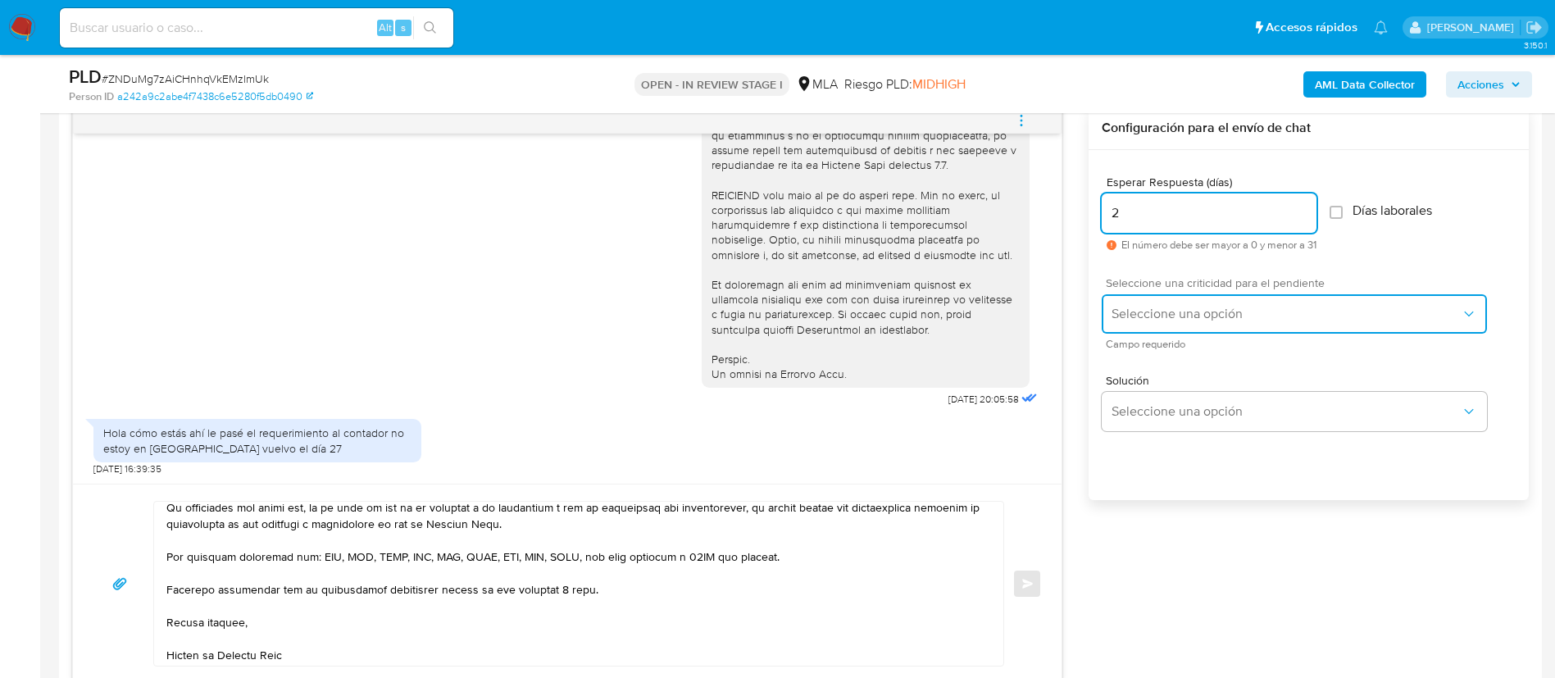
click at [1166, 300] on button "Seleccione una opción" at bounding box center [1293, 313] width 385 height 39
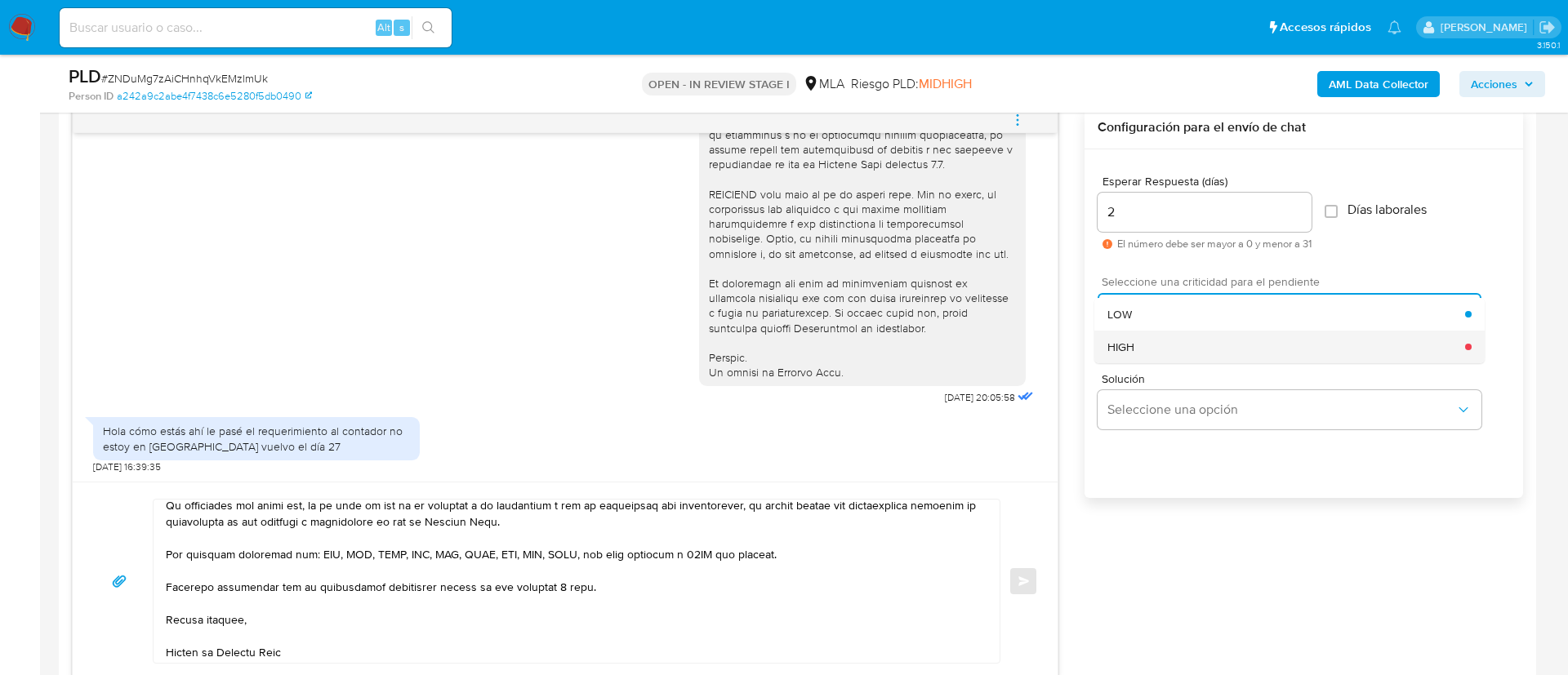
click at [1153, 345] on div "HIGH" at bounding box center [1285, 346] width 358 height 33
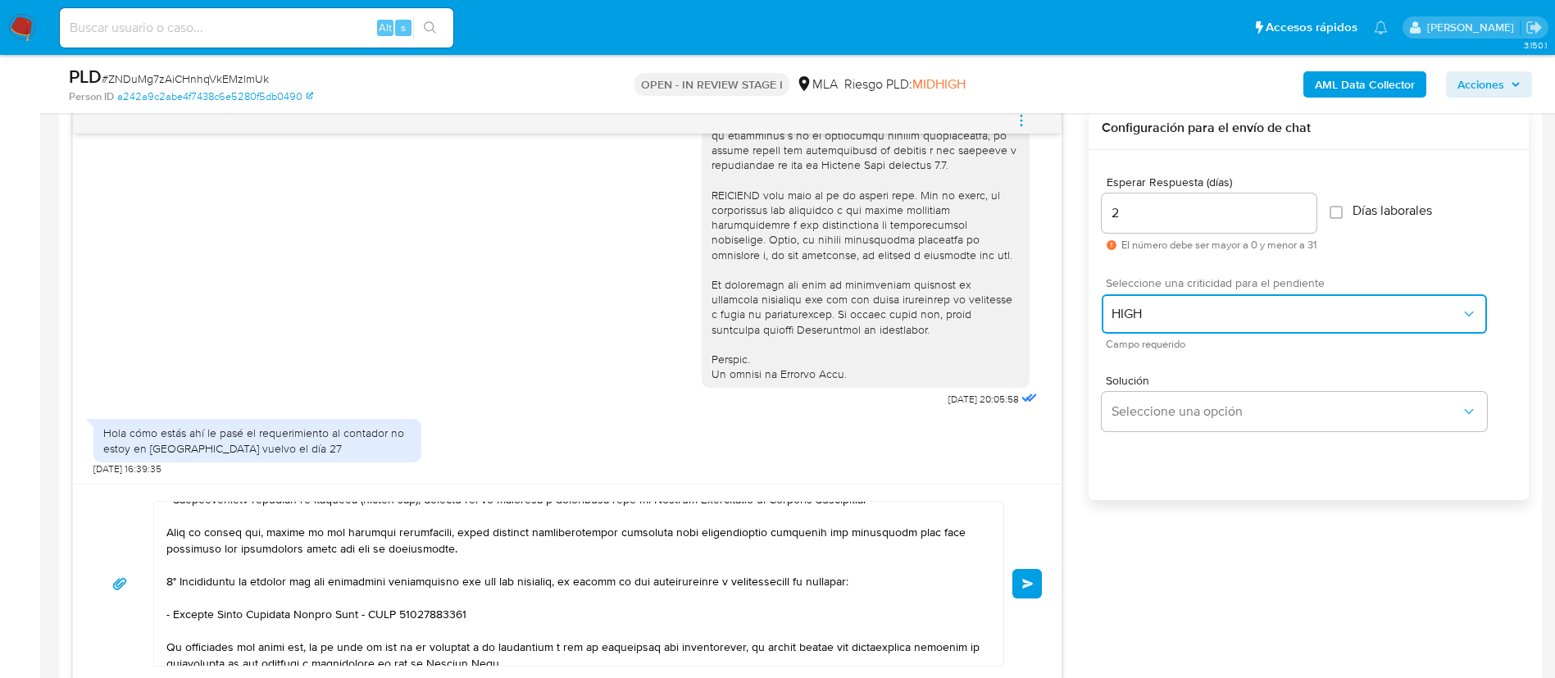
scroll to position [0, 0]
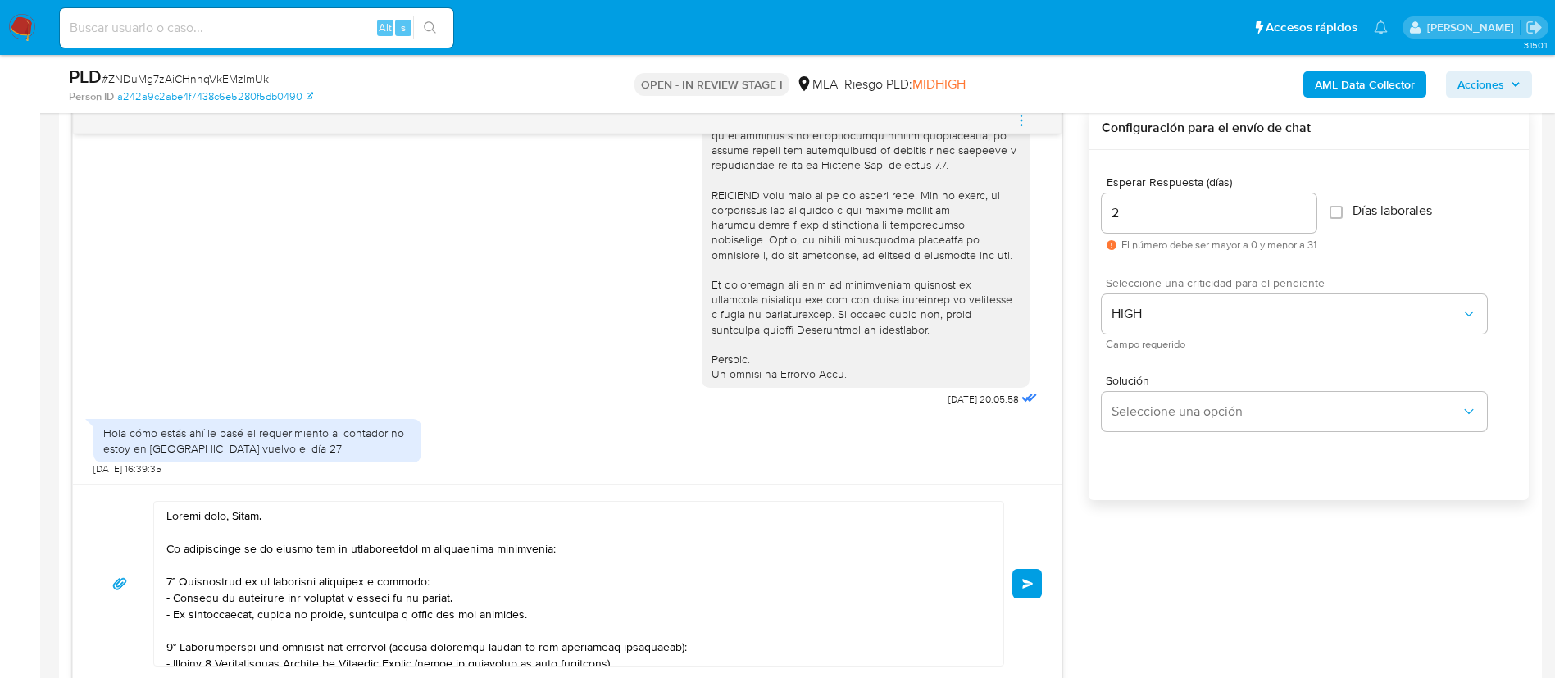
click at [1027, 591] on button "Enviar" at bounding box center [1027, 584] width 30 height 30
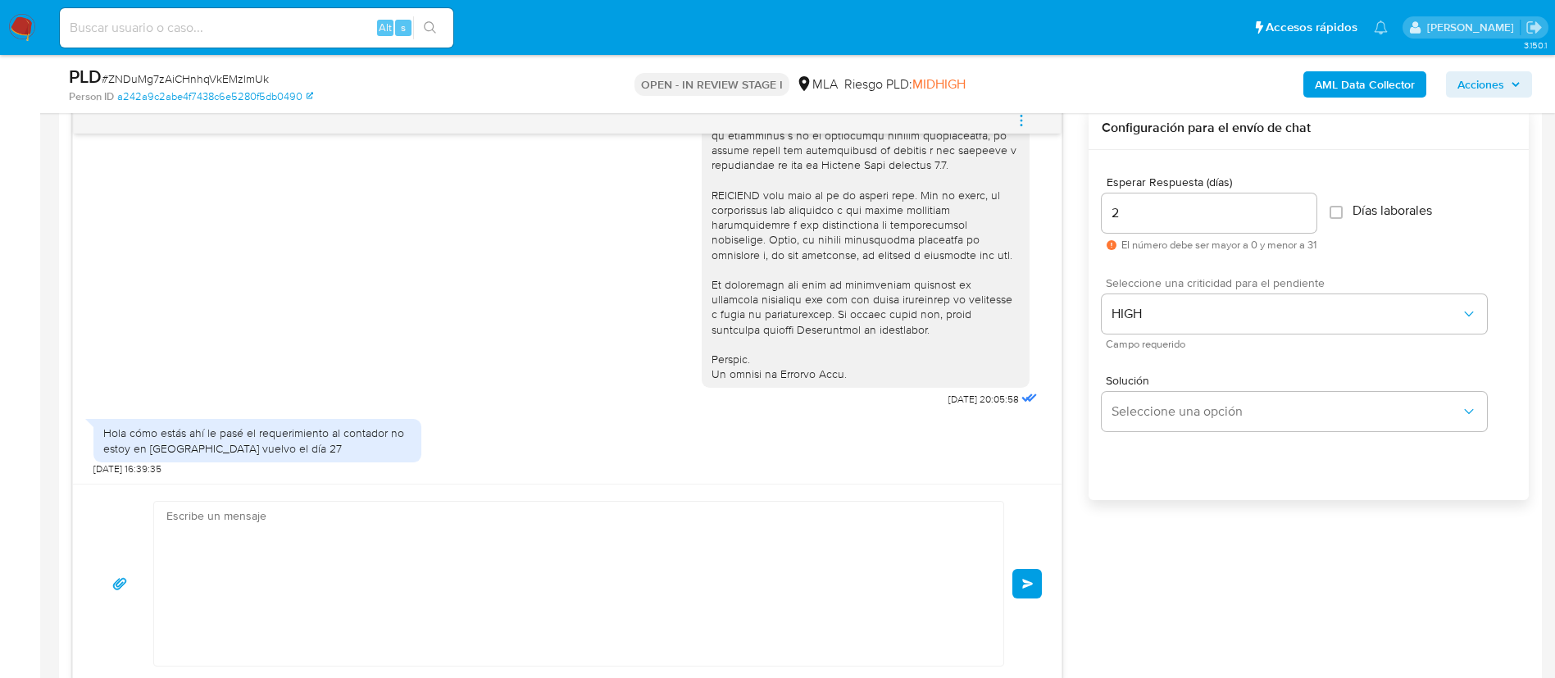
scroll to position [1421, 0]
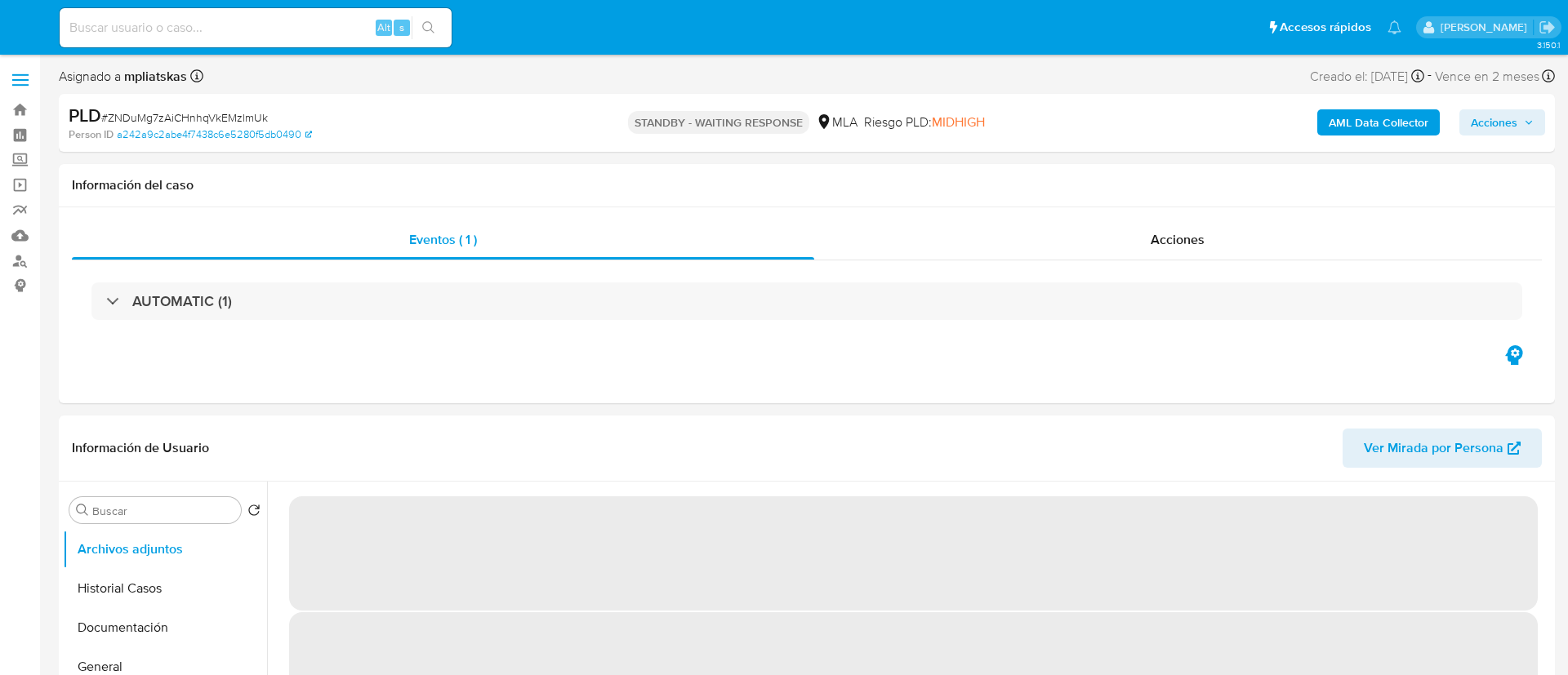
select select "10"
